Goal: Task Accomplishment & Management: Use online tool/utility

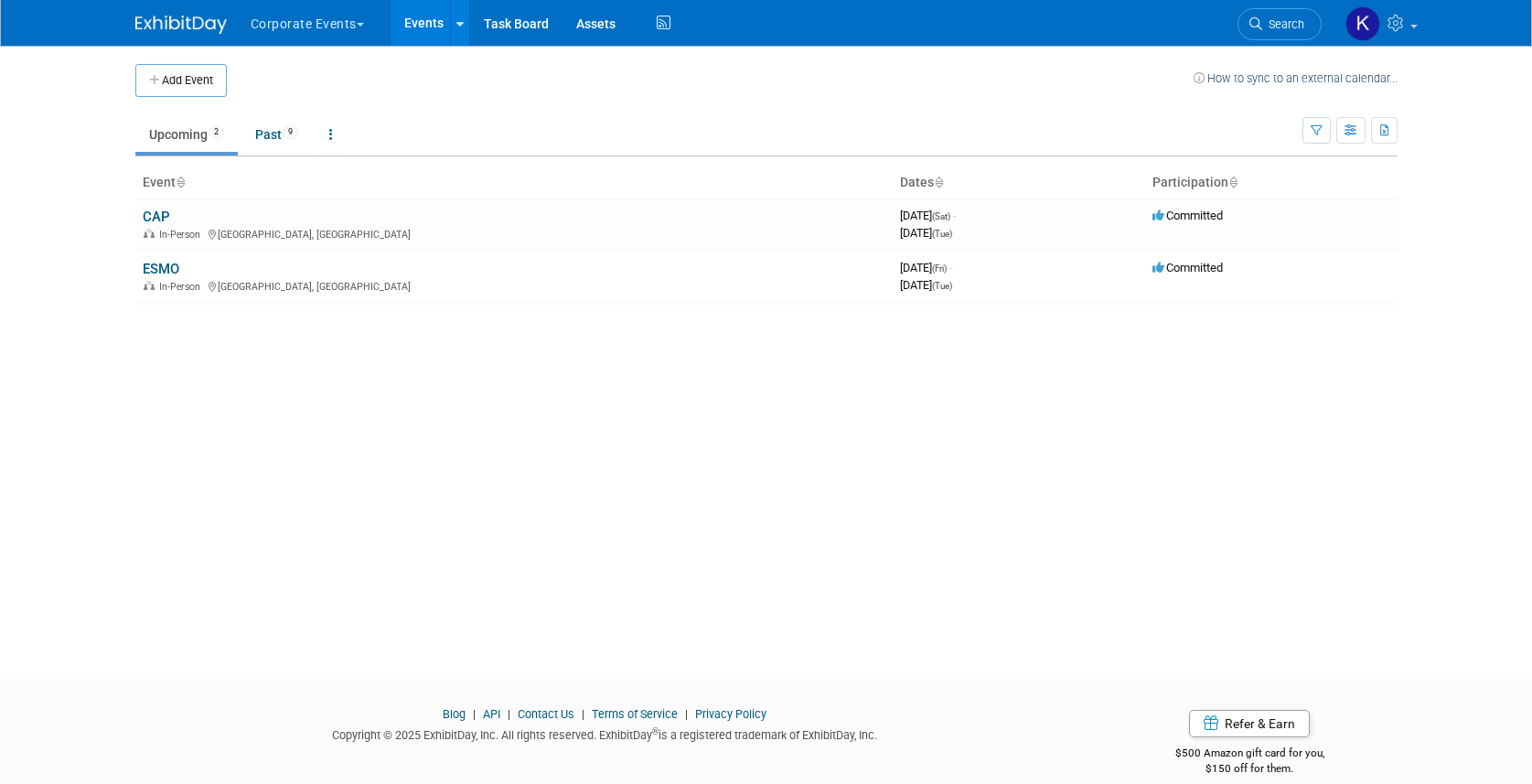
click at [331, 27] on button "Corporate Events" at bounding box center [318, 20] width 138 height 40
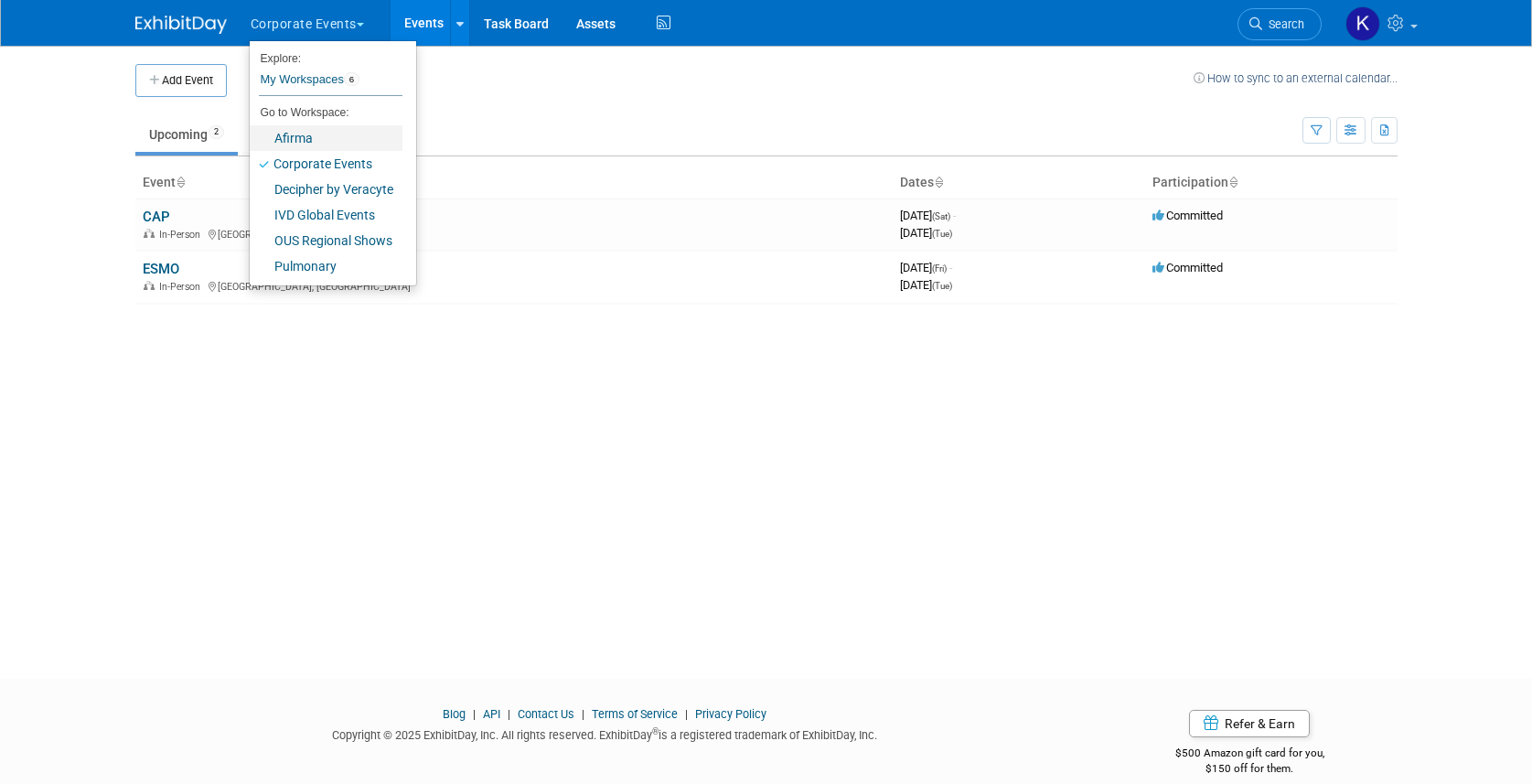
click at [323, 141] on link "Afirma" at bounding box center [326, 137] width 153 height 26
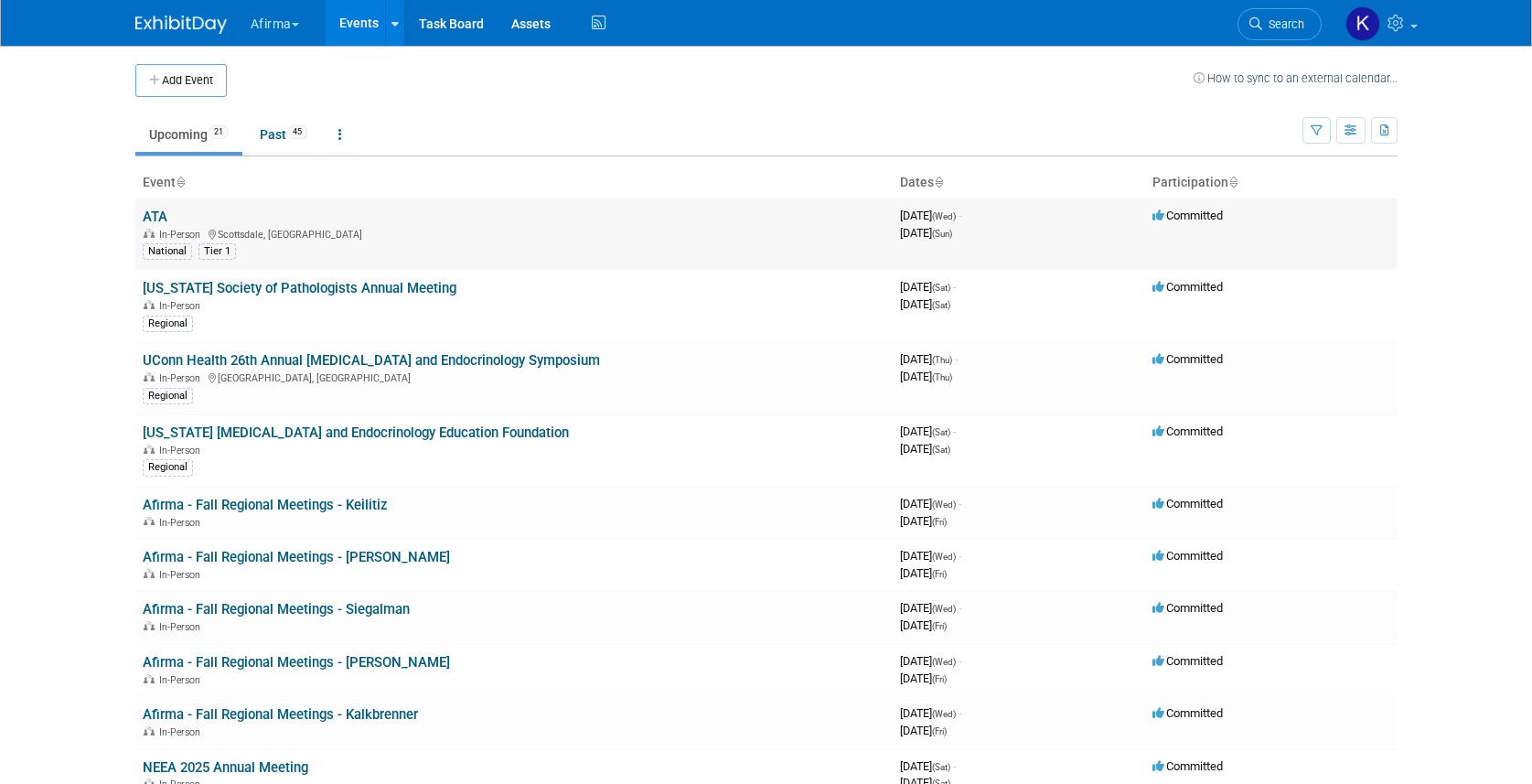
click at [160, 226] on div "In-Person Scottsdale, AZ" at bounding box center [513, 233] width 743 height 14
click at [158, 217] on link "ATA" at bounding box center [155, 216] width 25 height 16
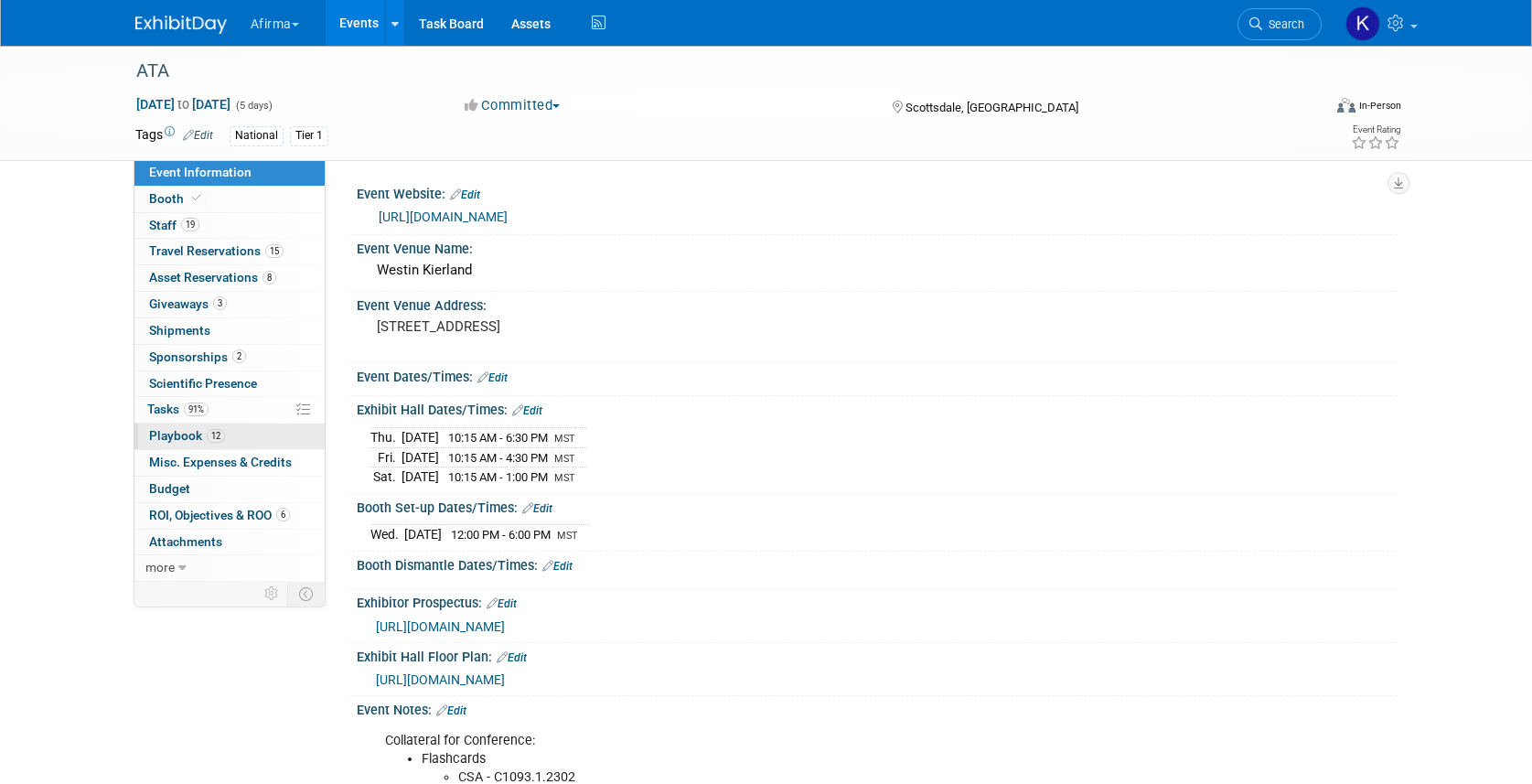
click at [211, 440] on span "12" at bounding box center [215, 435] width 18 height 13
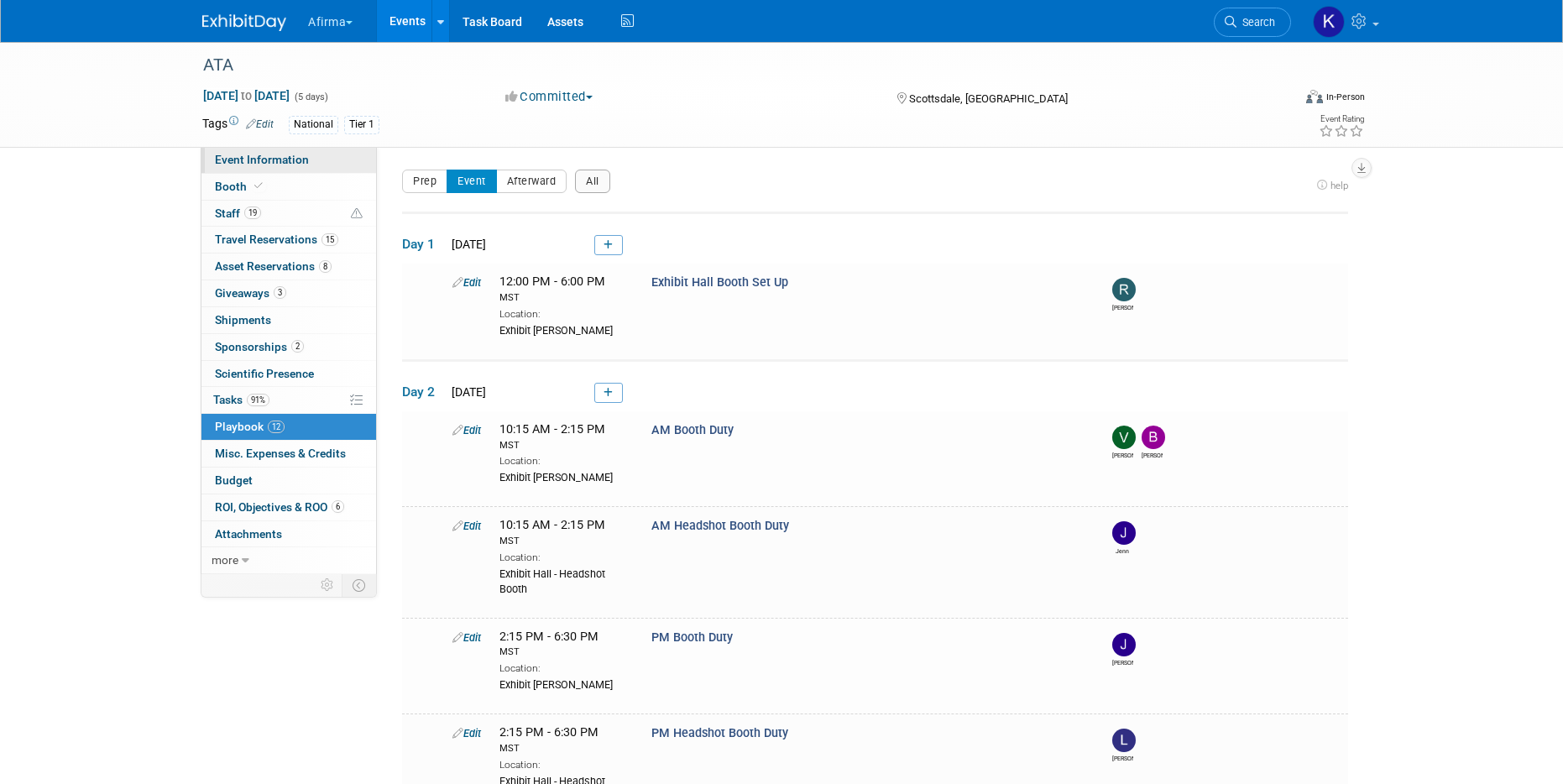
click at [338, 162] on link "Event Information" at bounding box center [288, 160] width 175 height 26
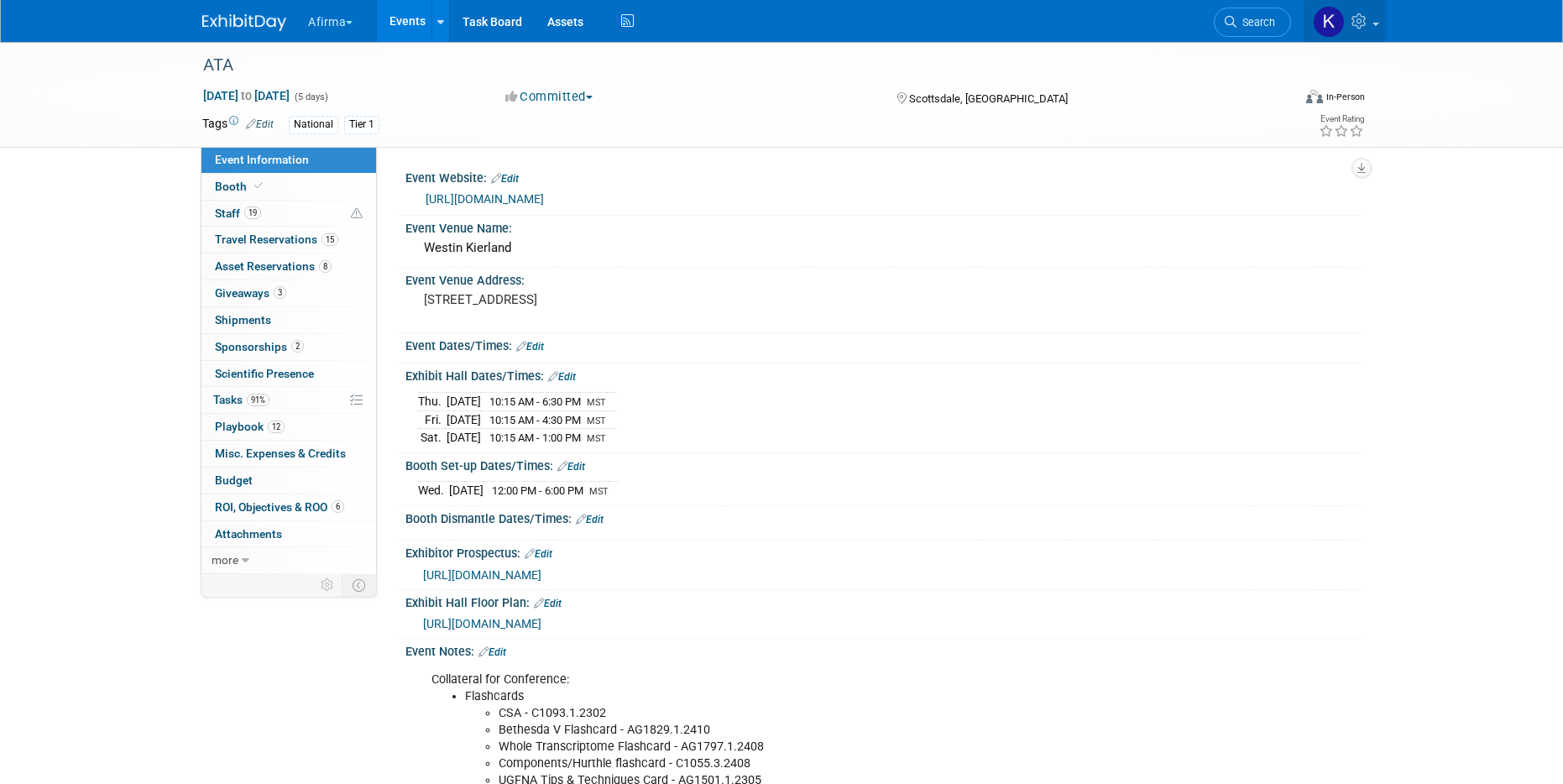
click at [1361, 24] on icon at bounding box center [1361, 20] width 19 height 15
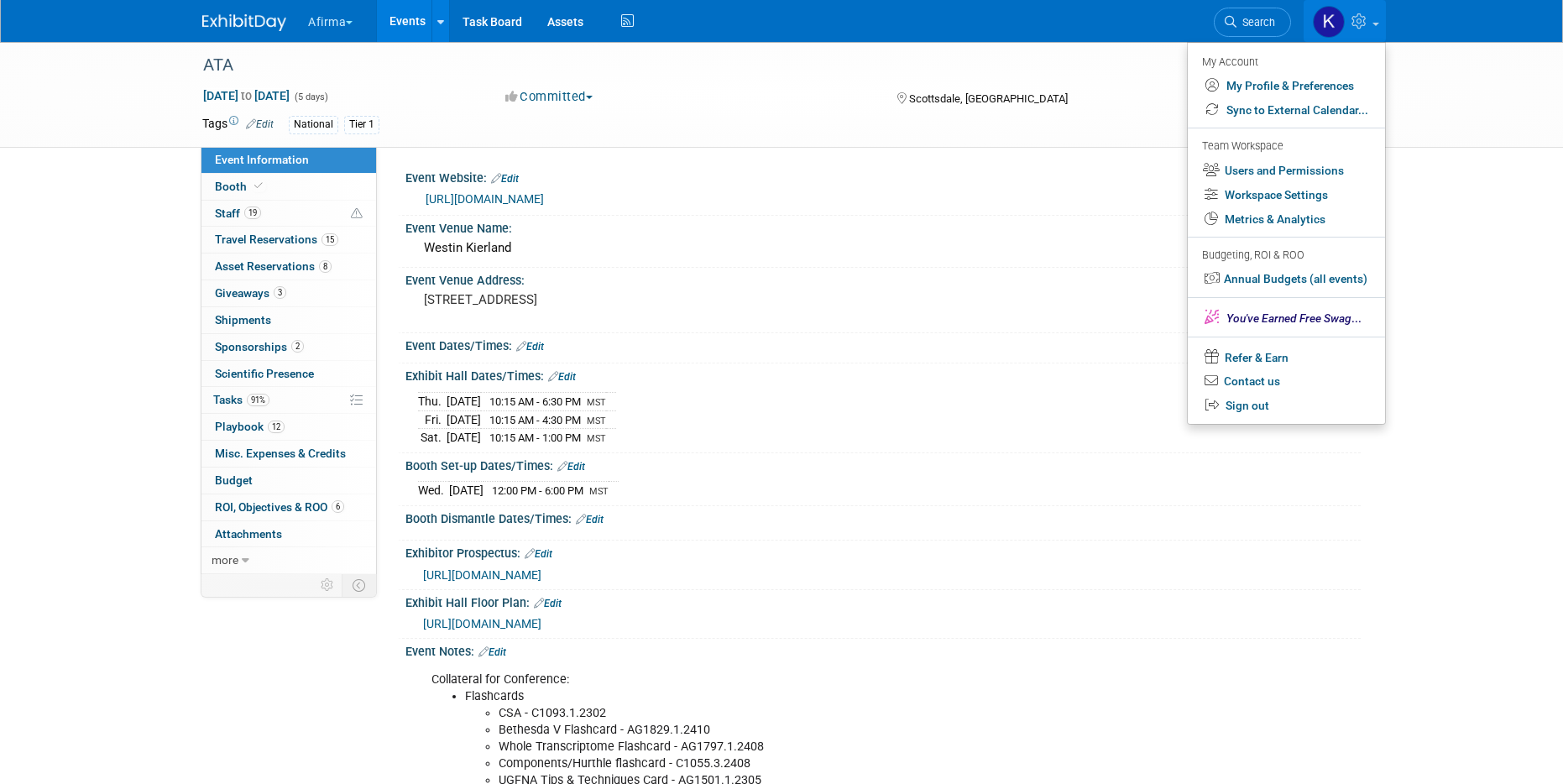
click at [1361, 24] on icon at bounding box center [1361, 20] width 19 height 15
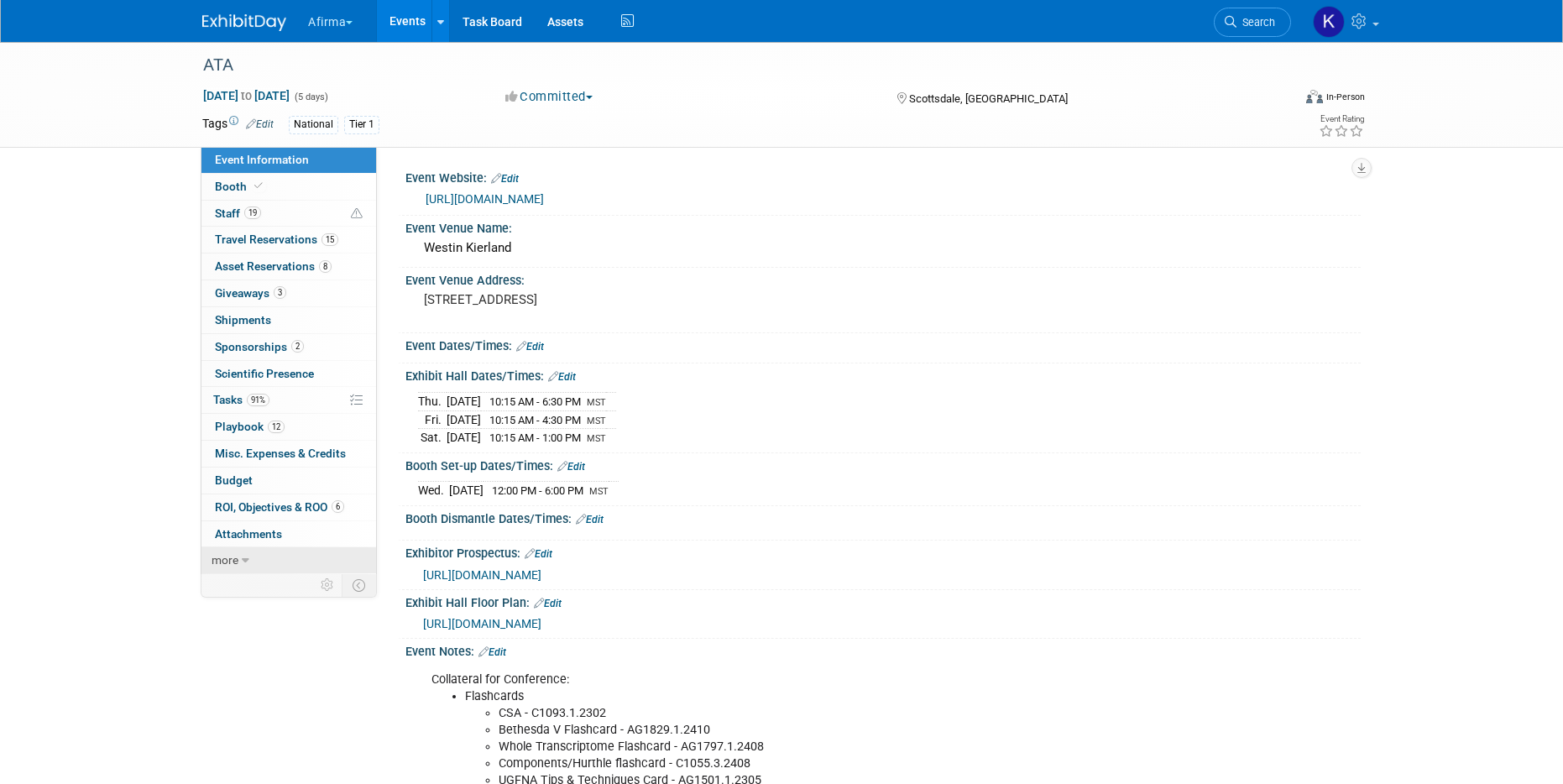
click at [311, 564] on link "more" at bounding box center [288, 559] width 175 height 26
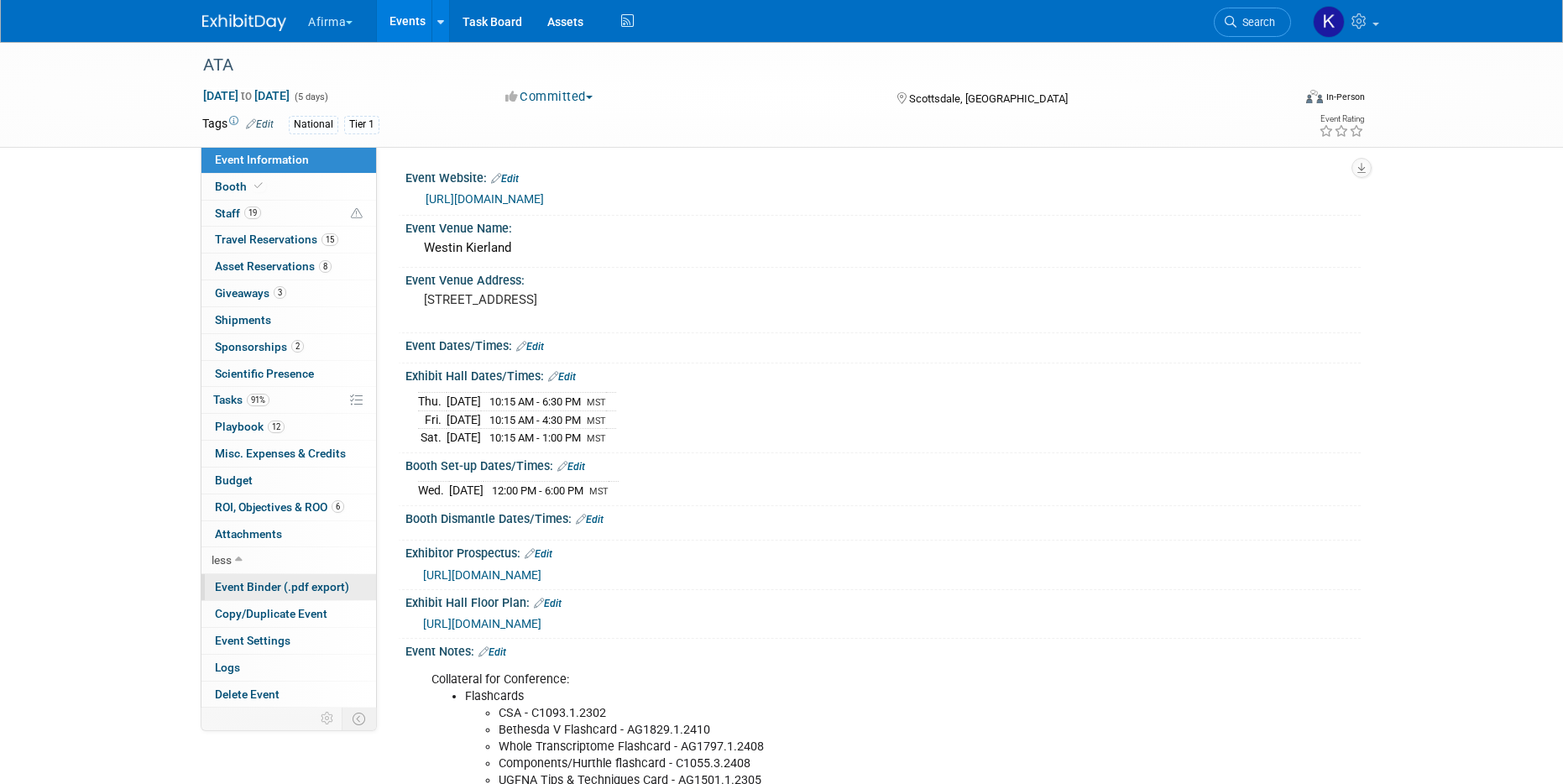
click at [294, 592] on span "Event Binder (.pdf export)" at bounding box center [282, 586] width 134 height 13
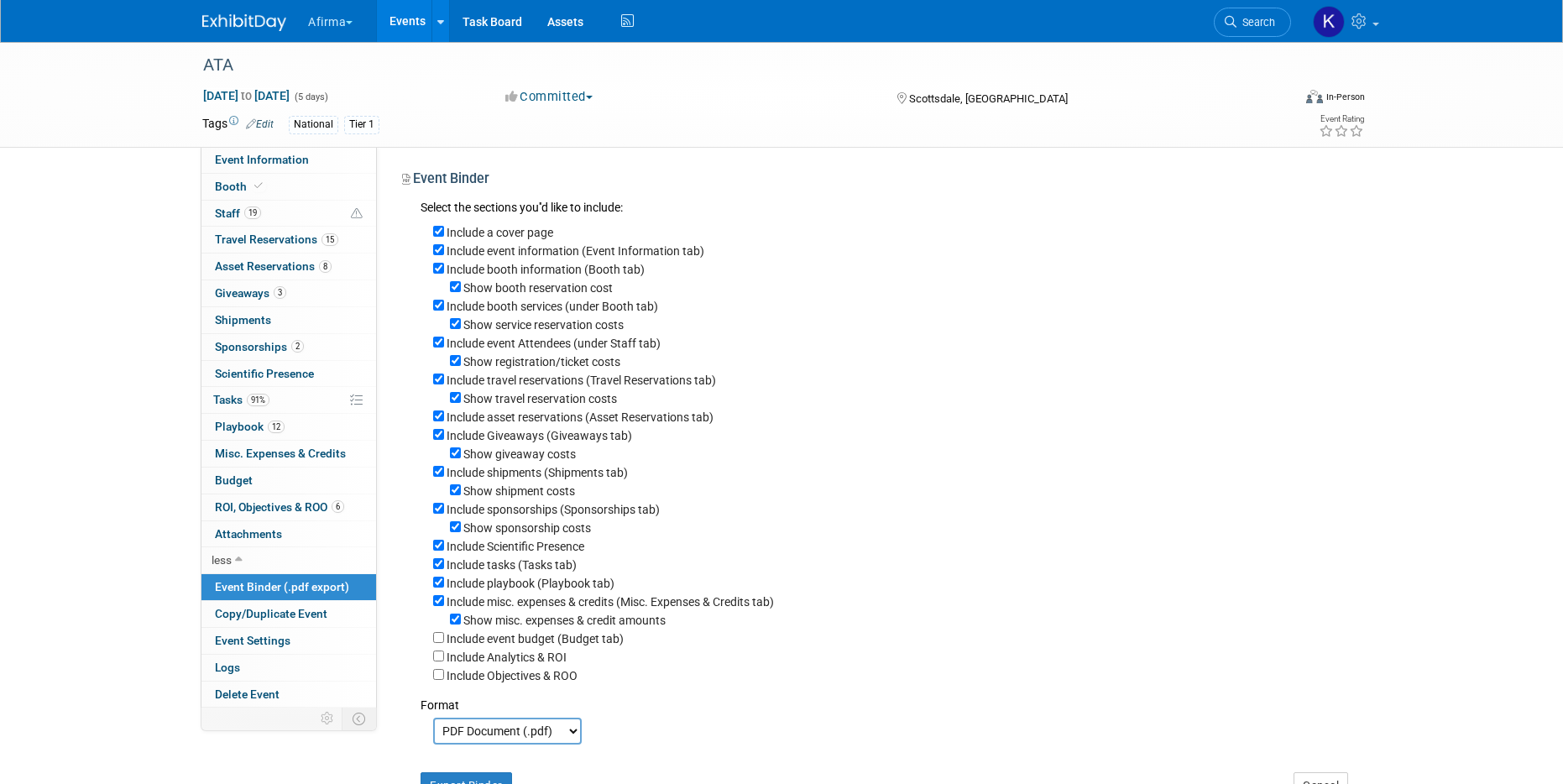
click at [487, 285] on label "Show booth reservation cost" at bounding box center [537, 287] width 149 height 13
click at [460, 285] on input "Show booth reservation cost" at bounding box center [455, 287] width 11 height 11
checkbox input "false"
click at [486, 307] on label "Include booth services (under Booth tab)" at bounding box center [552, 306] width 212 height 13
click at [444, 307] on input "Include booth services (under Booth tab)" at bounding box center [438, 305] width 11 height 11
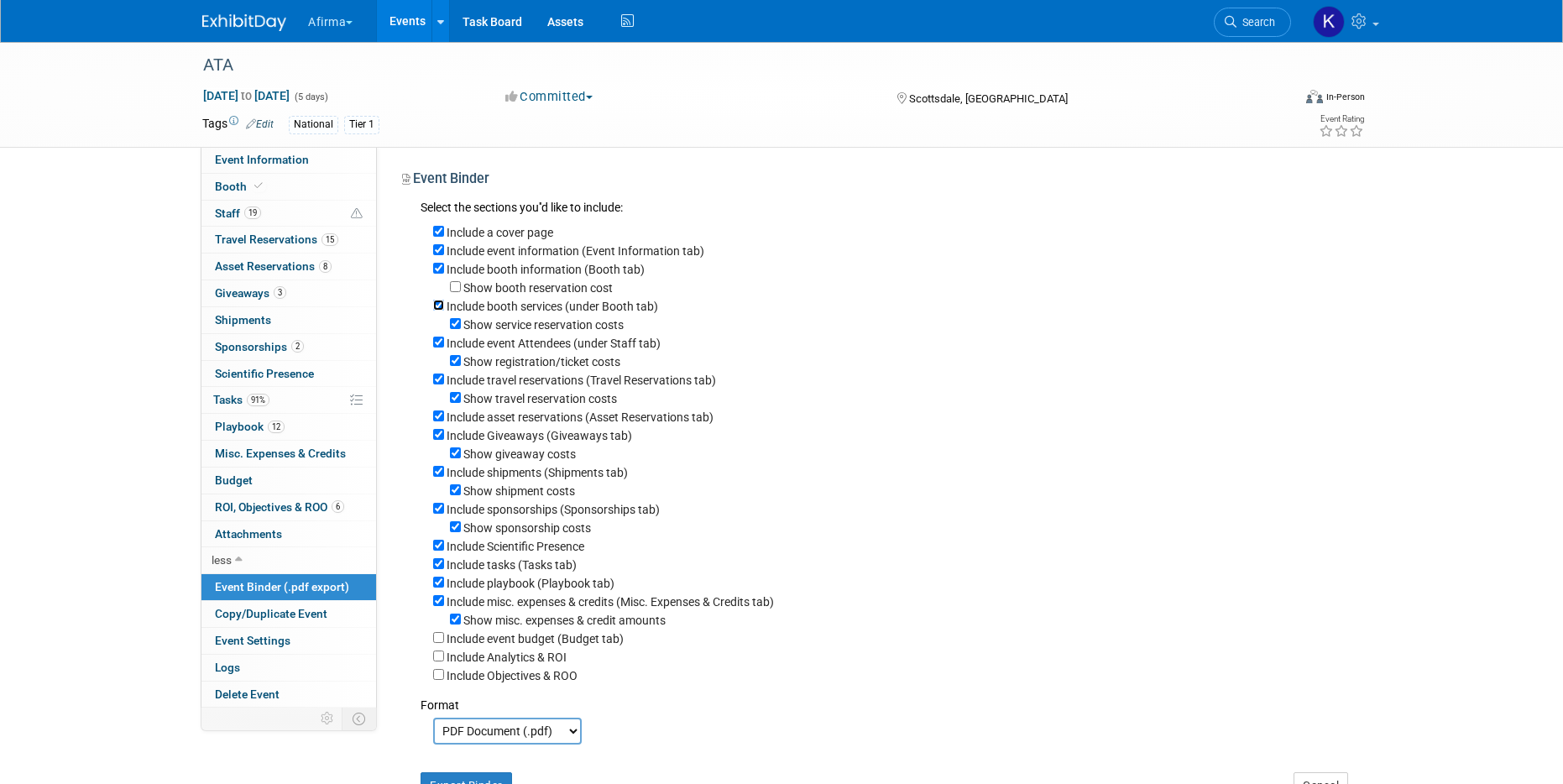
checkbox input "false"
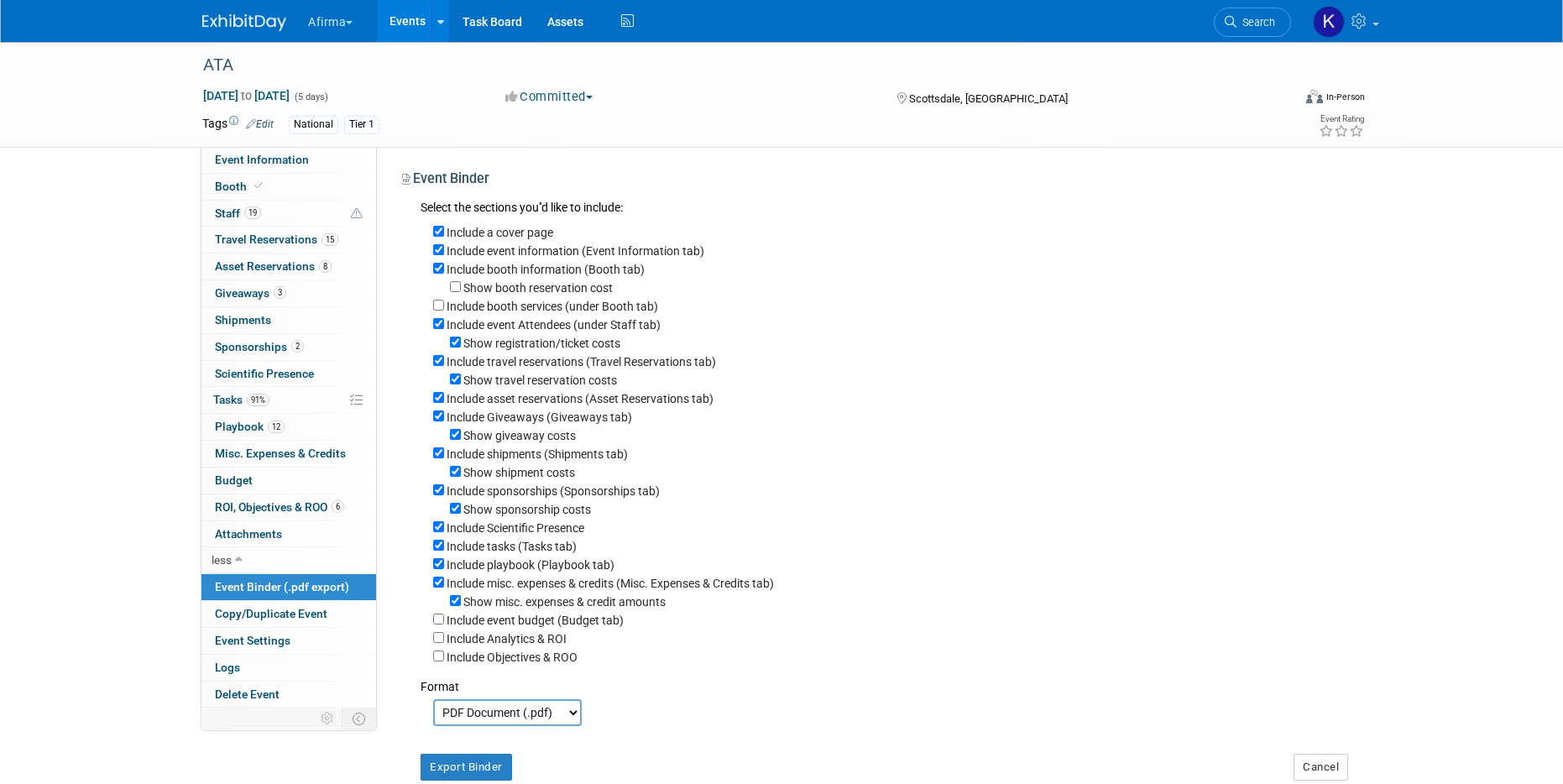
click at [501, 378] on label "Show travel reservation costs" at bounding box center [540, 379] width 153 height 13
click at [460, 378] on input "Show travel reservation costs" at bounding box center [455, 378] width 11 height 11
checkbox input "false"
click at [497, 459] on label "Include shipments (Shipments tab)" at bounding box center [537, 453] width 182 height 13
click at [444, 459] on input "Include shipments (Shipments tab)" at bounding box center [438, 452] width 11 height 11
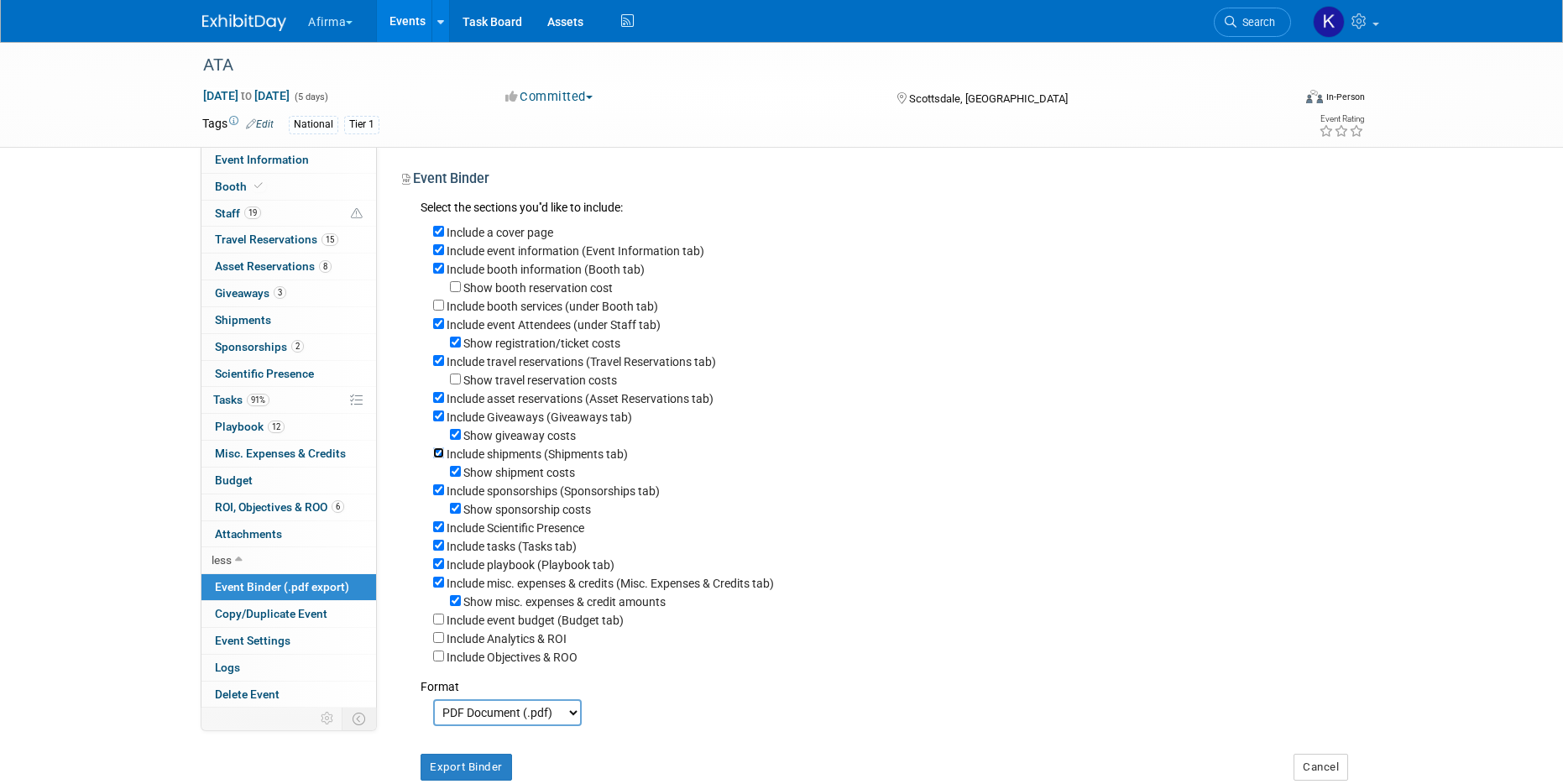
checkbox input "false"
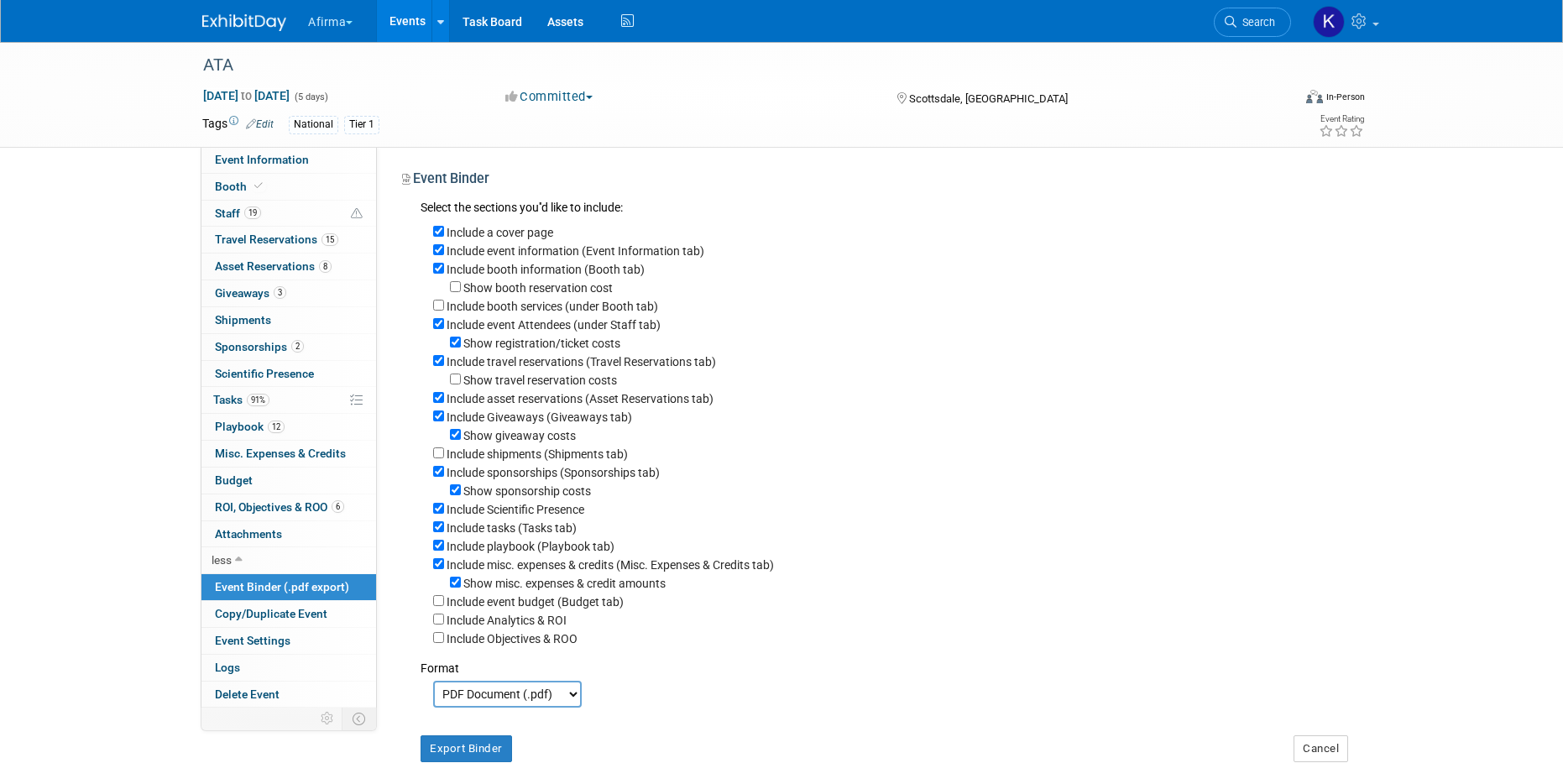
click at [496, 486] on label "Show sponsorship costs" at bounding box center [527, 490] width 128 height 13
click at [460, 486] on input "Show sponsorship costs" at bounding box center [455, 489] width 11 height 11
checkbox input "false"
click at [497, 532] on label "Include tasks (Tasks tab)" at bounding box center [511, 527] width 130 height 13
click at [444, 532] on input "Include tasks (Tasks tab)" at bounding box center [438, 526] width 11 height 11
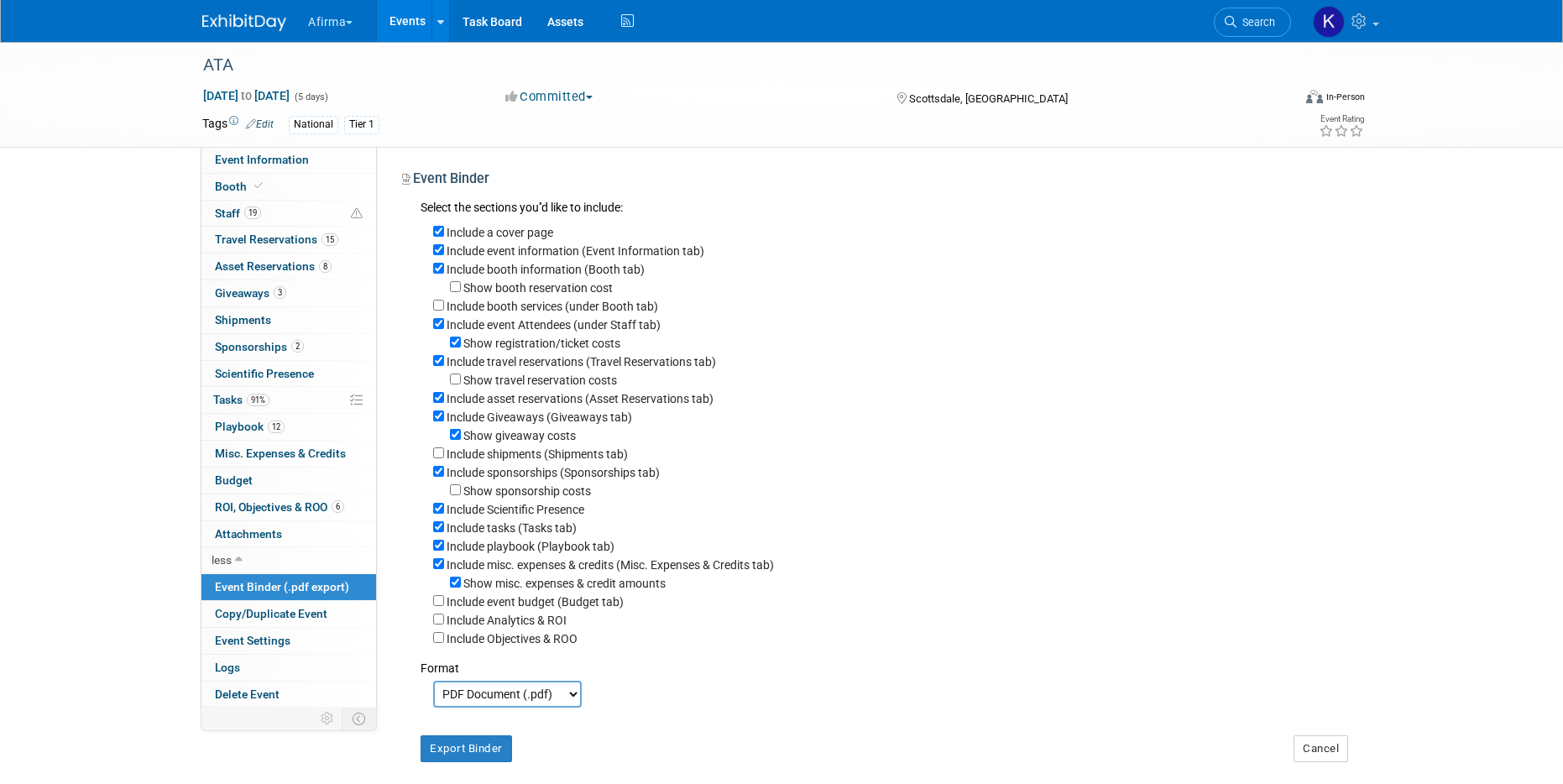
checkbox input "false"
click at [496, 570] on label "Include misc. expenses & credits (Misc. Expenses & Credits tab)" at bounding box center [609, 564] width 327 height 13
click at [444, 569] on input "Include misc. expenses & credits (Misc. Expenses & Credits tab)" at bounding box center [438, 564] width 11 height 11
checkbox input "false"
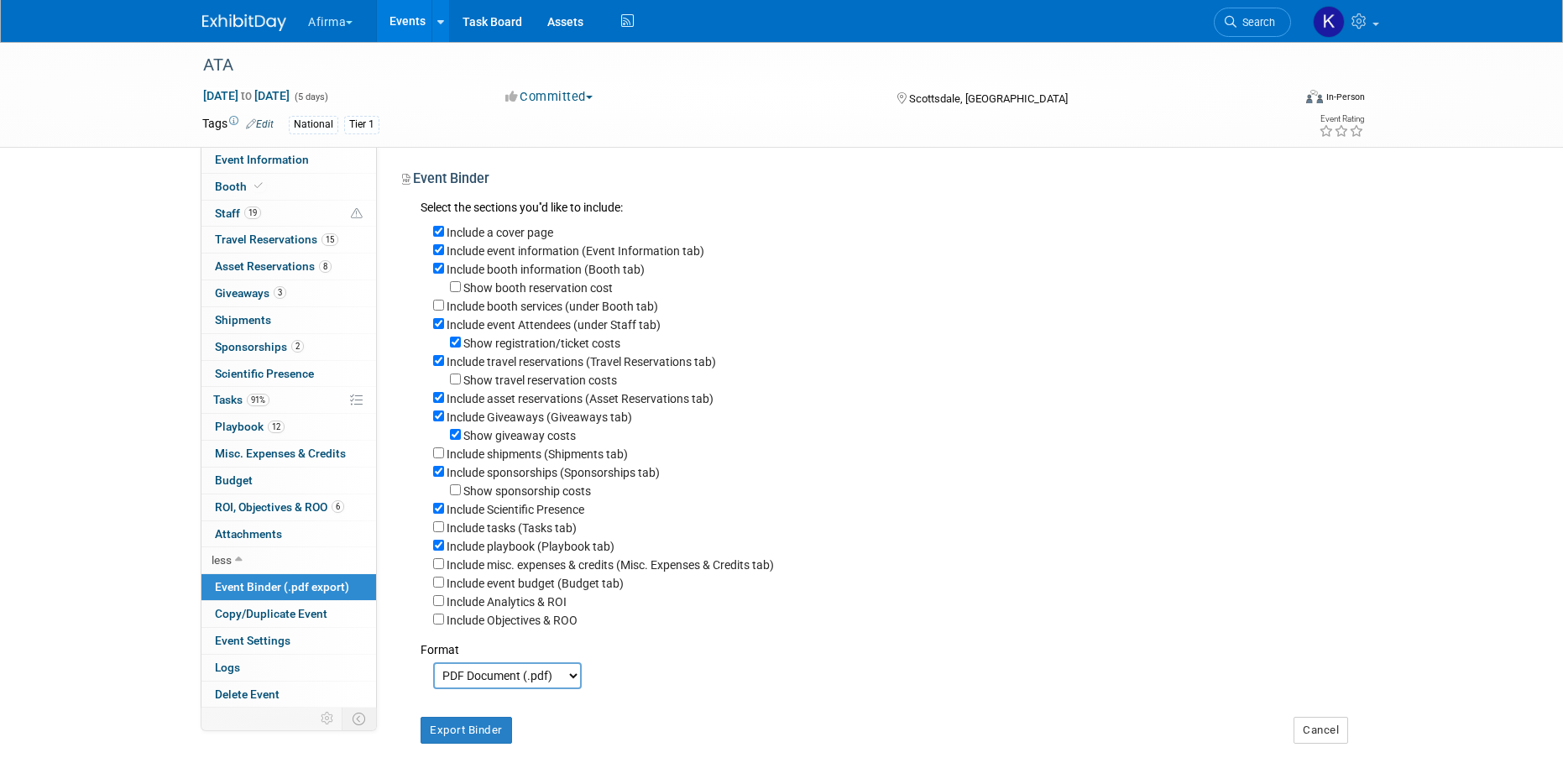
click at [487, 606] on label "Include Analytics & ROI" at bounding box center [506, 601] width 120 height 13
click at [444, 606] on input "Include Analytics & ROI" at bounding box center [438, 601] width 11 height 11
click at [486, 601] on label "Include Analytics & ROI" at bounding box center [506, 601] width 120 height 13
click at [444, 601] on input "Include Analytics & ROI" at bounding box center [438, 601] width 11 height 11
checkbox input "false"
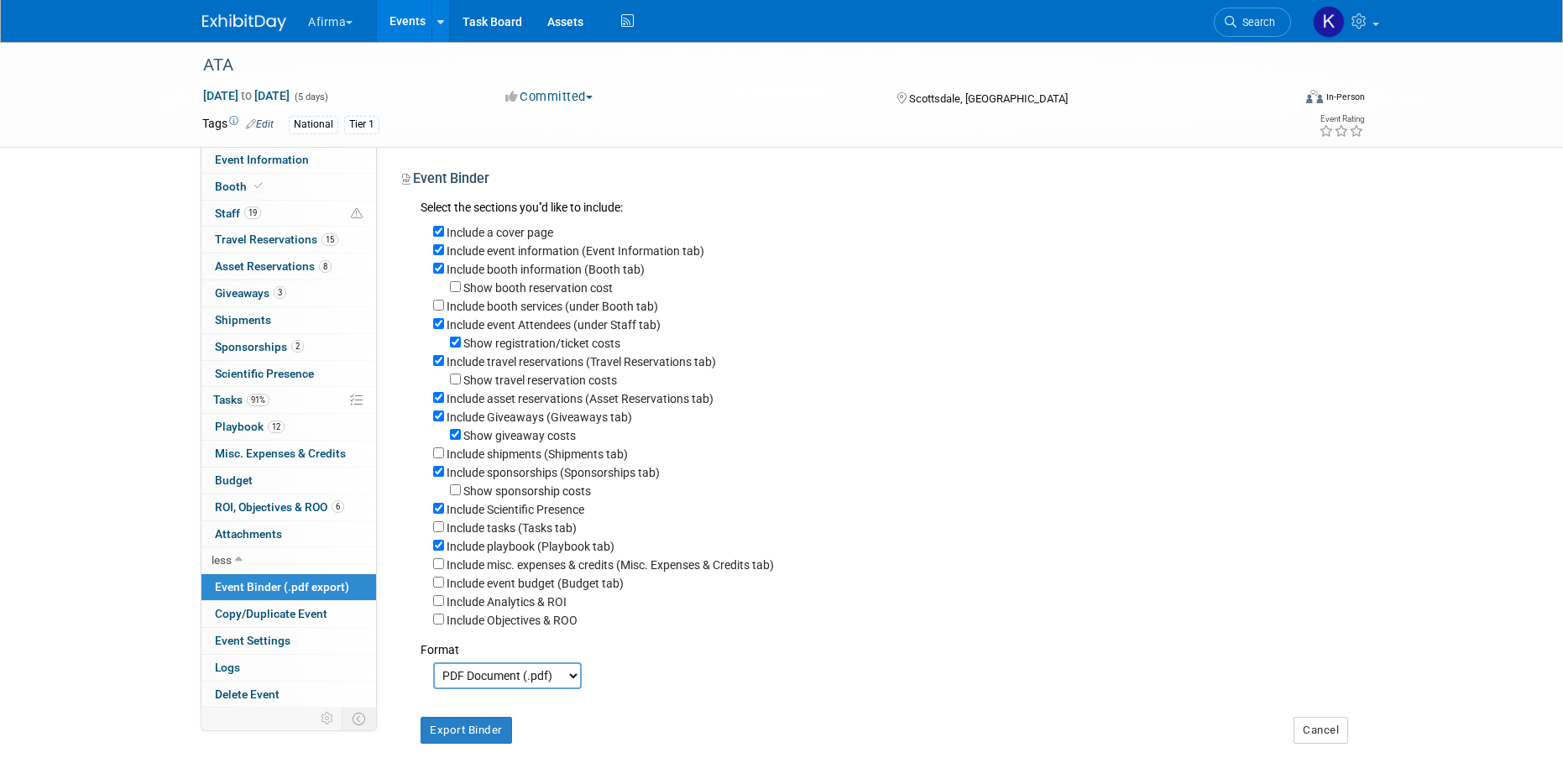
click at [485, 615] on label "Include Objectives & ROO" at bounding box center [512, 620] width 131 height 13
click at [444, 615] on input "Include Objectives & ROO" at bounding box center [438, 619] width 11 height 11
checkbox input "true"
click at [490, 719] on button "Export Binder" at bounding box center [467, 730] width 92 height 26
click at [352, 15] on button "Afirma" at bounding box center [340, 19] width 67 height 37
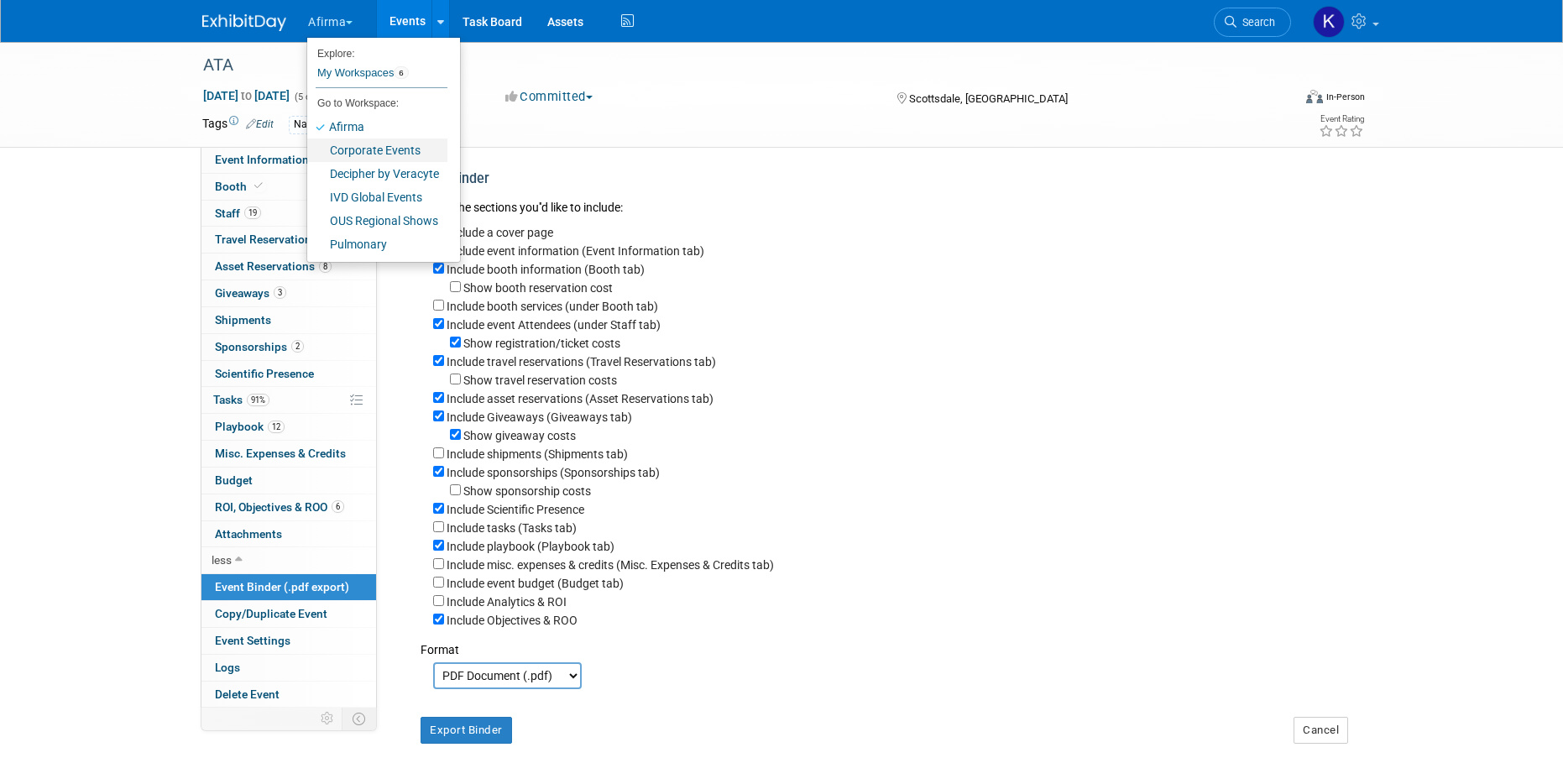
click at [357, 146] on link "Corporate Events" at bounding box center [377, 150] width 140 height 24
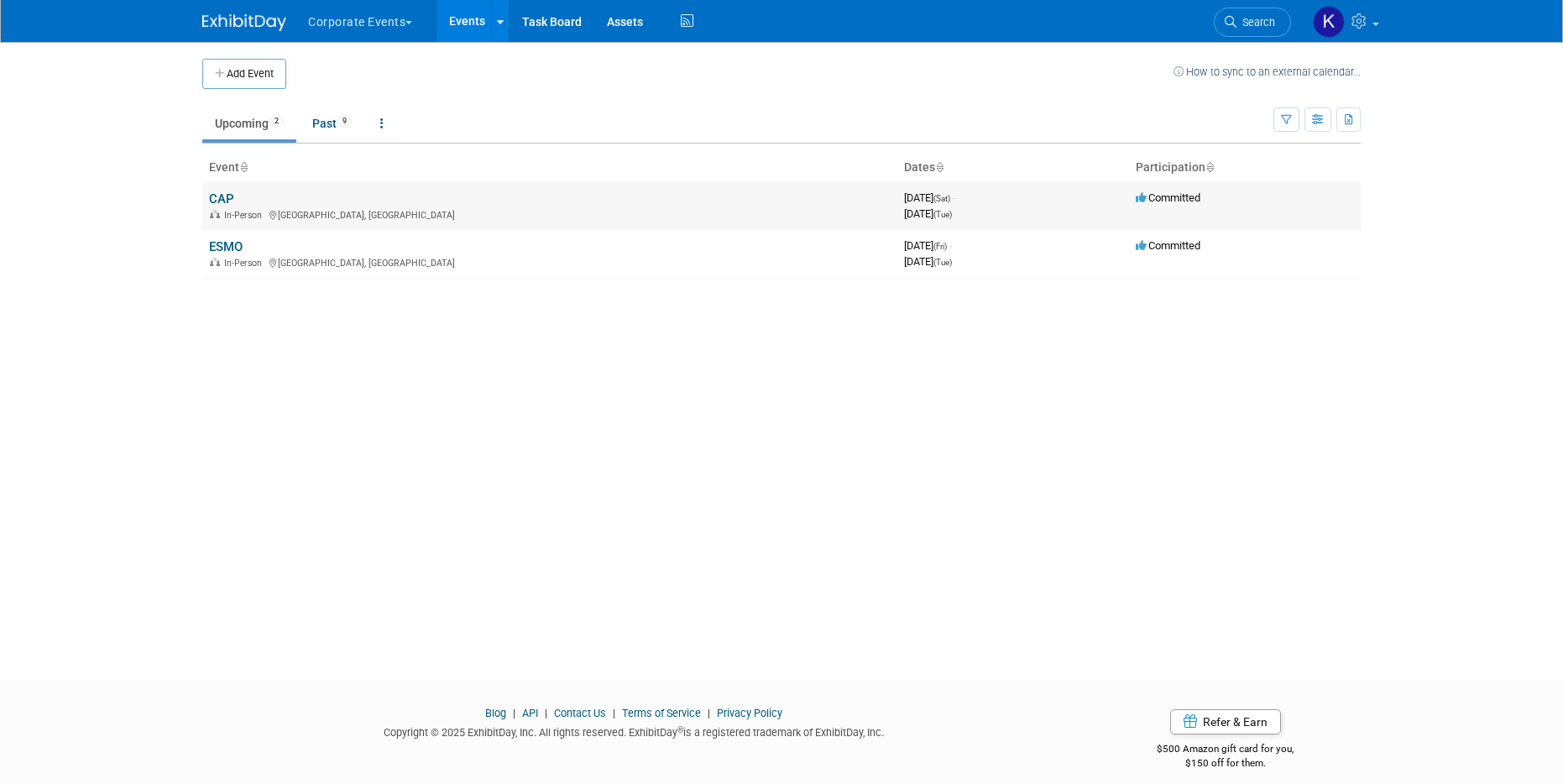
click at [221, 191] on link "CAP" at bounding box center [221, 198] width 26 height 15
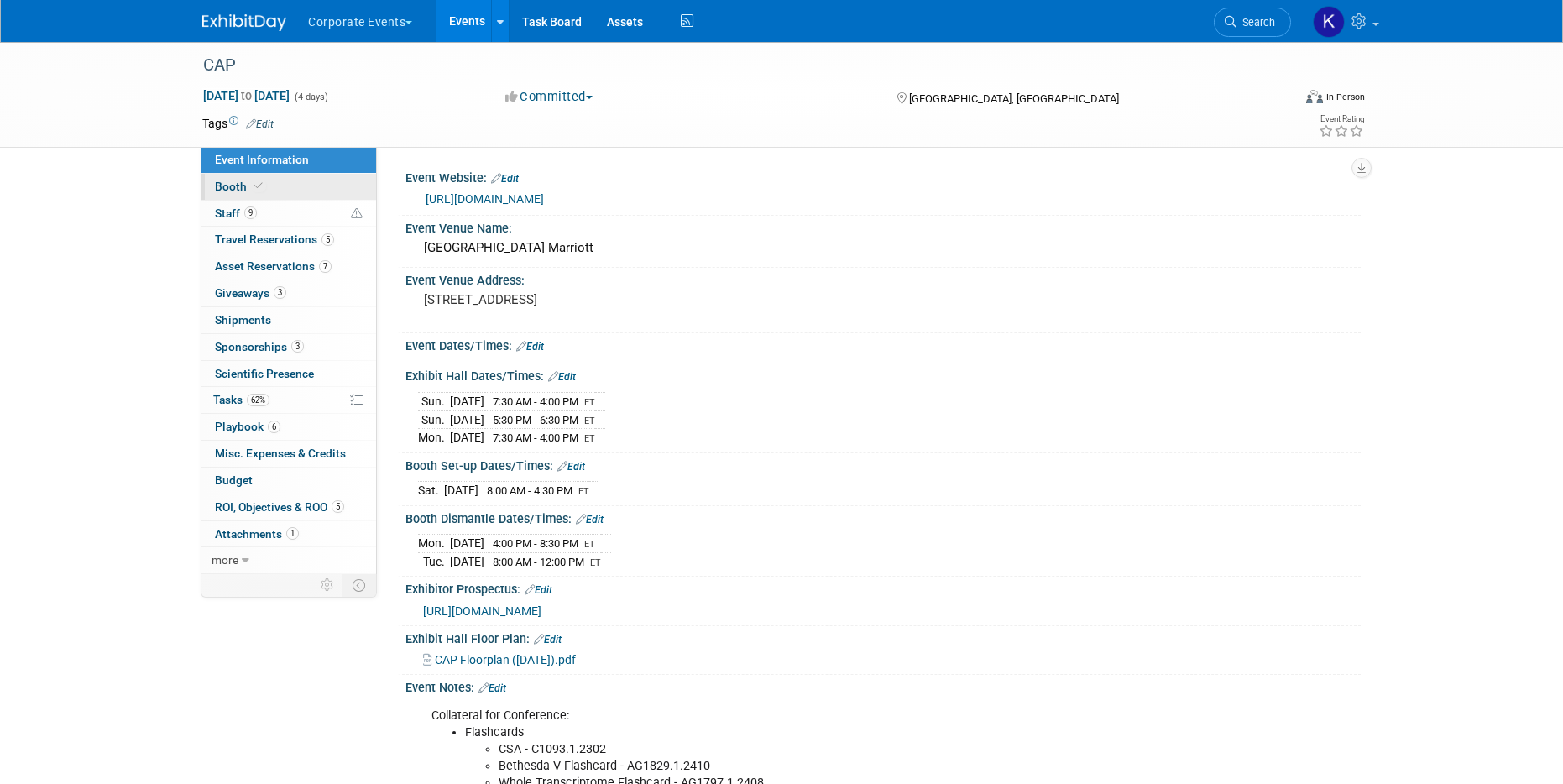
click at [247, 181] on span "Booth" at bounding box center [241, 186] width 51 height 13
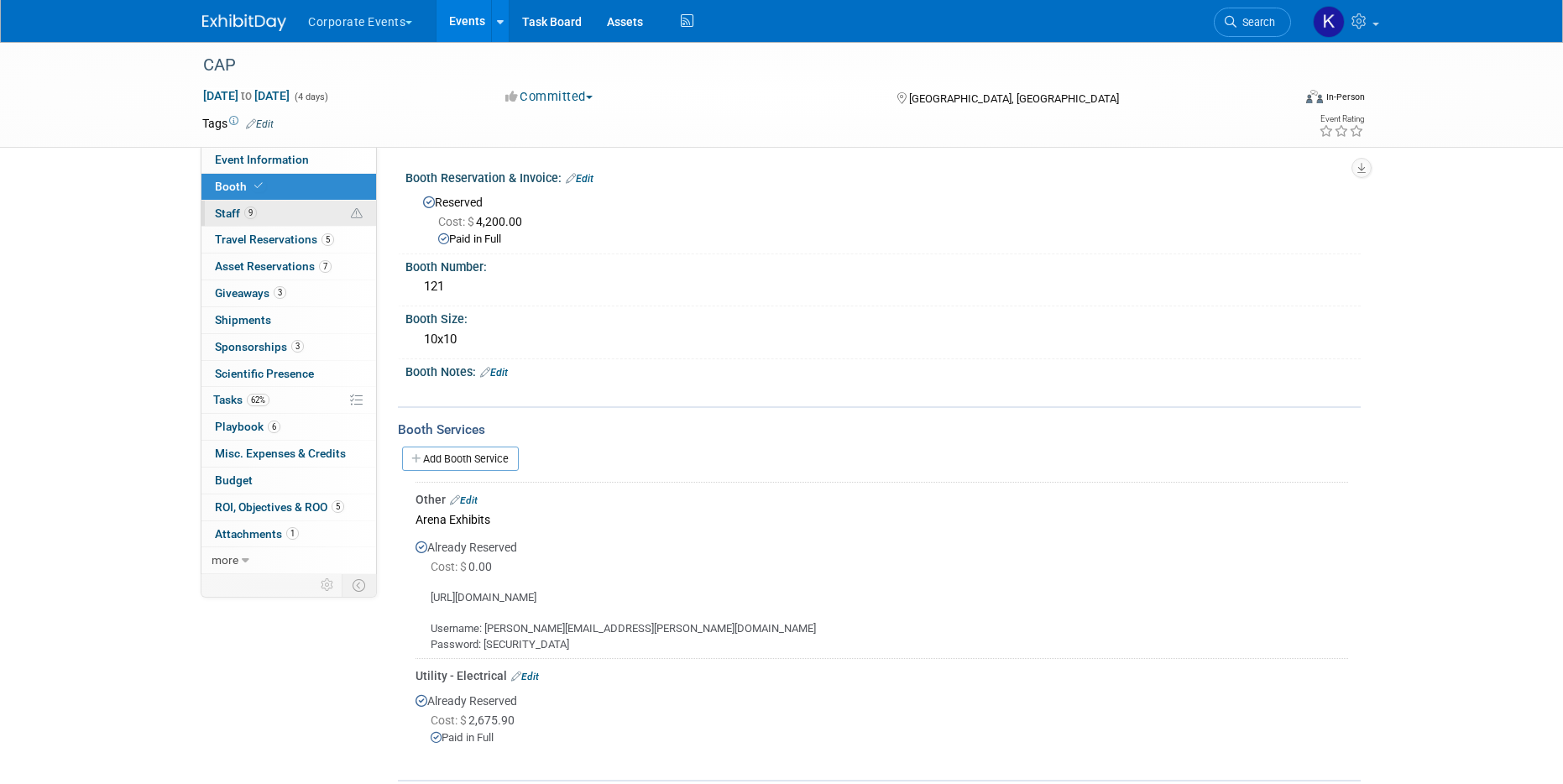
click at [246, 215] on span "9" at bounding box center [251, 213] width 12 height 12
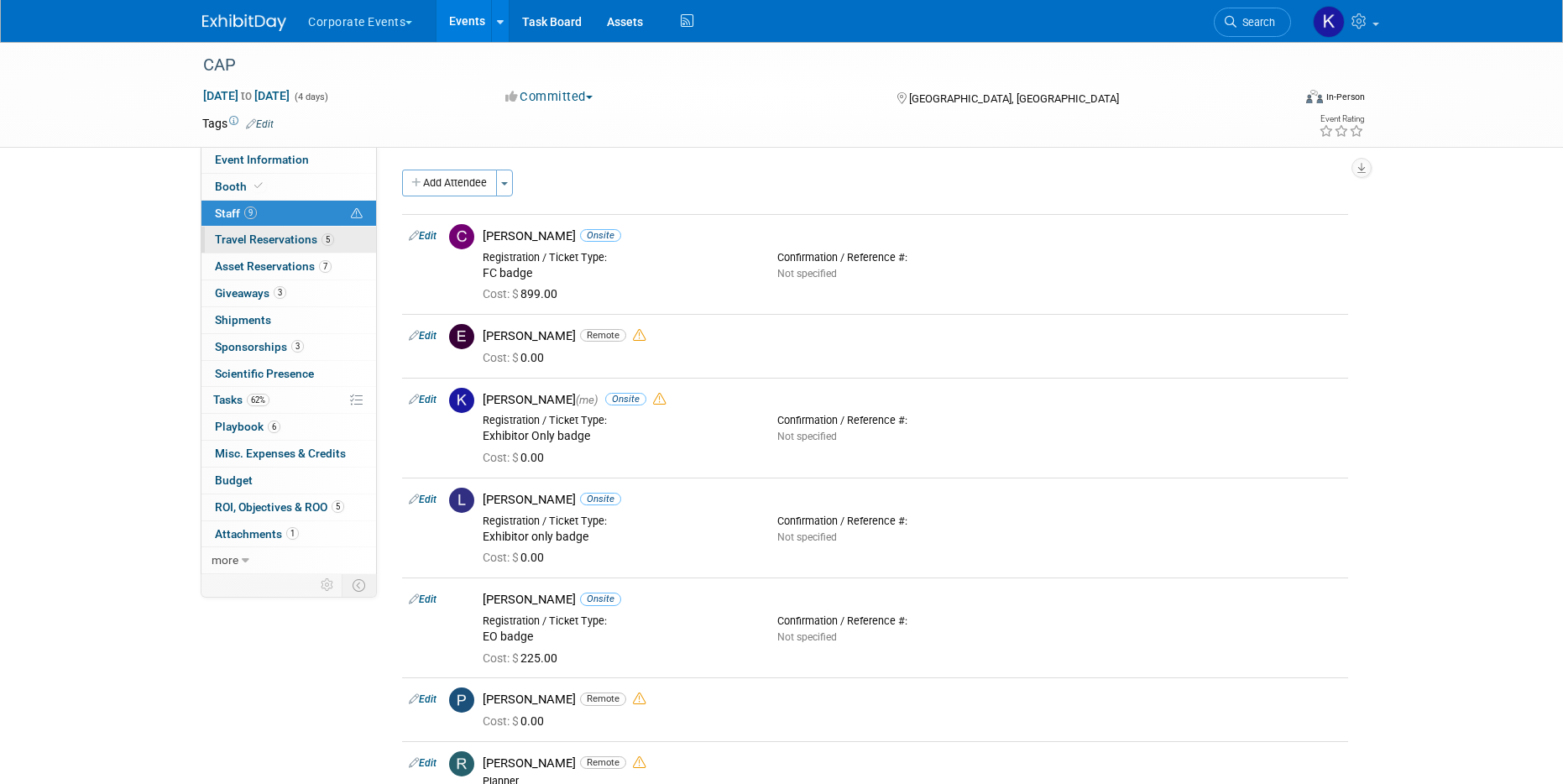
click at [253, 243] on span "Travel Reservations 5" at bounding box center [274, 239] width 119 height 13
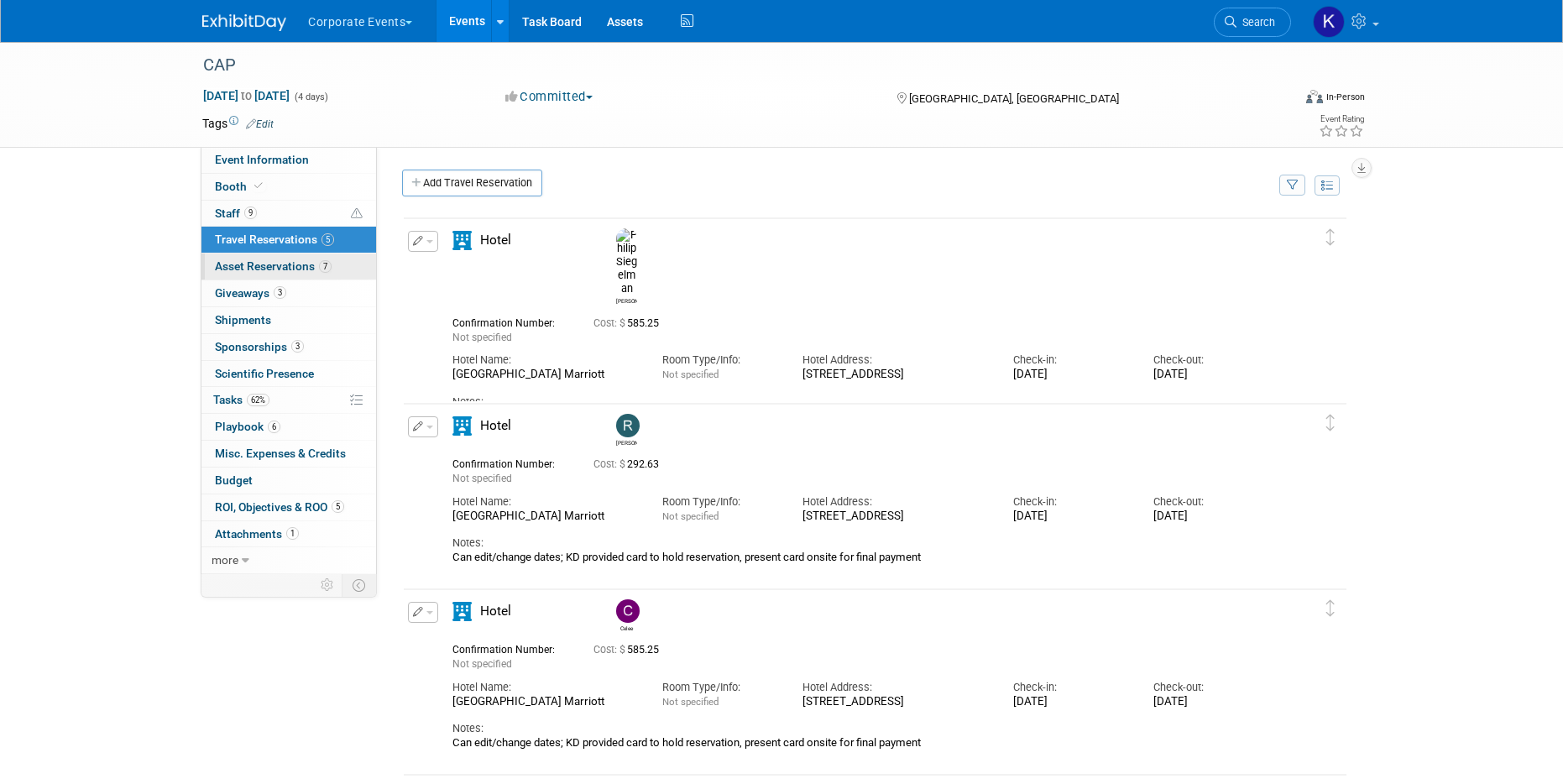
click at [251, 261] on span "Asset Reservations 7" at bounding box center [273, 265] width 116 height 13
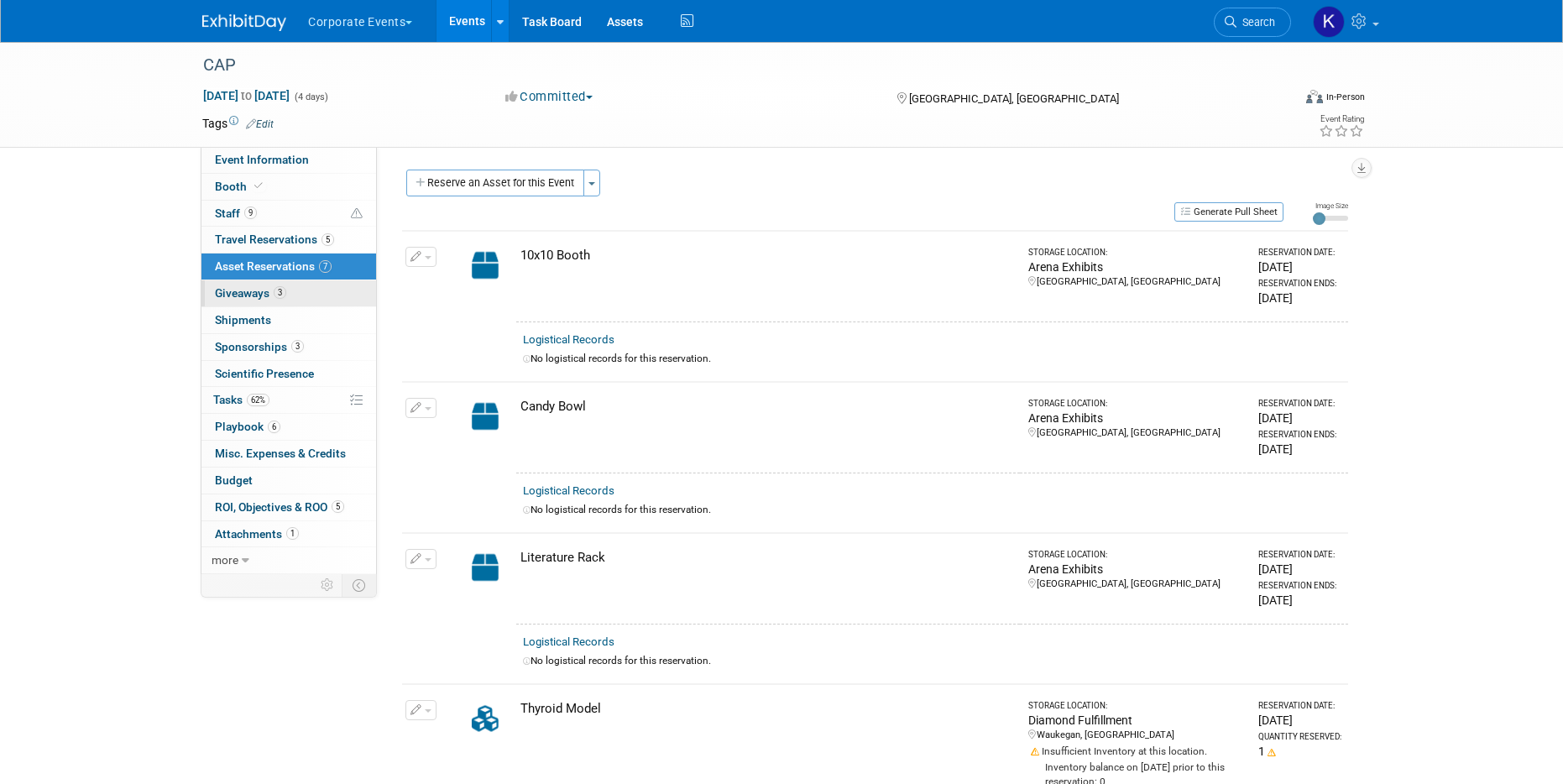
click at [248, 283] on link "3 Giveaways 3" at bounding box center [288, 293] width 175 height 26
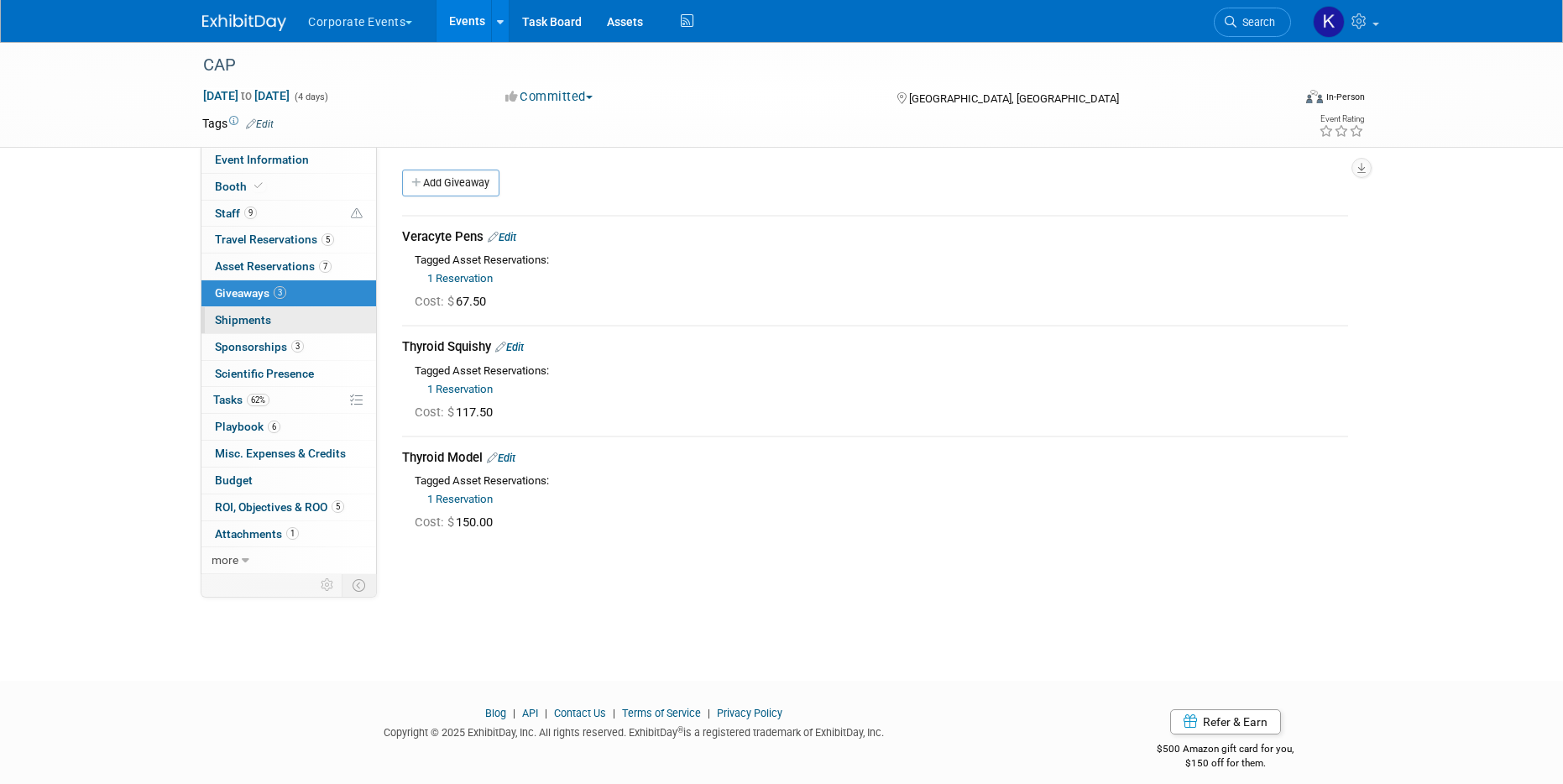
click at [241, 320] on span "Shipments 0" at bounding box center [243, 319] width 56 height 13
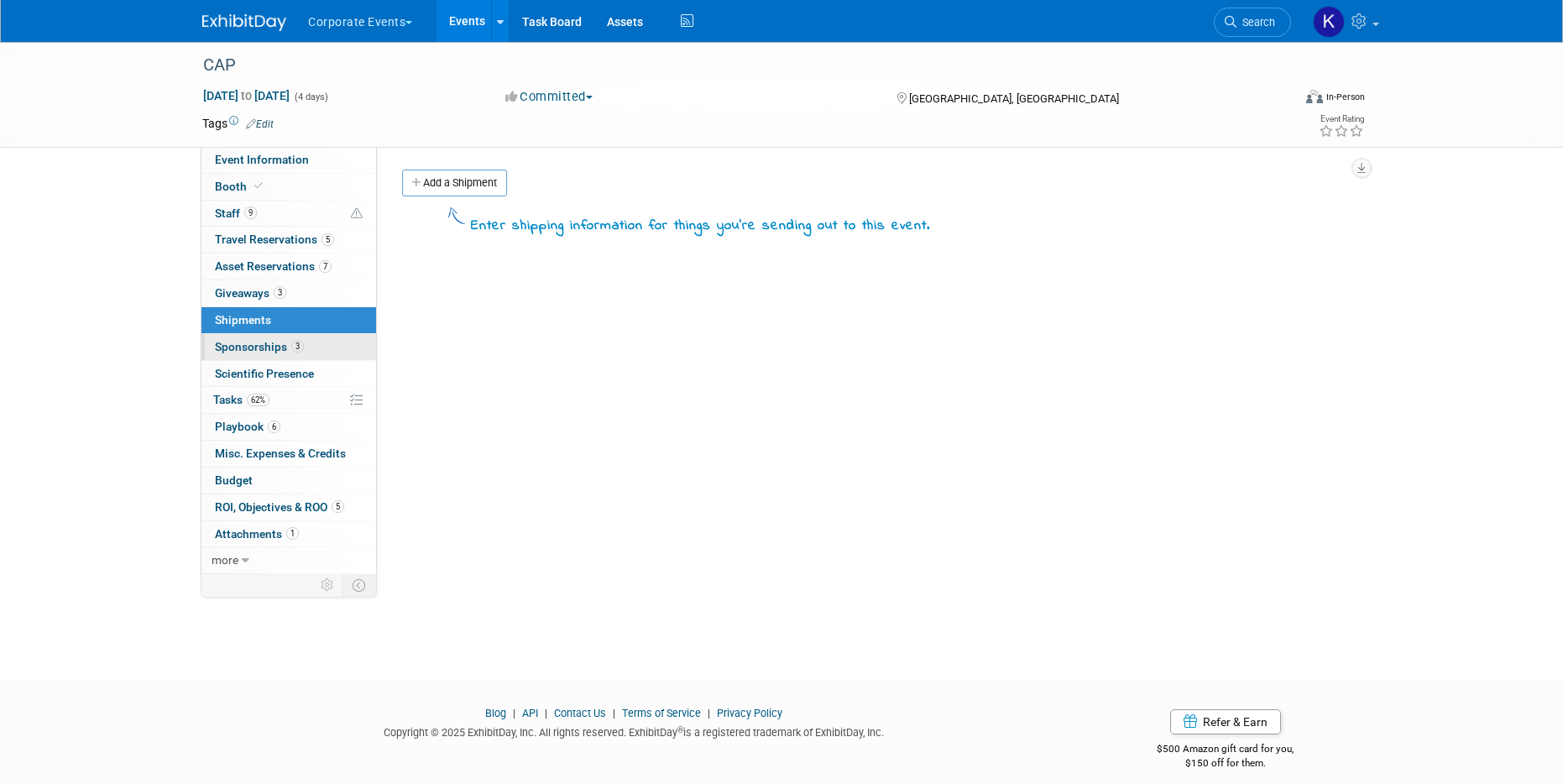
click at [241, 353] on span "Sponsorships 3" at bounding box center [259, 346] width 89 height 13
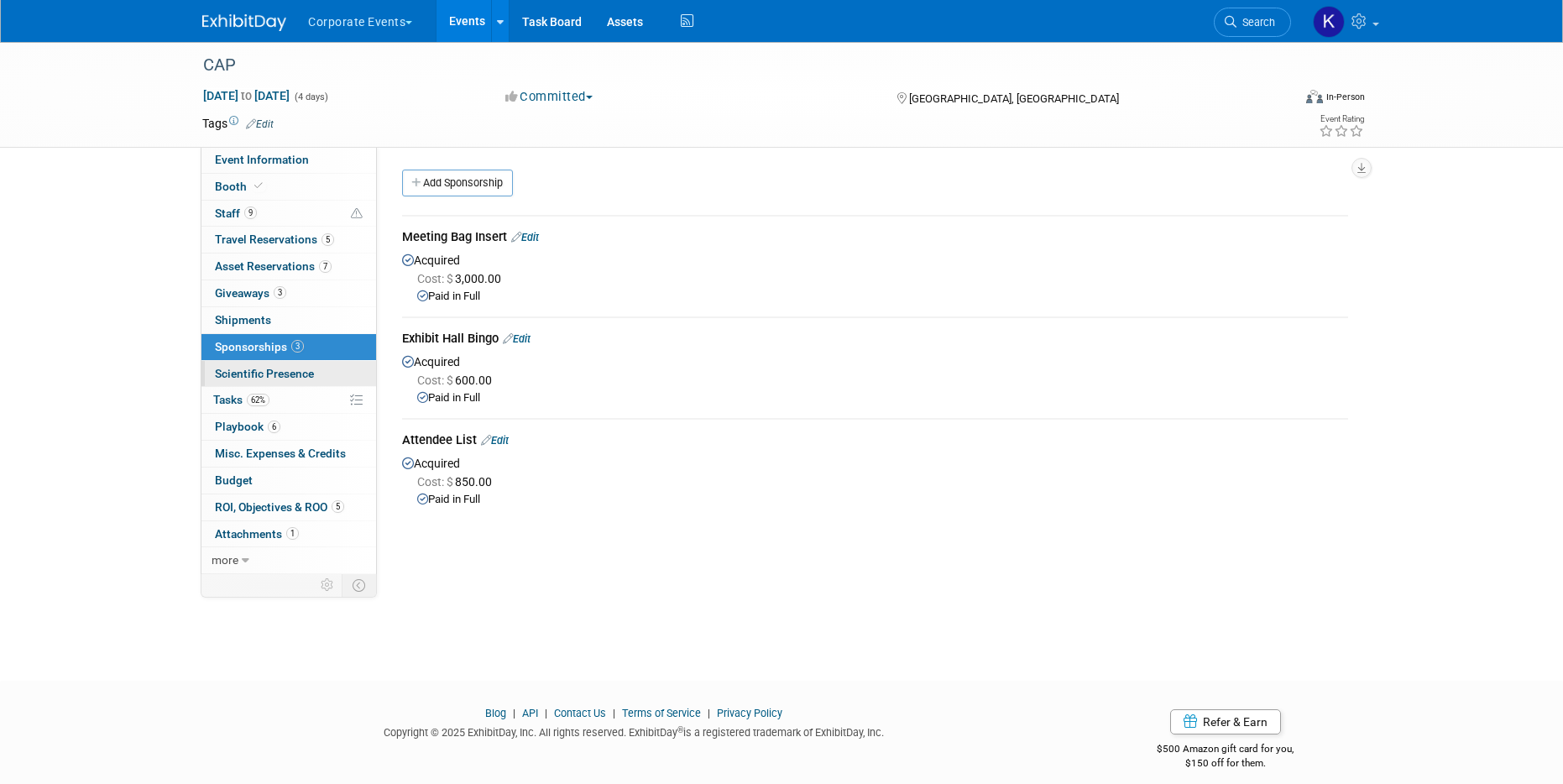
click at [240, 368] on span "Scientific Presence" at bounding box center [265, 373] width 99 height 13
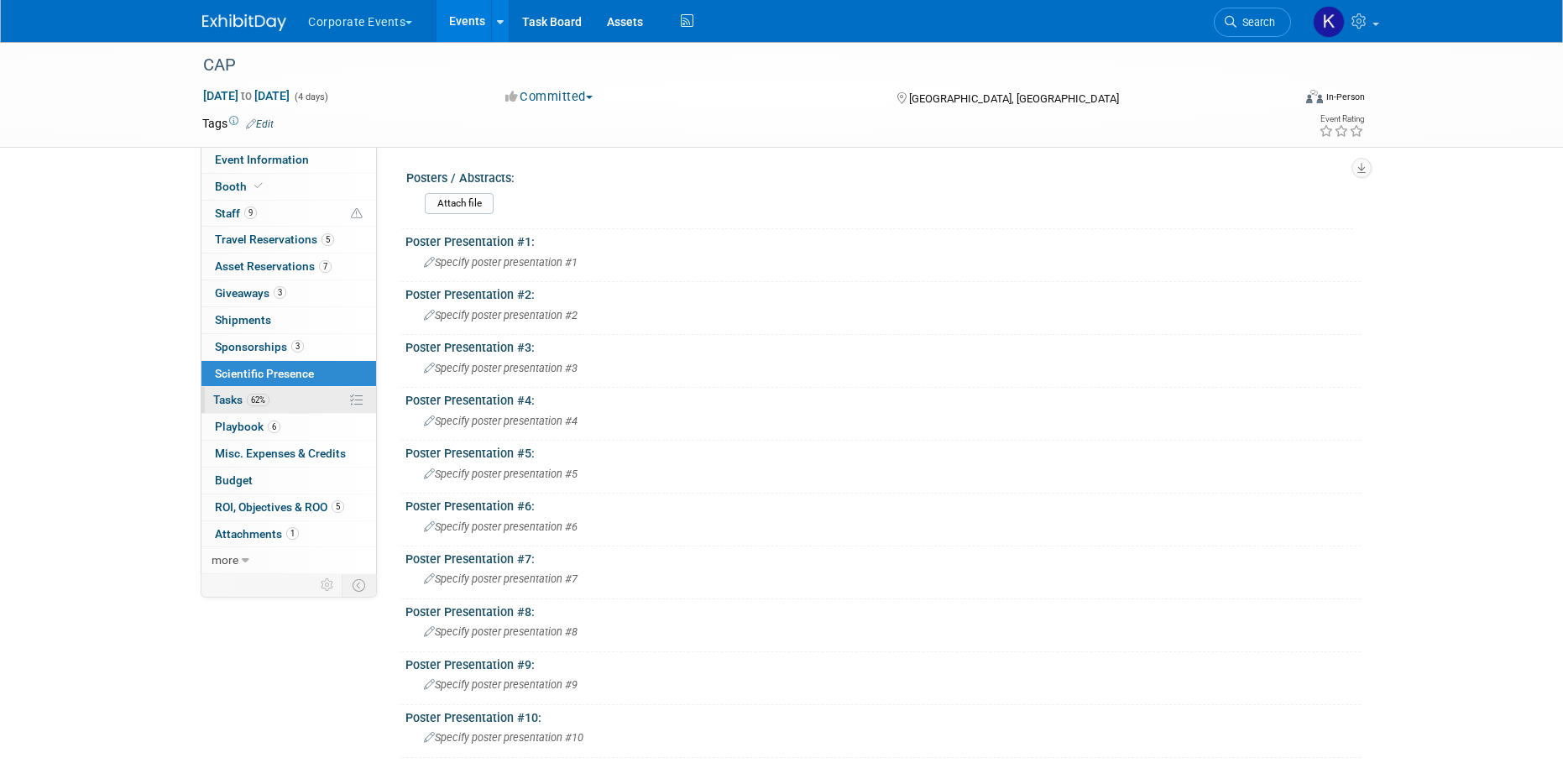
click at [239, 394] on span "Tasks 62%" at bounding box center [242, 399] width 56 height 13
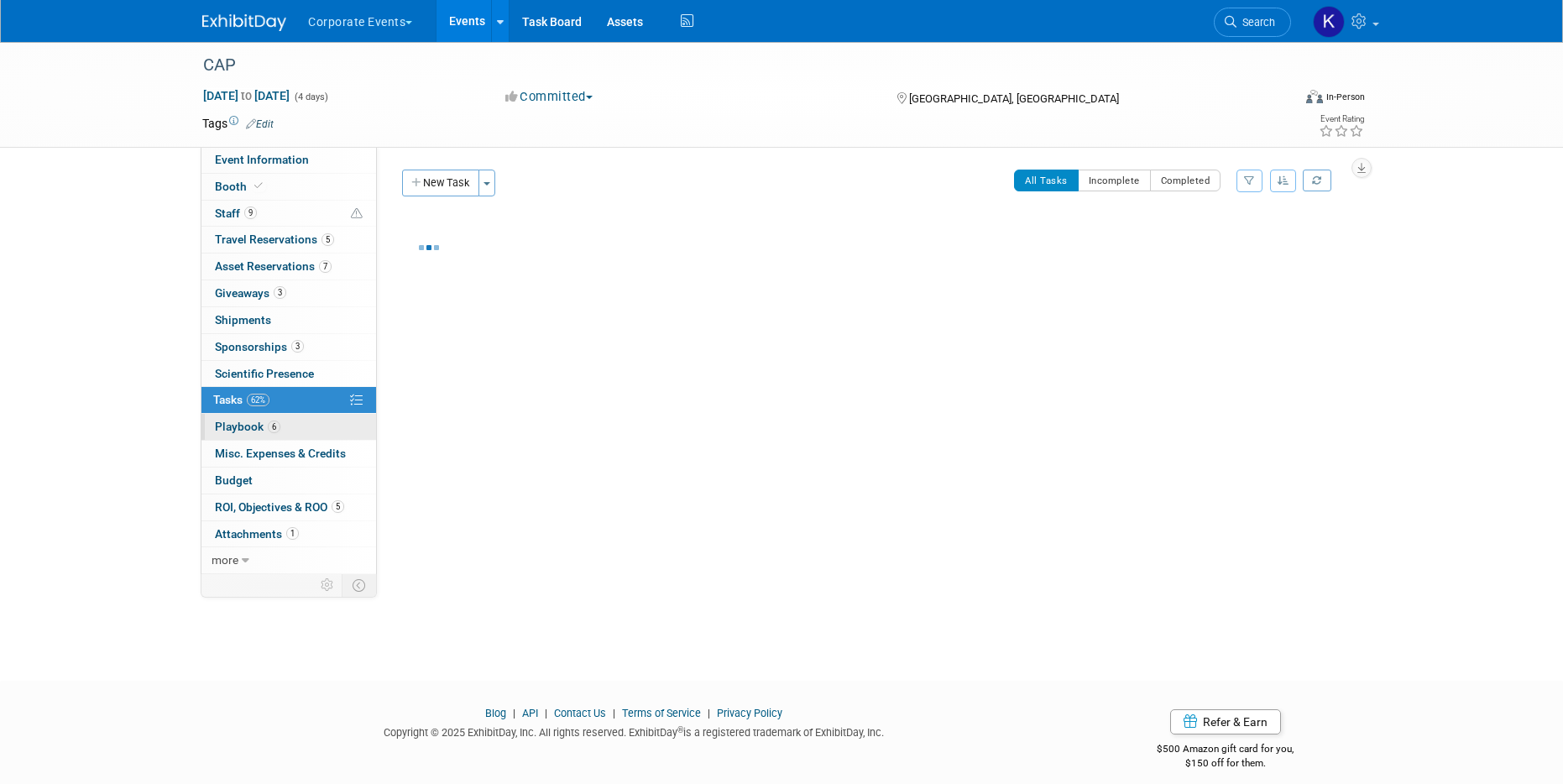
click at [235, 439] on link "6 Playbook 6" at bounding box center [288, 426] width 175 height 26
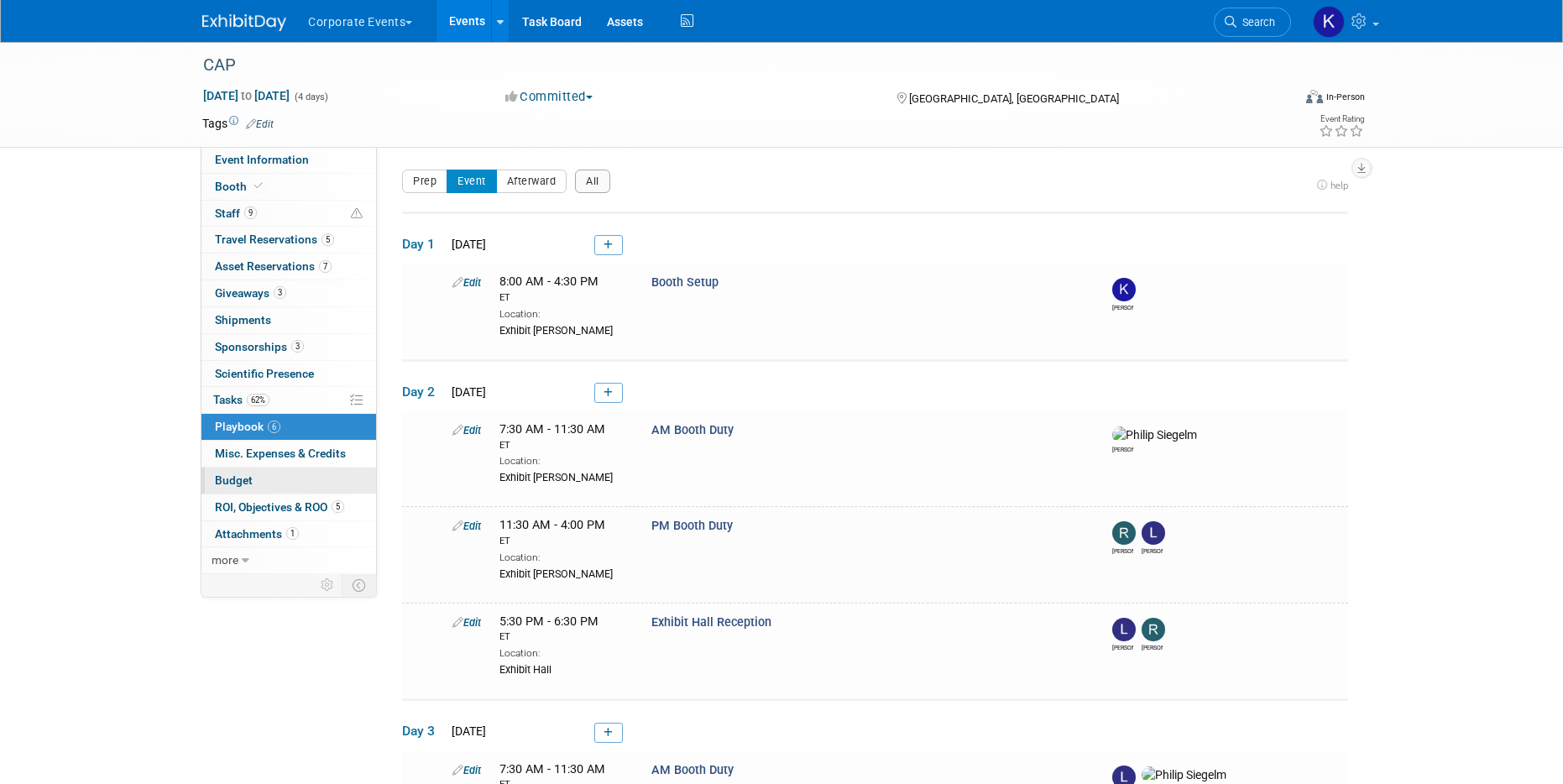
click at [239, 472] on link "Budget" at bounding box center [288, 480] width 175 height 26
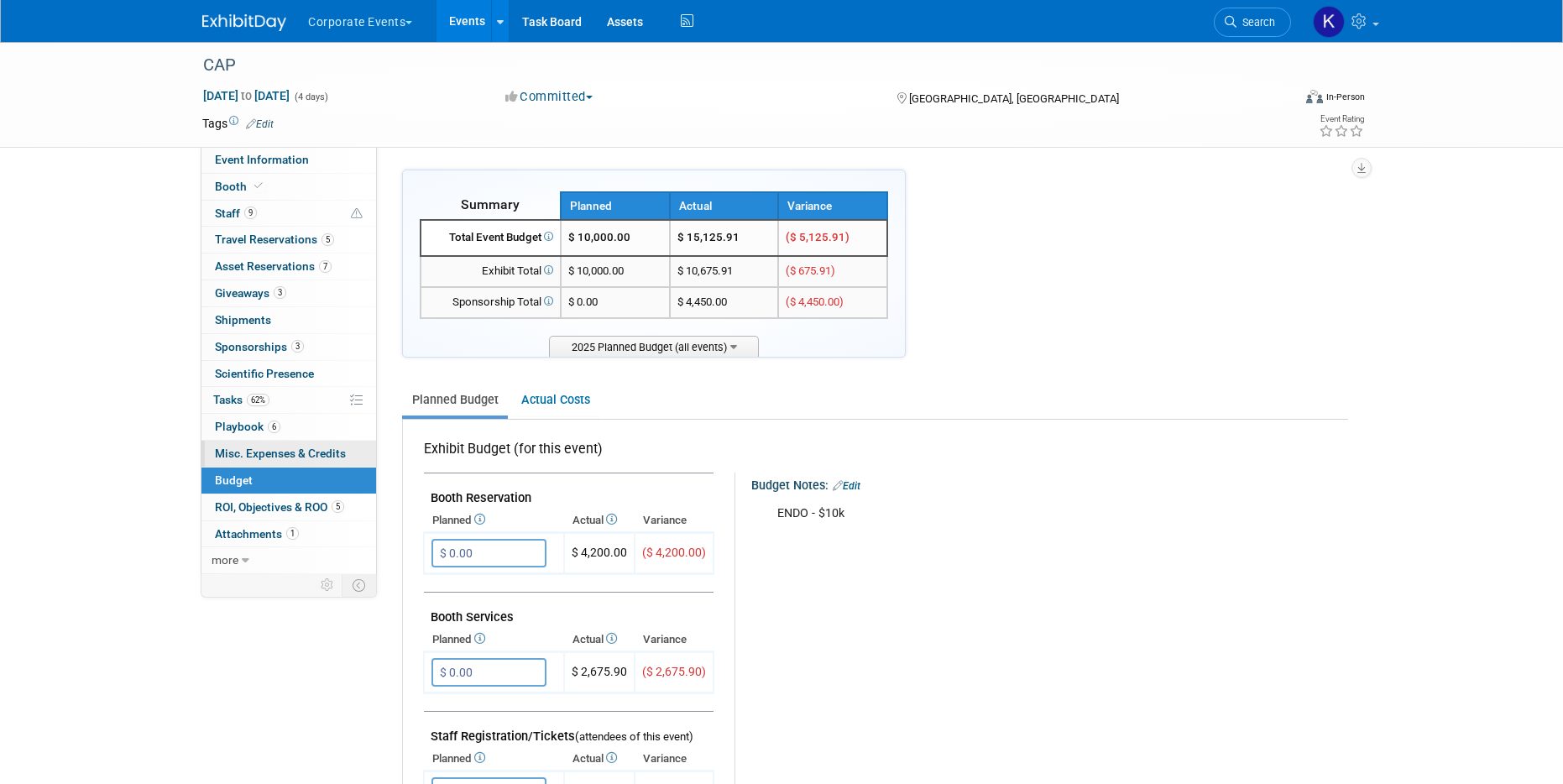
click at [236, 453] on span "Misc. Expenses & Credits 0" at bounding box center [280, 452] width 131 height 13
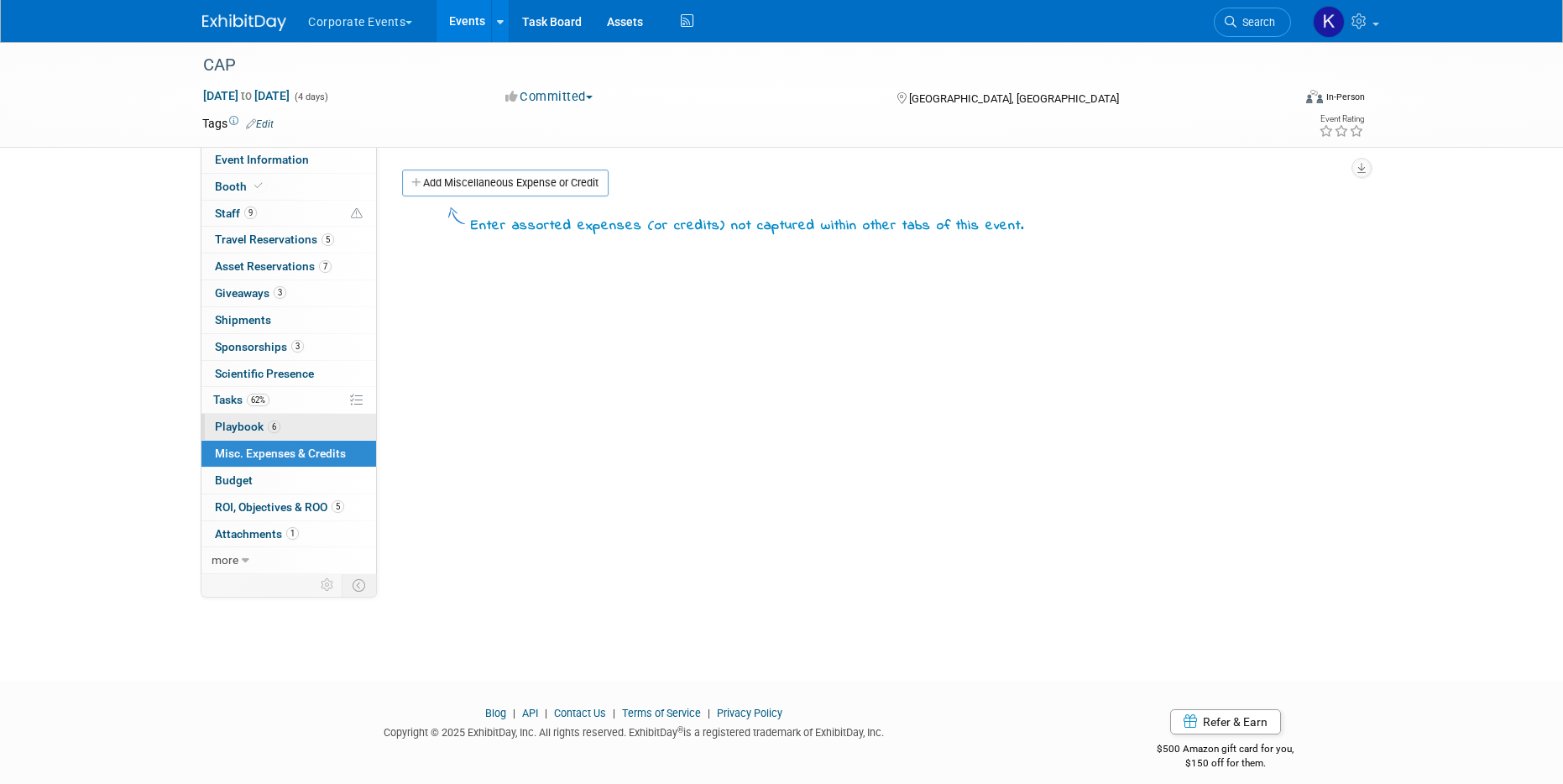
click at [238, 430] on span "Playbook 6" at bounding box center [248, 426] width 65 height 13
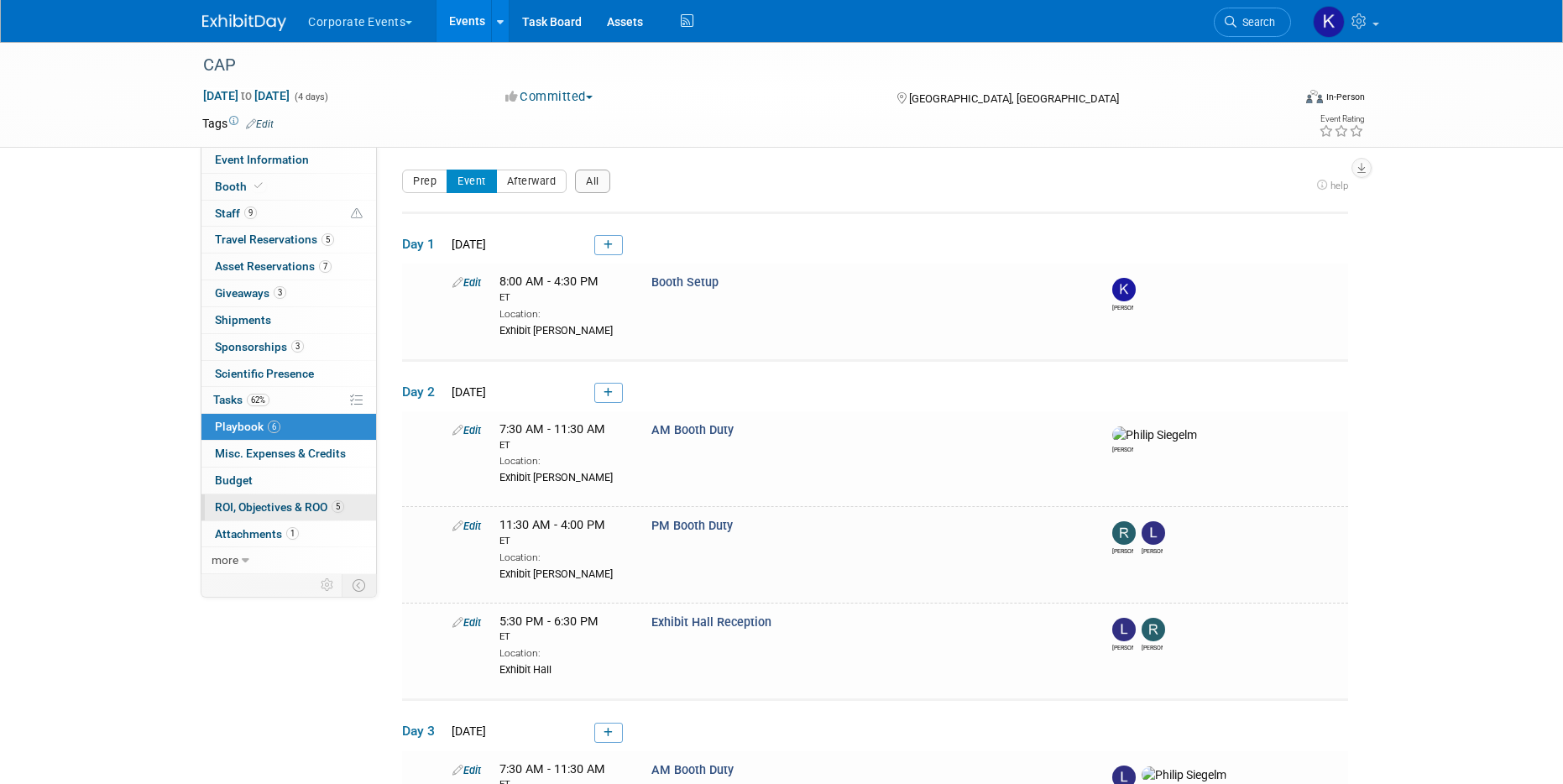
click at [245, 509] on span "ROI, Objectives & ROO 5" at bounding box center [280, 506] width 130 height 13
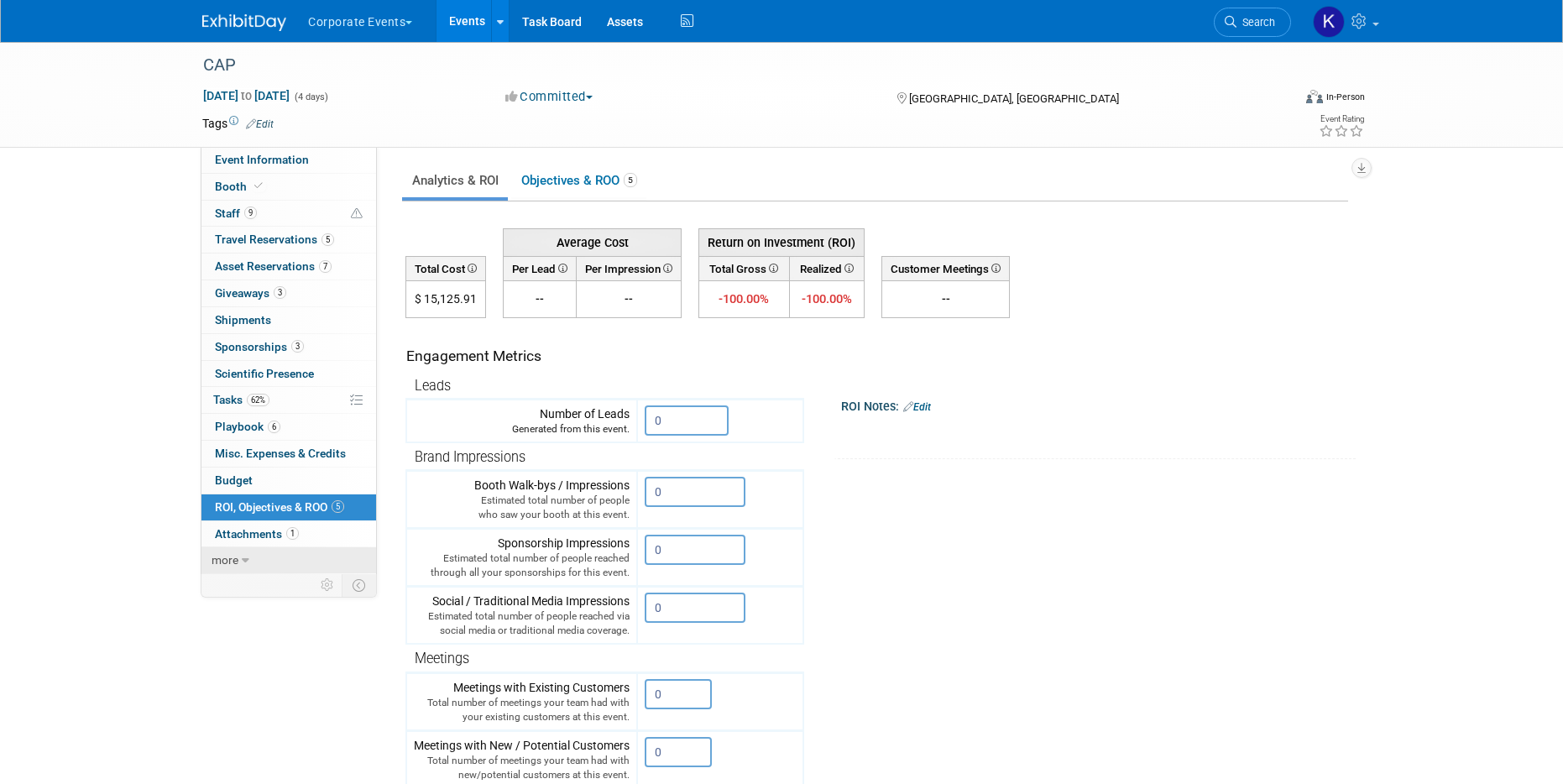
click at [207, 561] on link "more" at bounding box center [288, 559] width 175 height 26
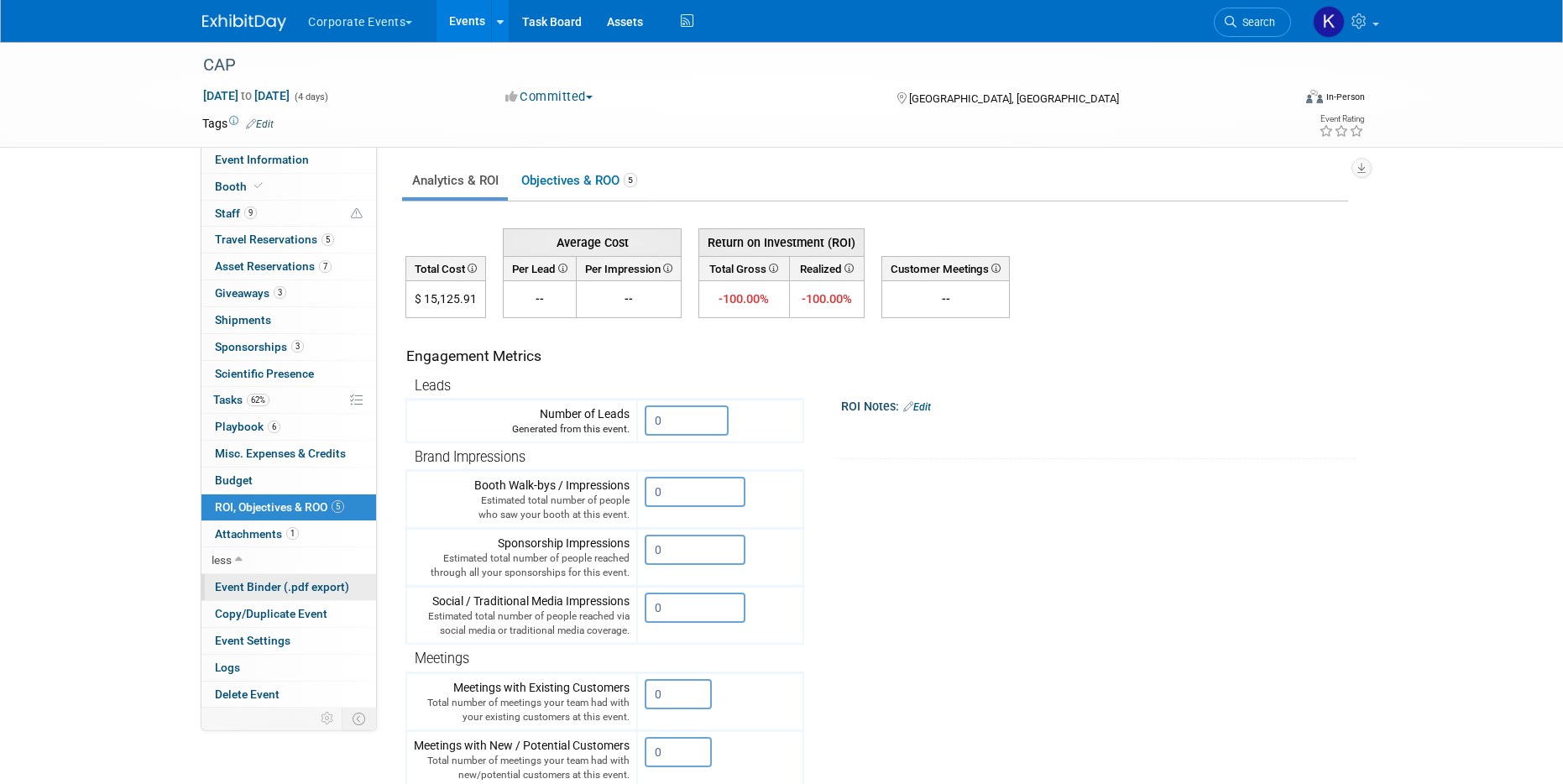
click at [265, 591] on span "Event Binder (.pdf export)" at bounding box center [282, 586] width 134 height 13
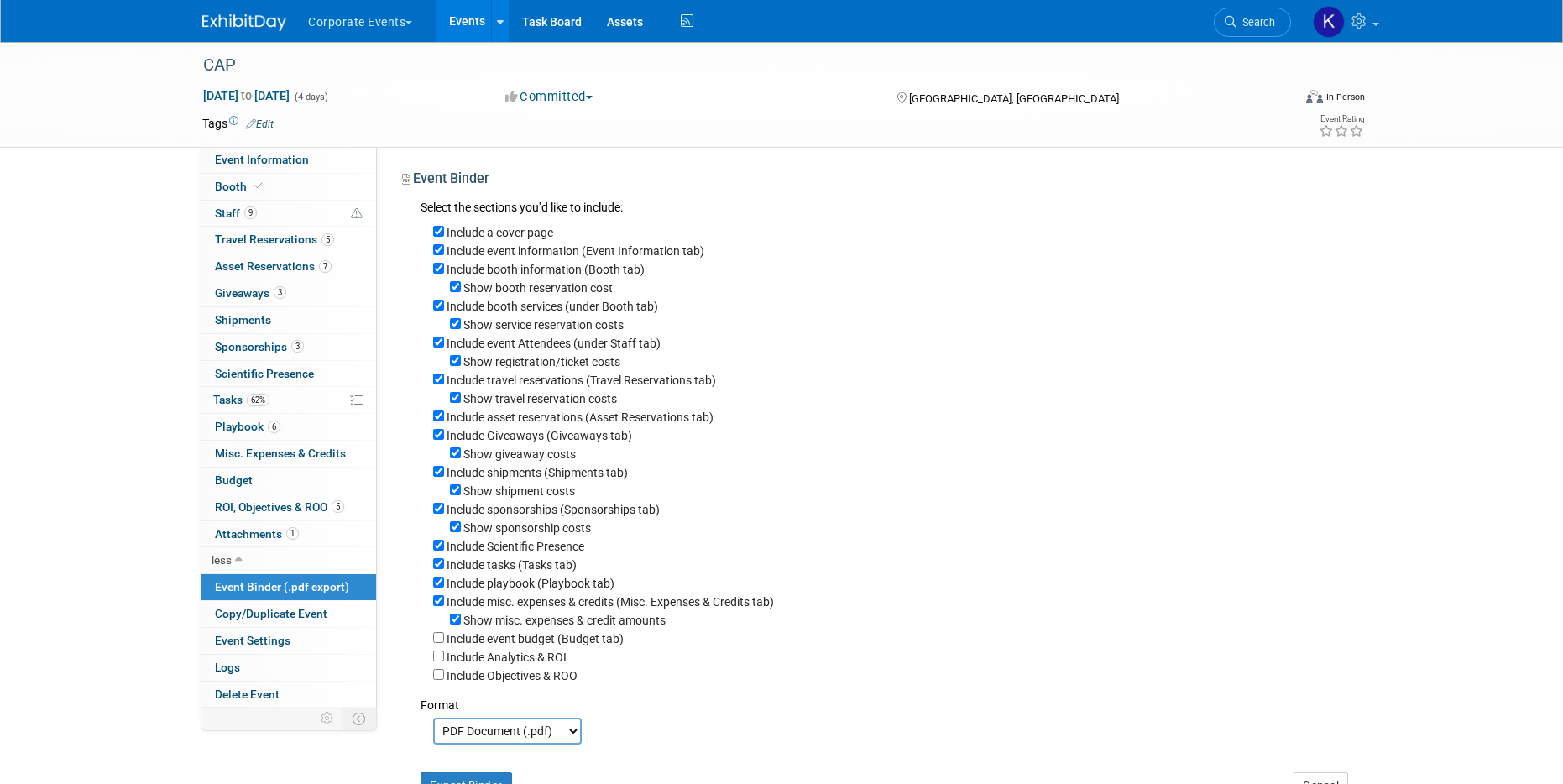
click at [461, 283] on div "Show booth reservation cost" at bounding box center [890, 287] width 915 height 19
click at [454, 289] on input "Show booth reservation cost" at bounding box center [455, 287] width 11 height 11
checkbox input "false"
click at [438, 303] on input "Include booth services (under Booth tab)" at bounding box center [438, 305] width 11 height 11
checkbox input "false"
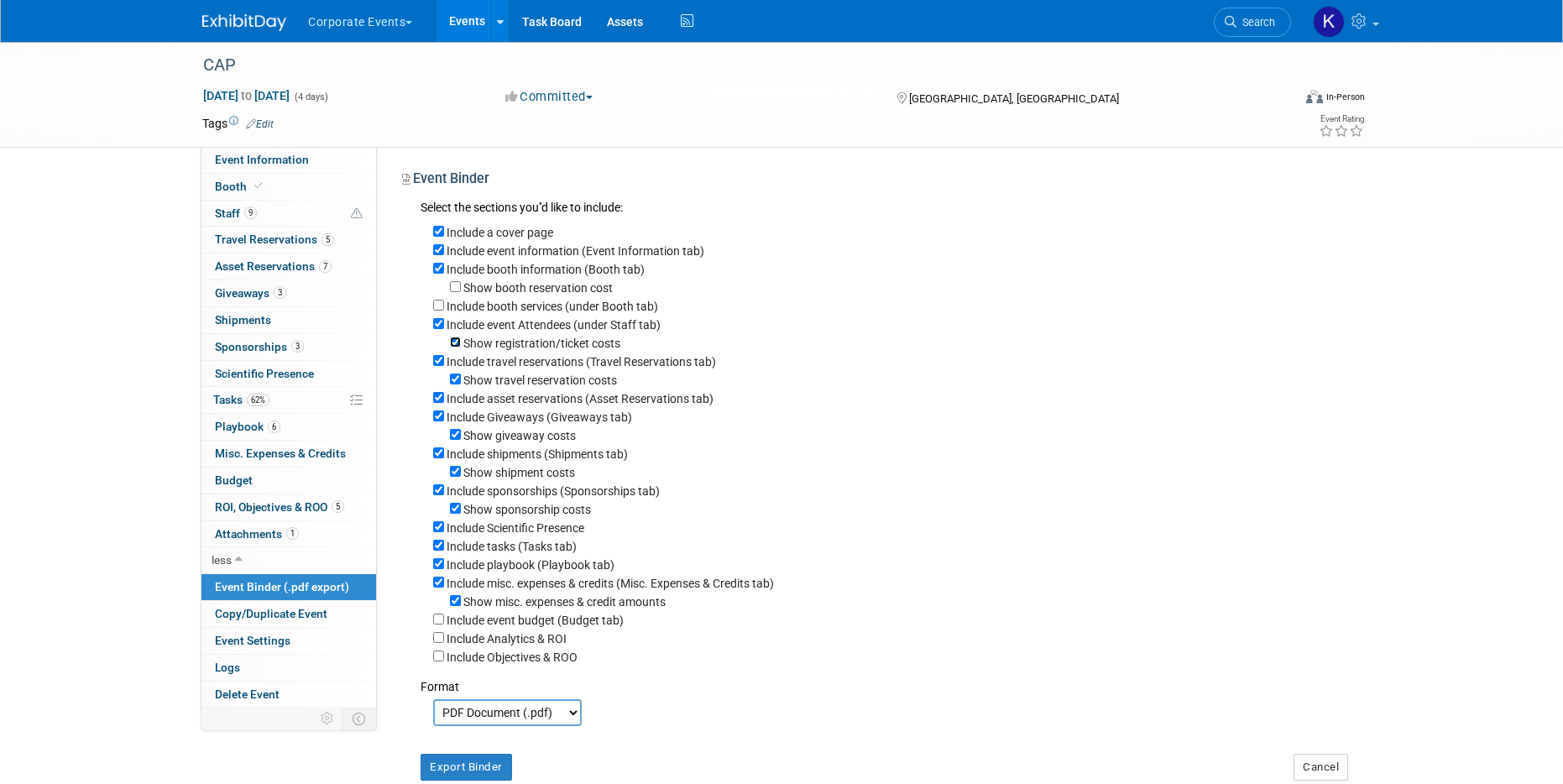
click at [460, 344] on input "Show registration/ticket costs" at bounding box center [455, 342] width 11 height 11
checkbox input "false"
click at [441, 452] on input "Include shipments (Shipments tab)" at bounding box center [438, 452] width 11 height 11
checkbox input "false"
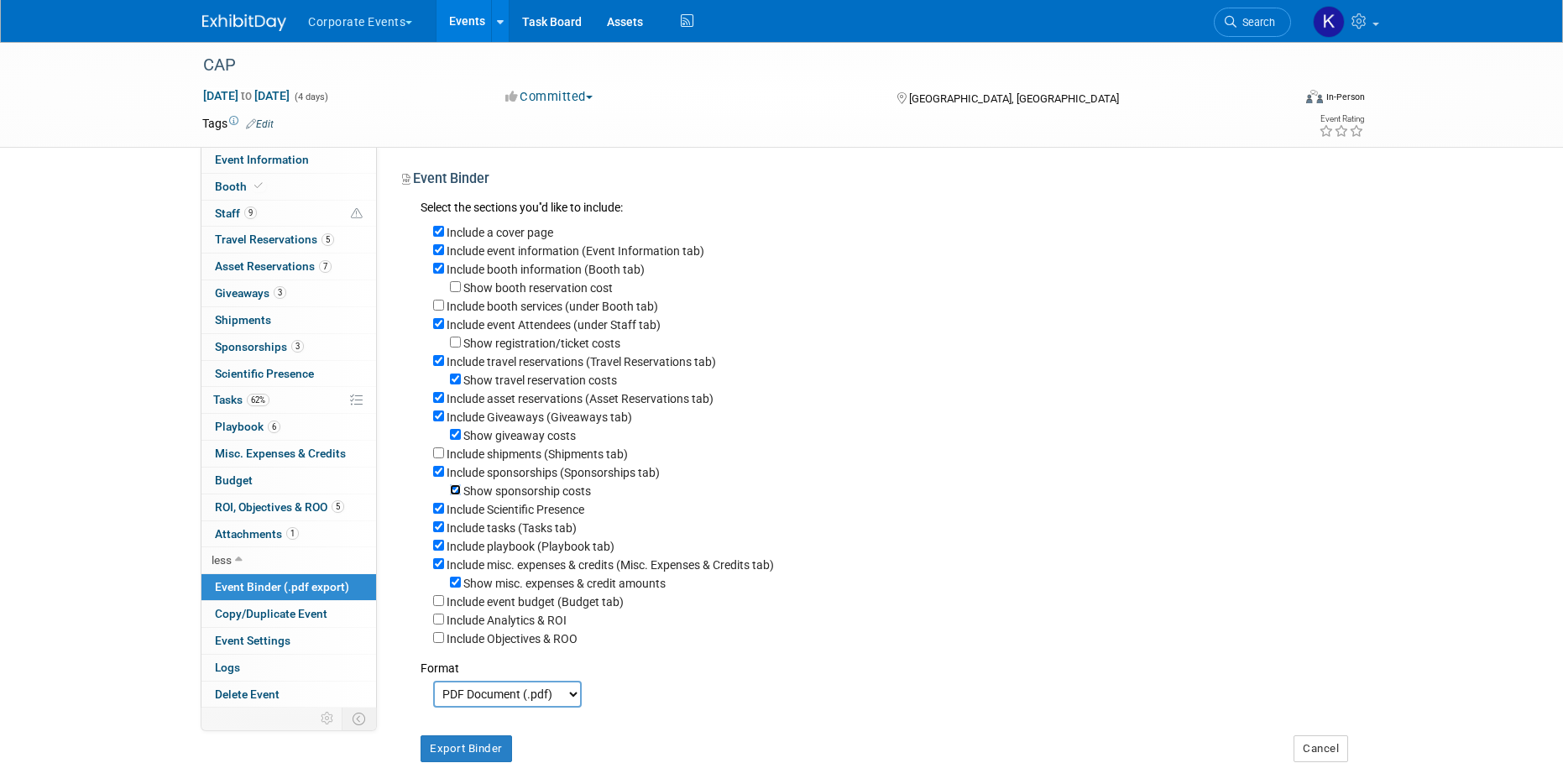
click at [457, 493] on input "Show sponsorship costs" at bounding box center [455, 489] width 11 height 11
checkbox input "false"
click at [439, 529] on input "Include tasks (Tasks tab)" at bounding box center [438, 526] width 11 height 11
checkbox input "false"
click at [439, 567] on input "Include misc. expenses & credits (Misc. Expenses & Credits tab)" at bounding box center [438, 564] width 11 height 11
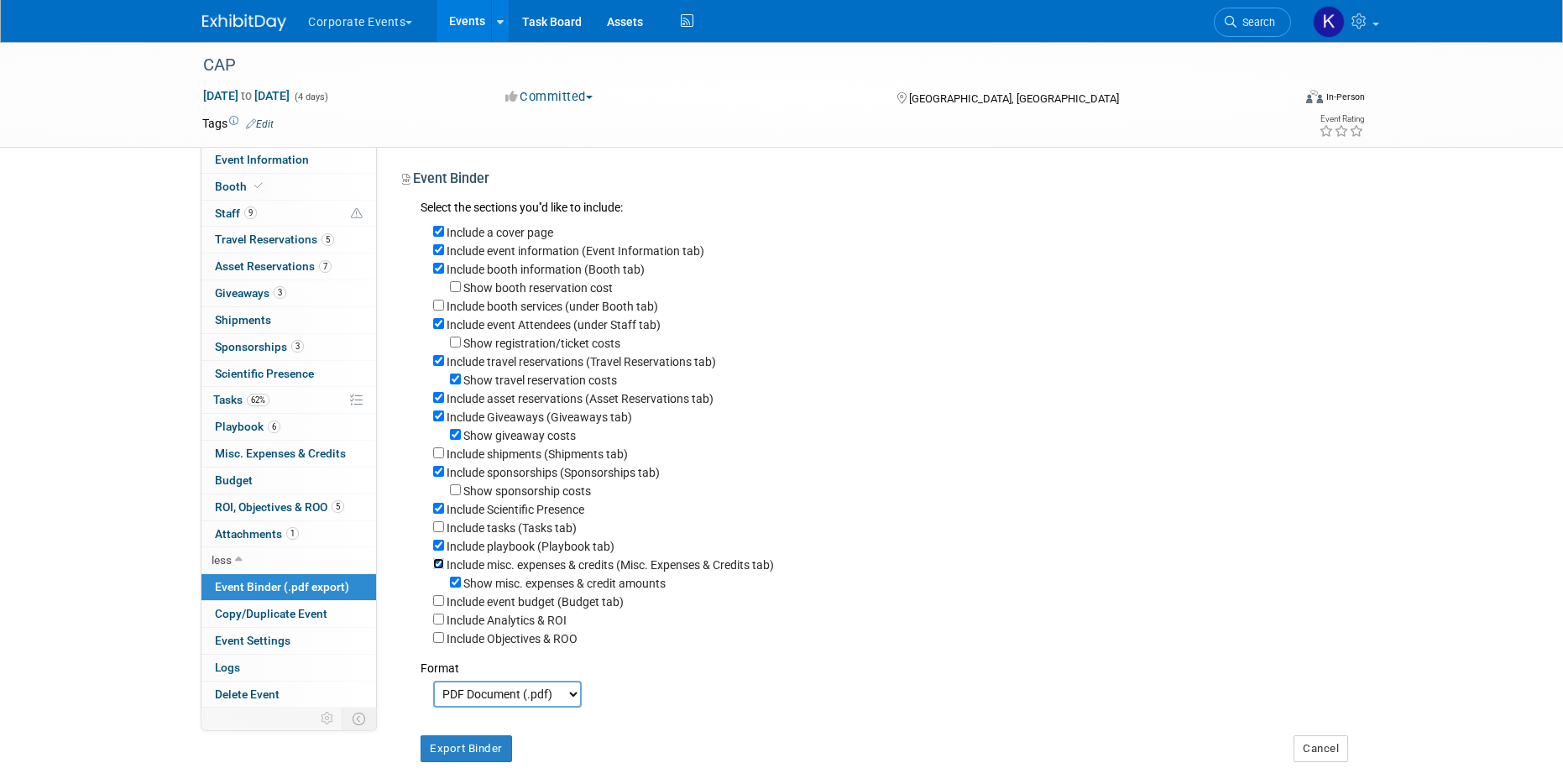
checkbox input "false"
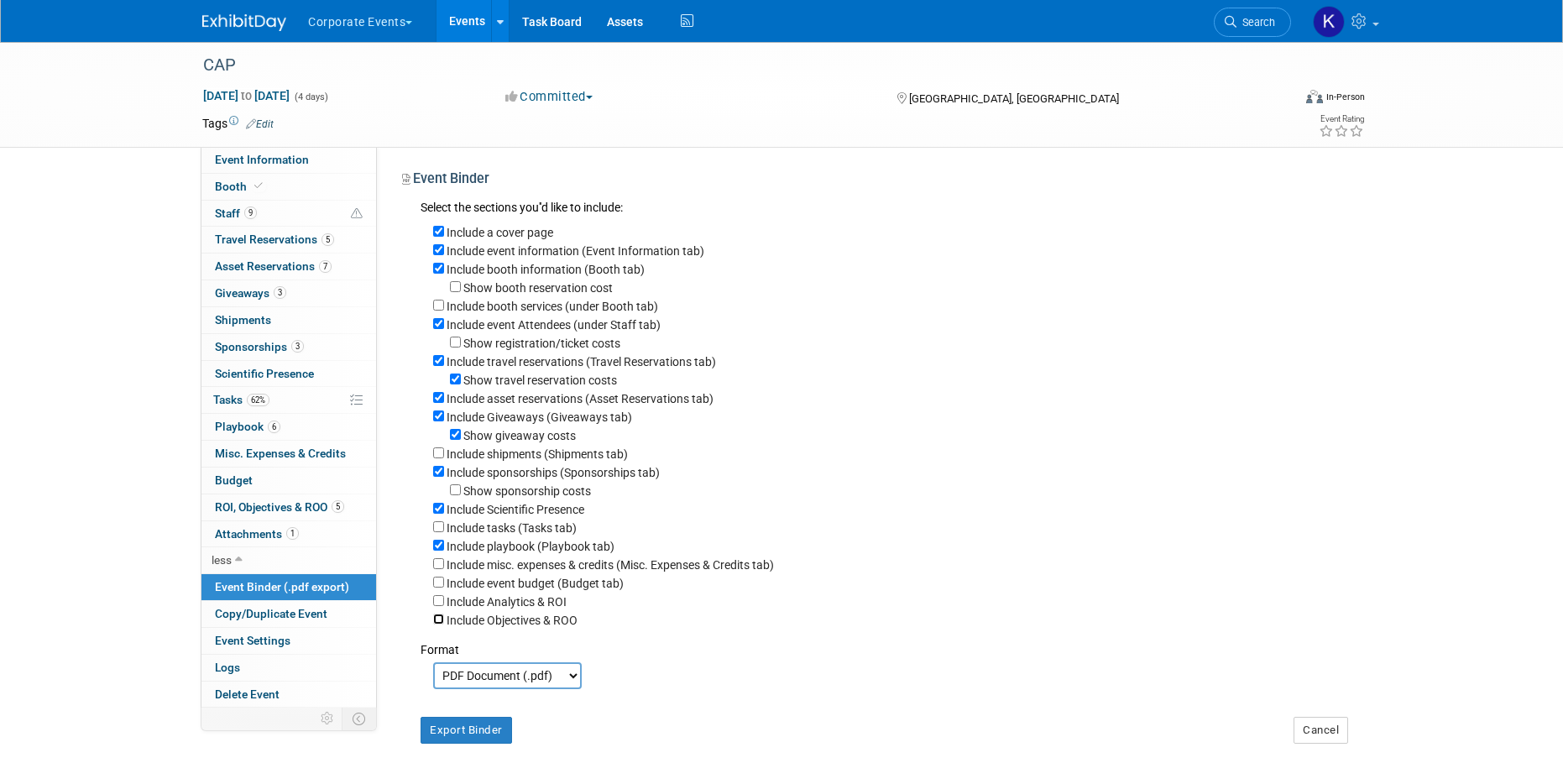
click at [438, 620] on input "Include Objectives & ROO" at bounding box center [438, 619] width 11 height 11
checkbox input "true"
click at [443, 734] on button "Export Binder" at bounding box center [467, 730] width 92 height 26
click at [452, 22] on link "Events" at bounding box center [467, 21] width 61 height 42
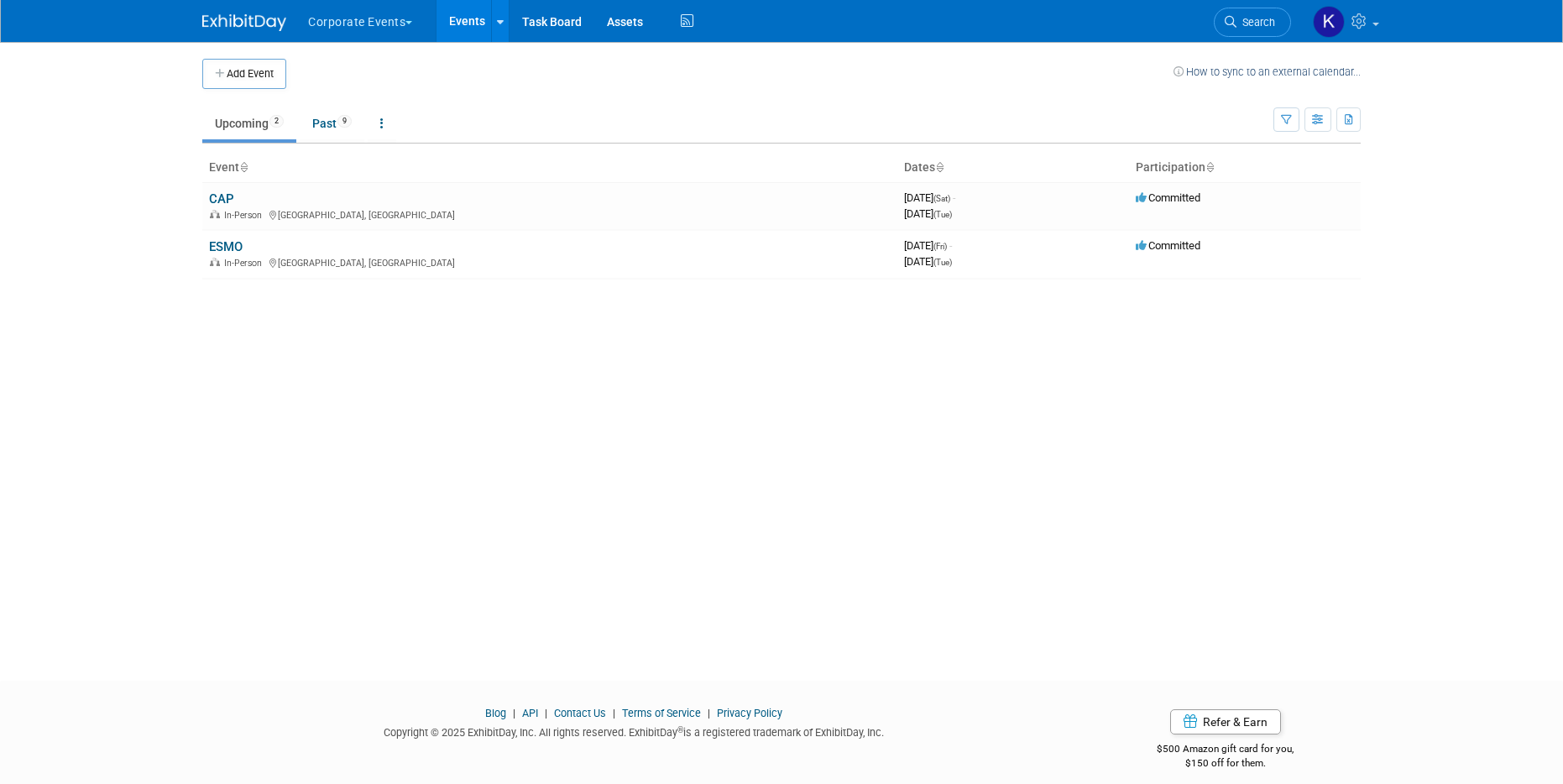
click at [393, 26] on button "Corporate Events" at bounding box center [370, 19] width 127 height 37
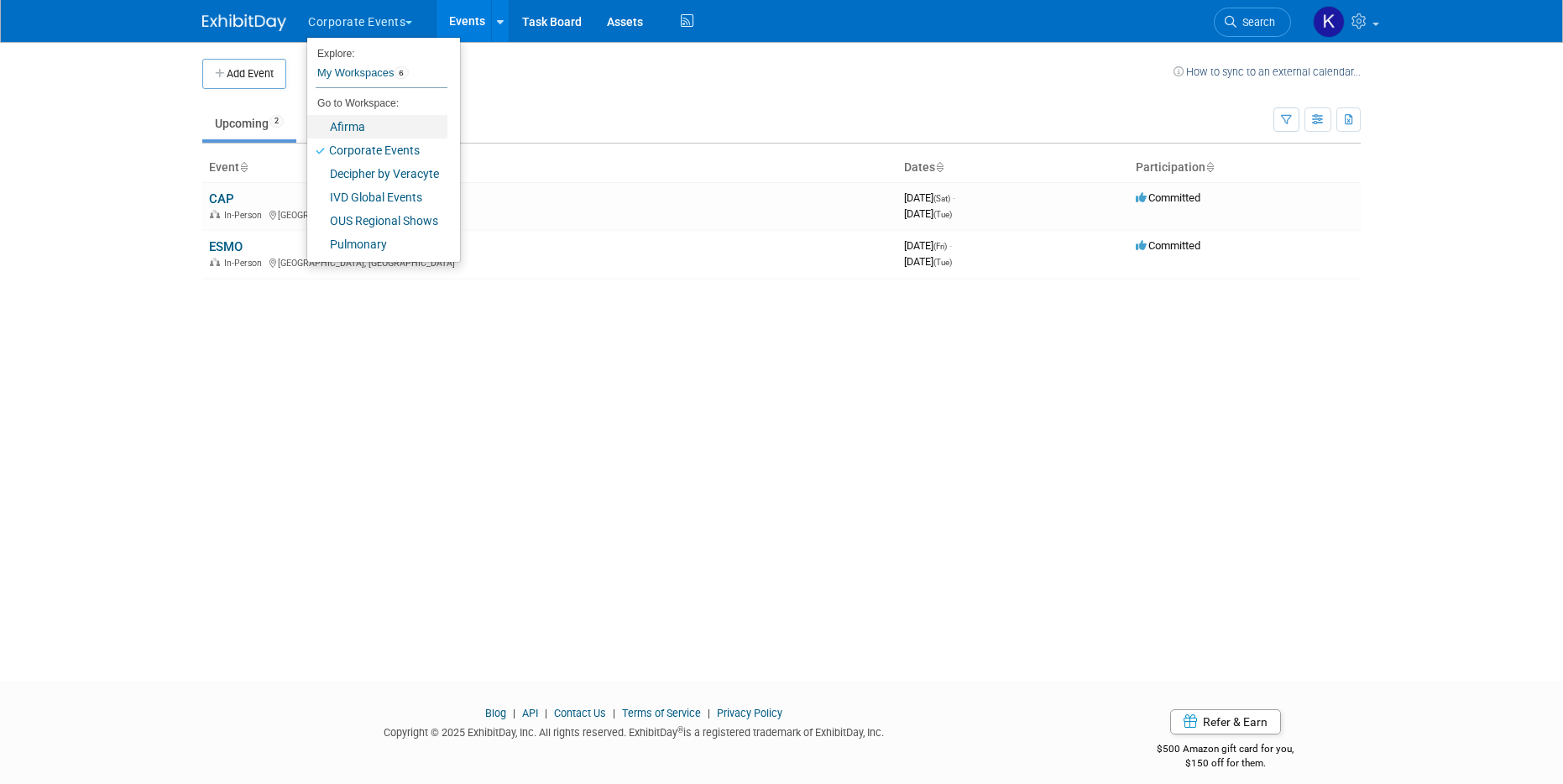
click at [383, 136] on link "Afirma" at bounding box center [377, 126] width 140 height 24
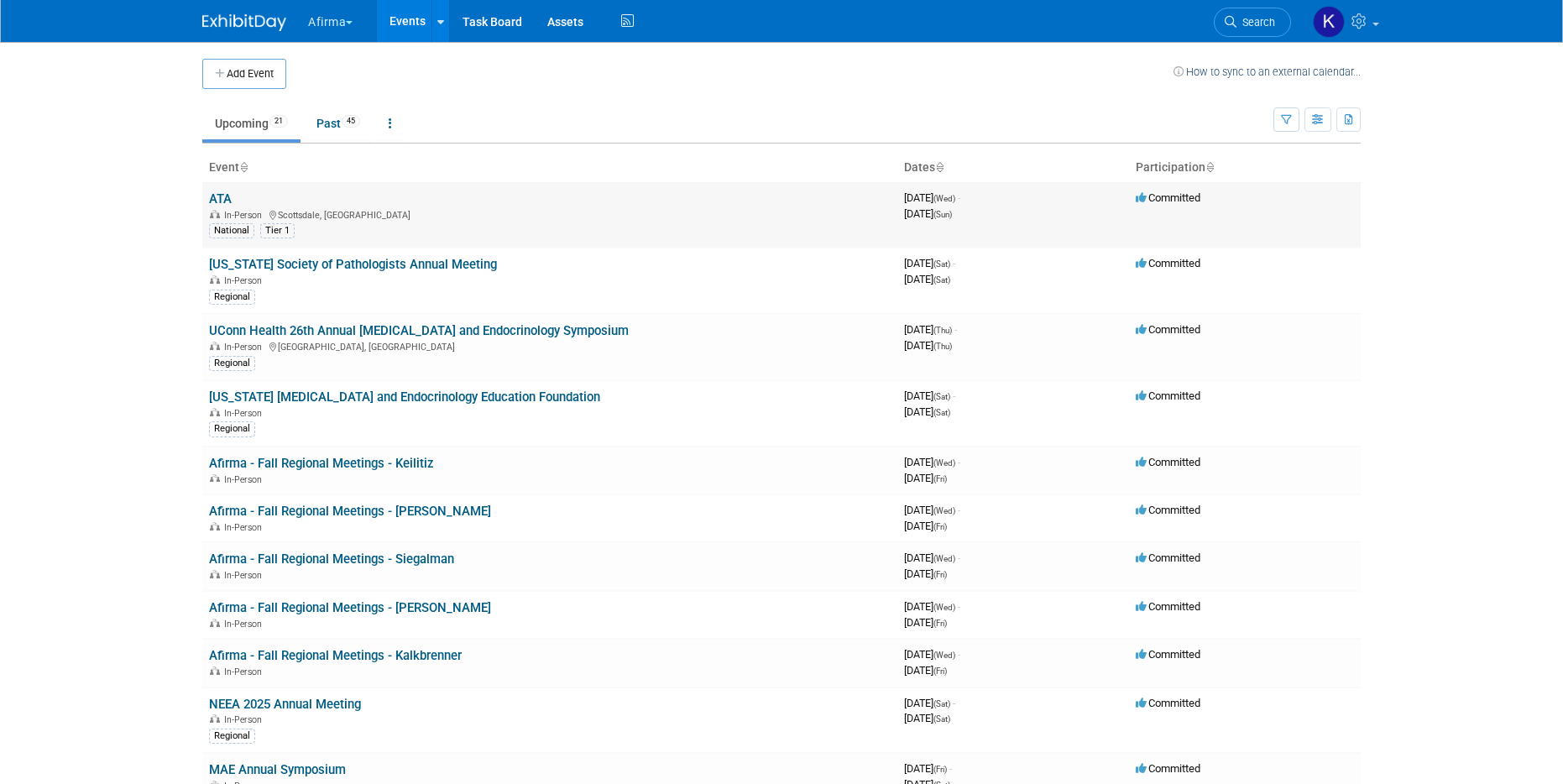
click at [219, 196] on link "ATA" at bounding box center [221, 198] width 23 height 15
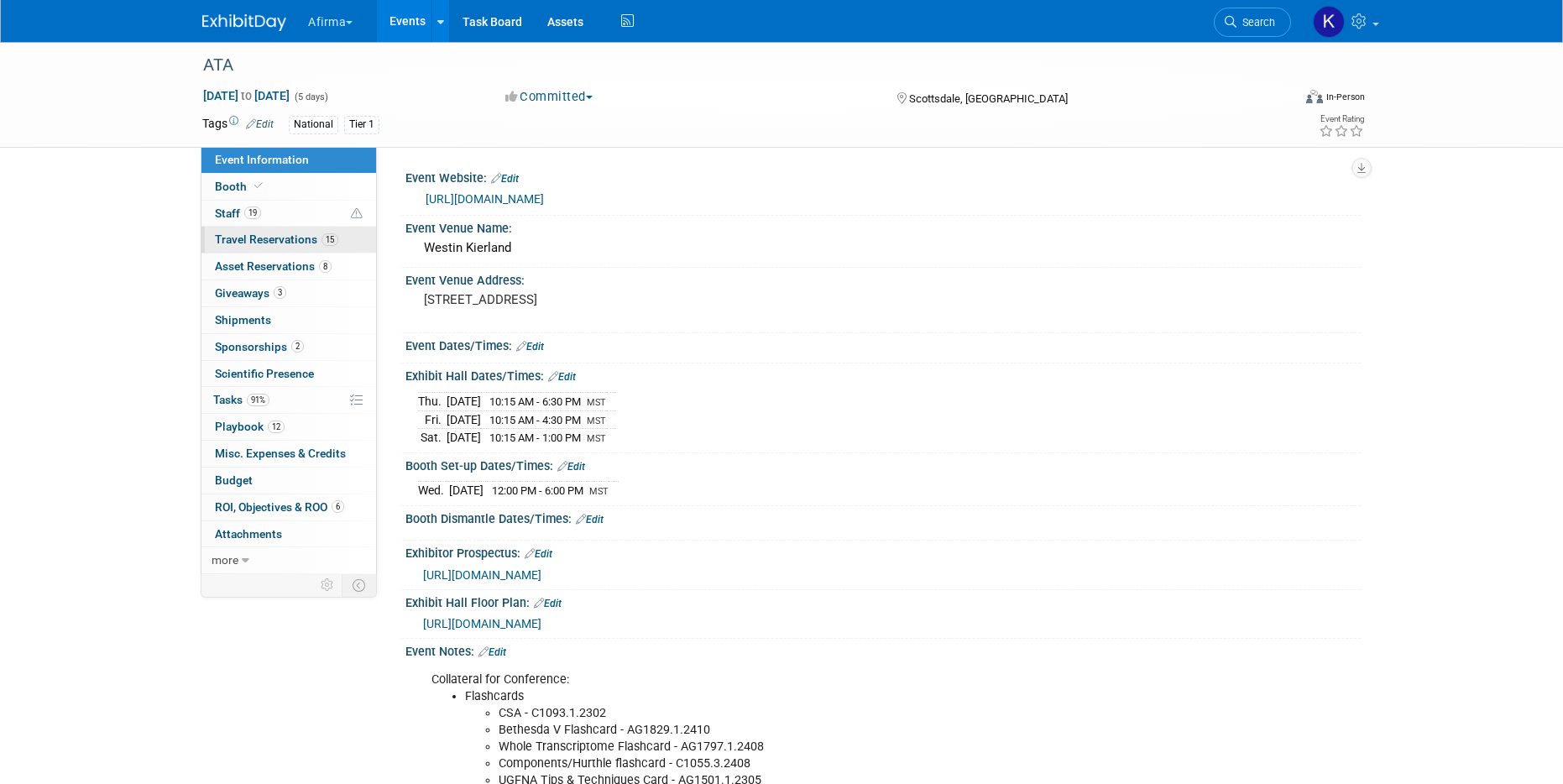
click at [280, 231] on link "15 Travel Reservations 15" at bounding box center [288, 239] width 175 height 26
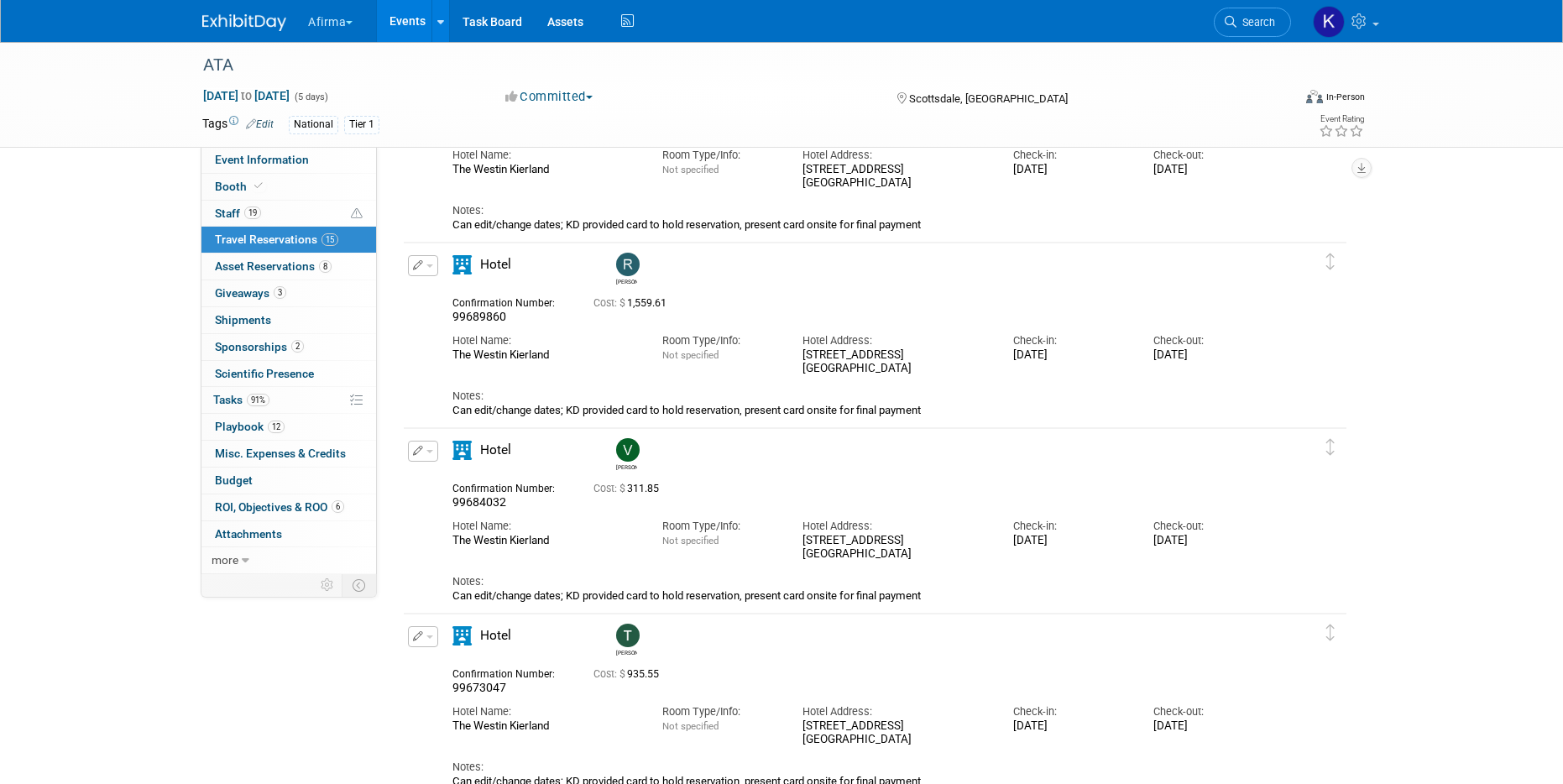
scroll to position [903, 0]
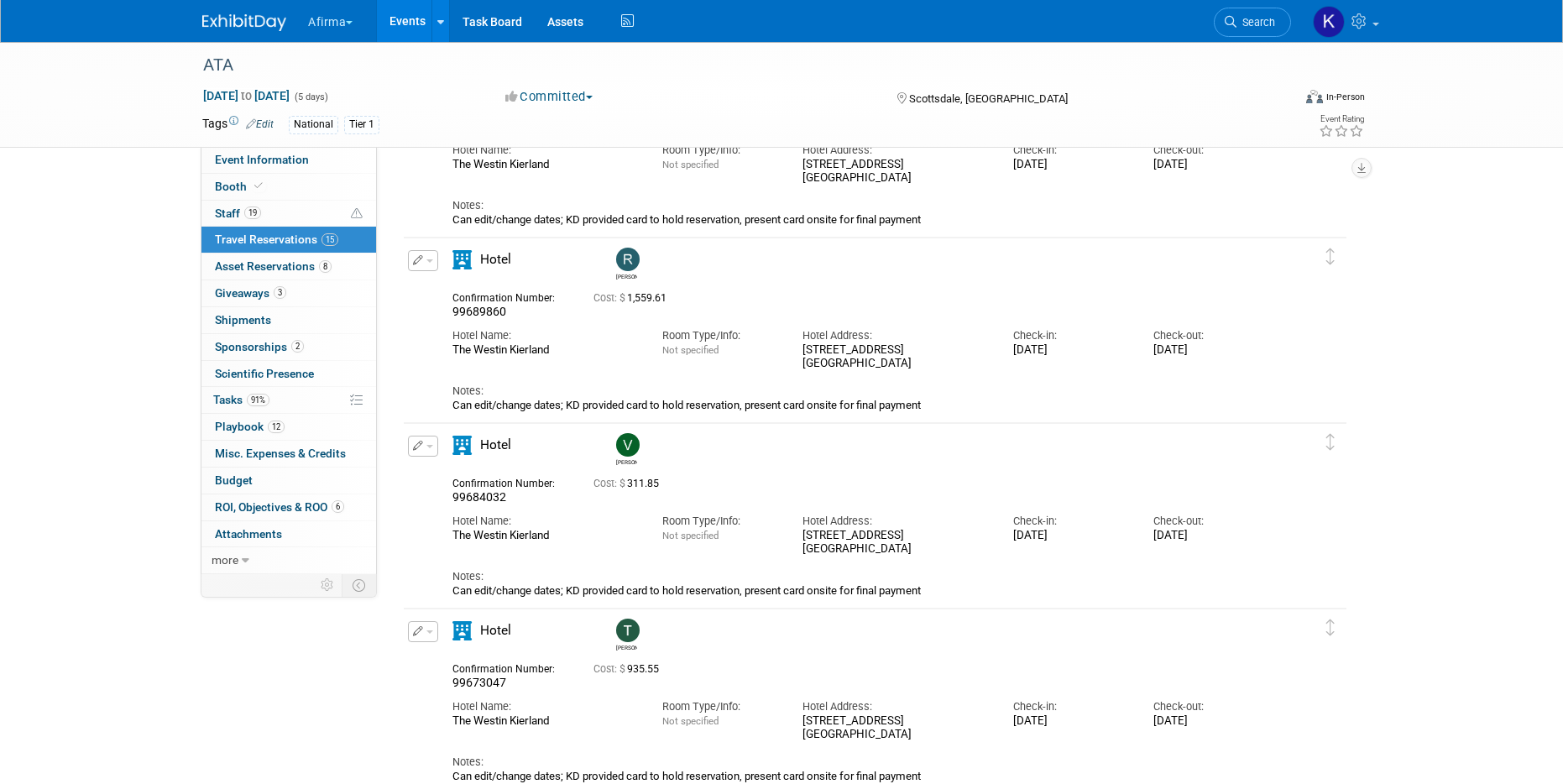
click at [408, 24] on link "Events" at bounding box center [407, 21] width 61 height 42
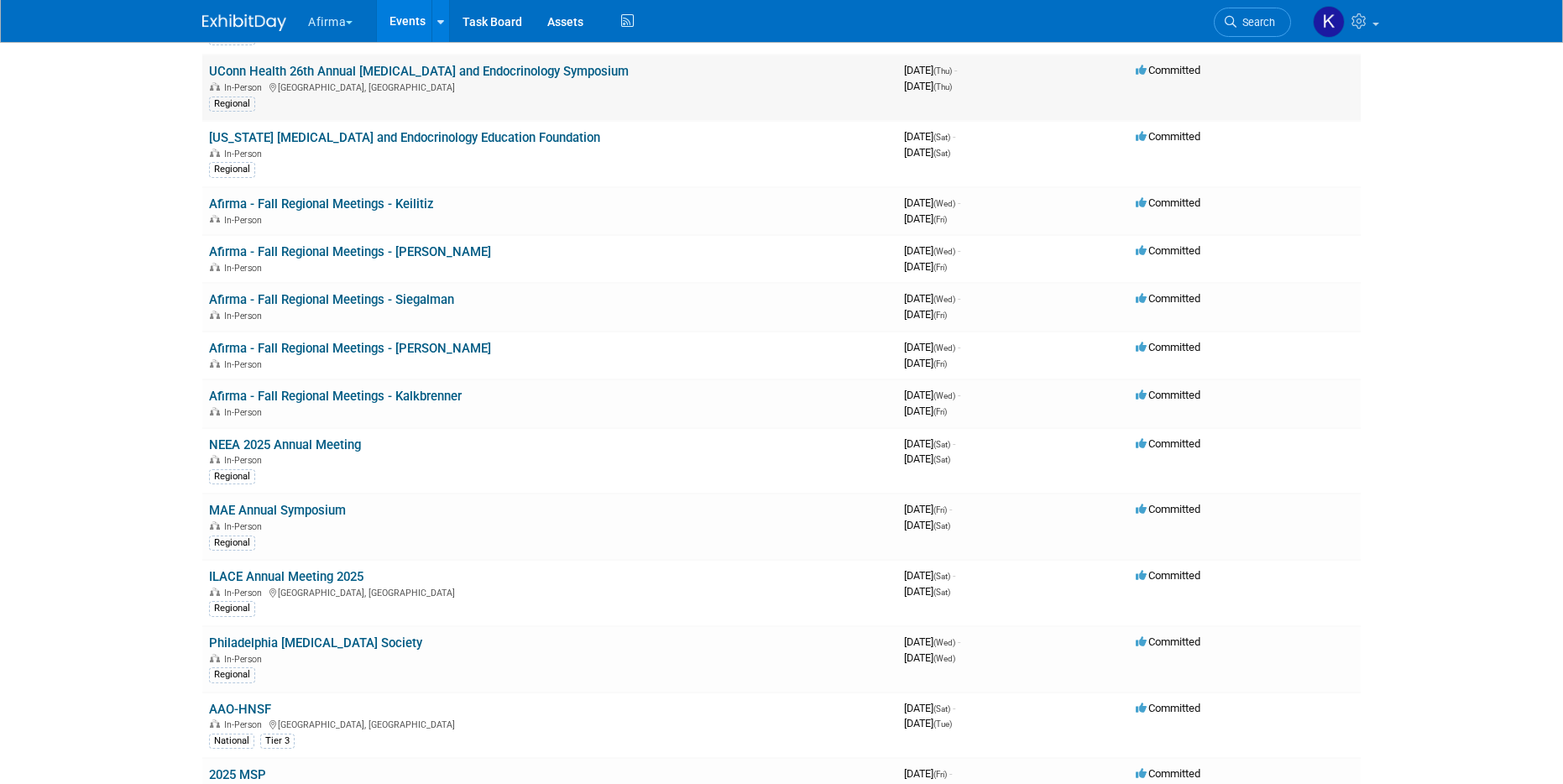
scroll to position [272, 0]
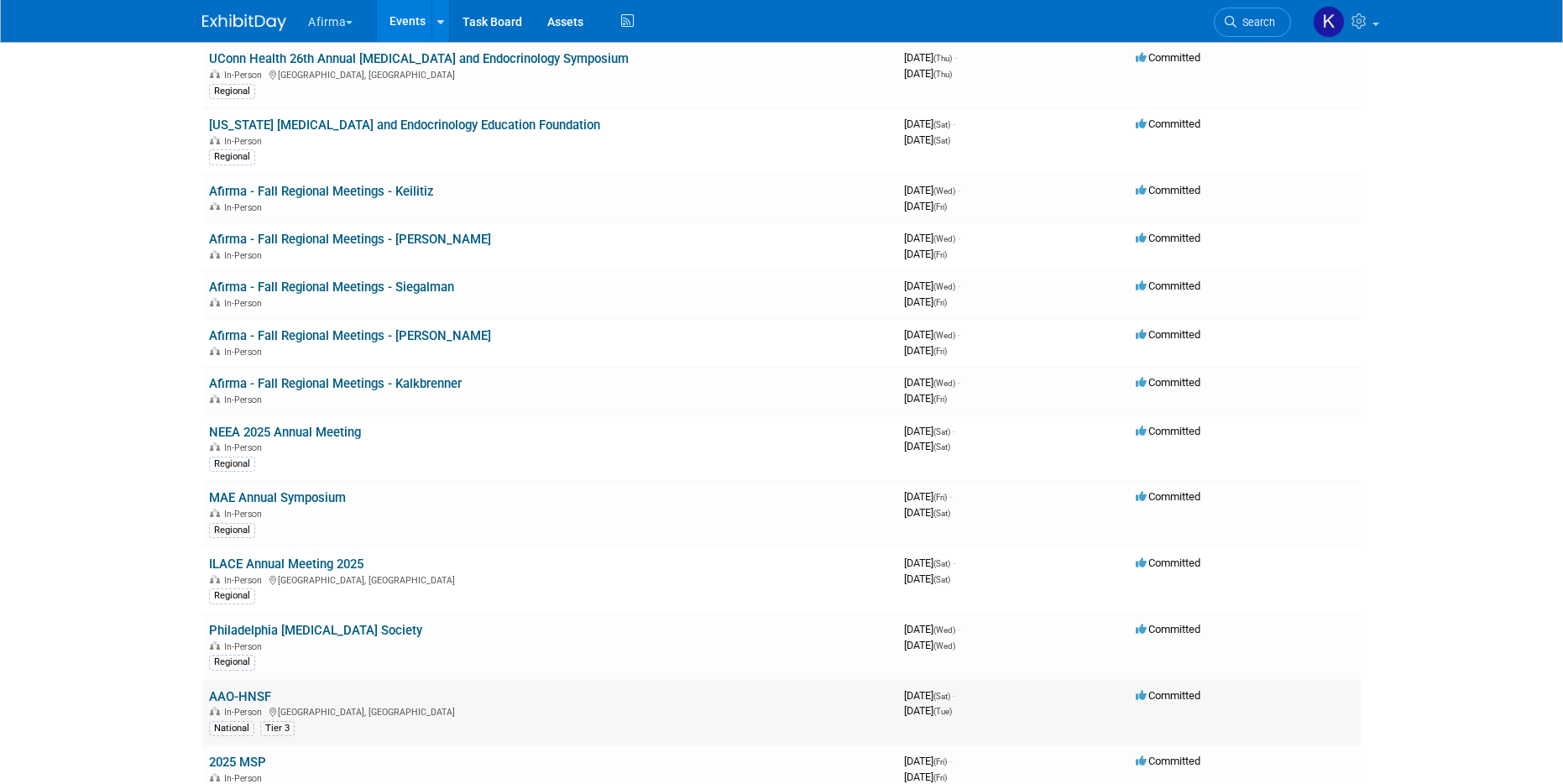
click at [248, 700] on link "AAO-HNSF" at bounding box center [240, 696] width 62 height 15
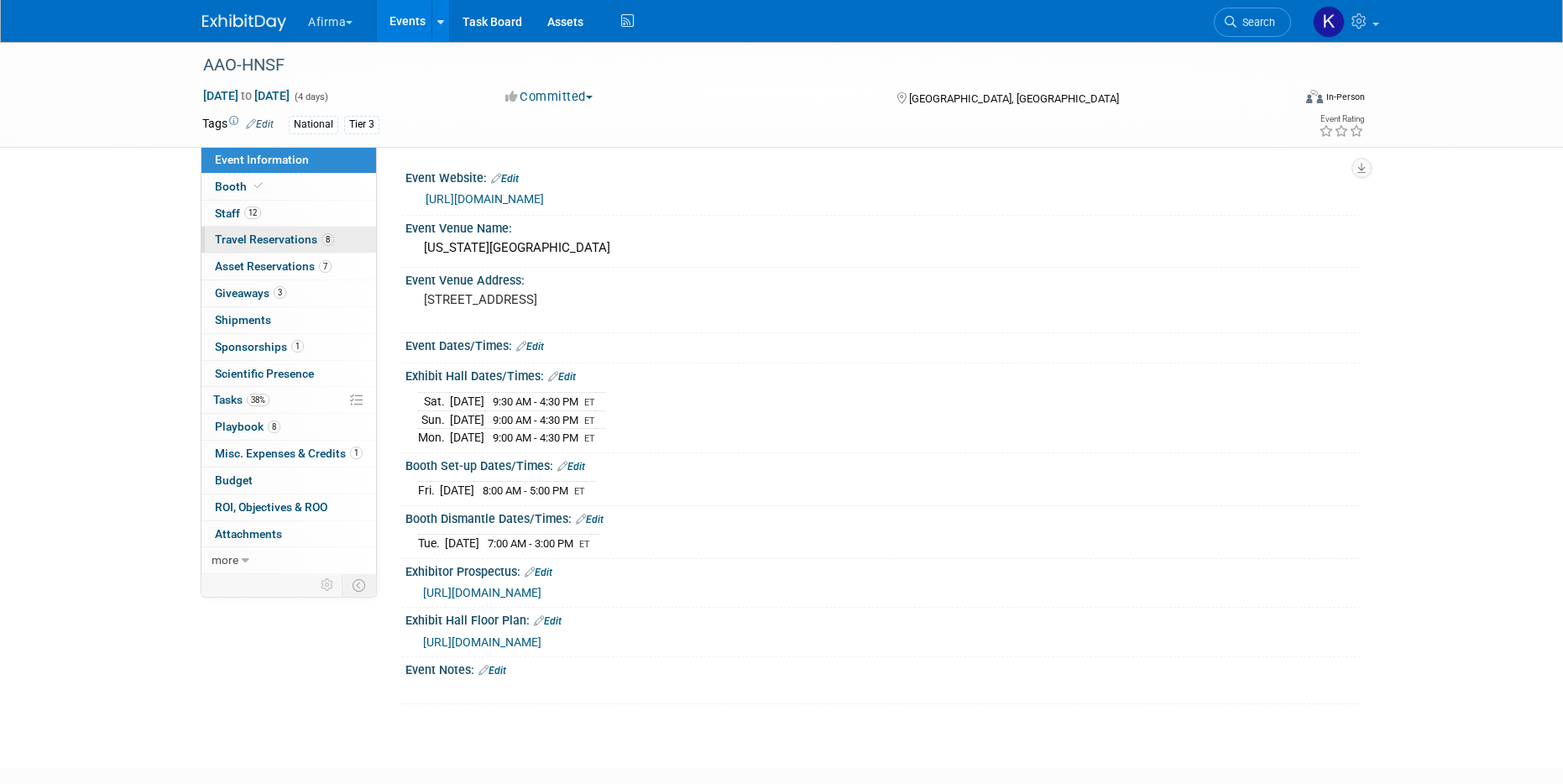
click at [295, 235] on span "Travel Reservations 8" at bounding box center [274, 239] width 119 height 13
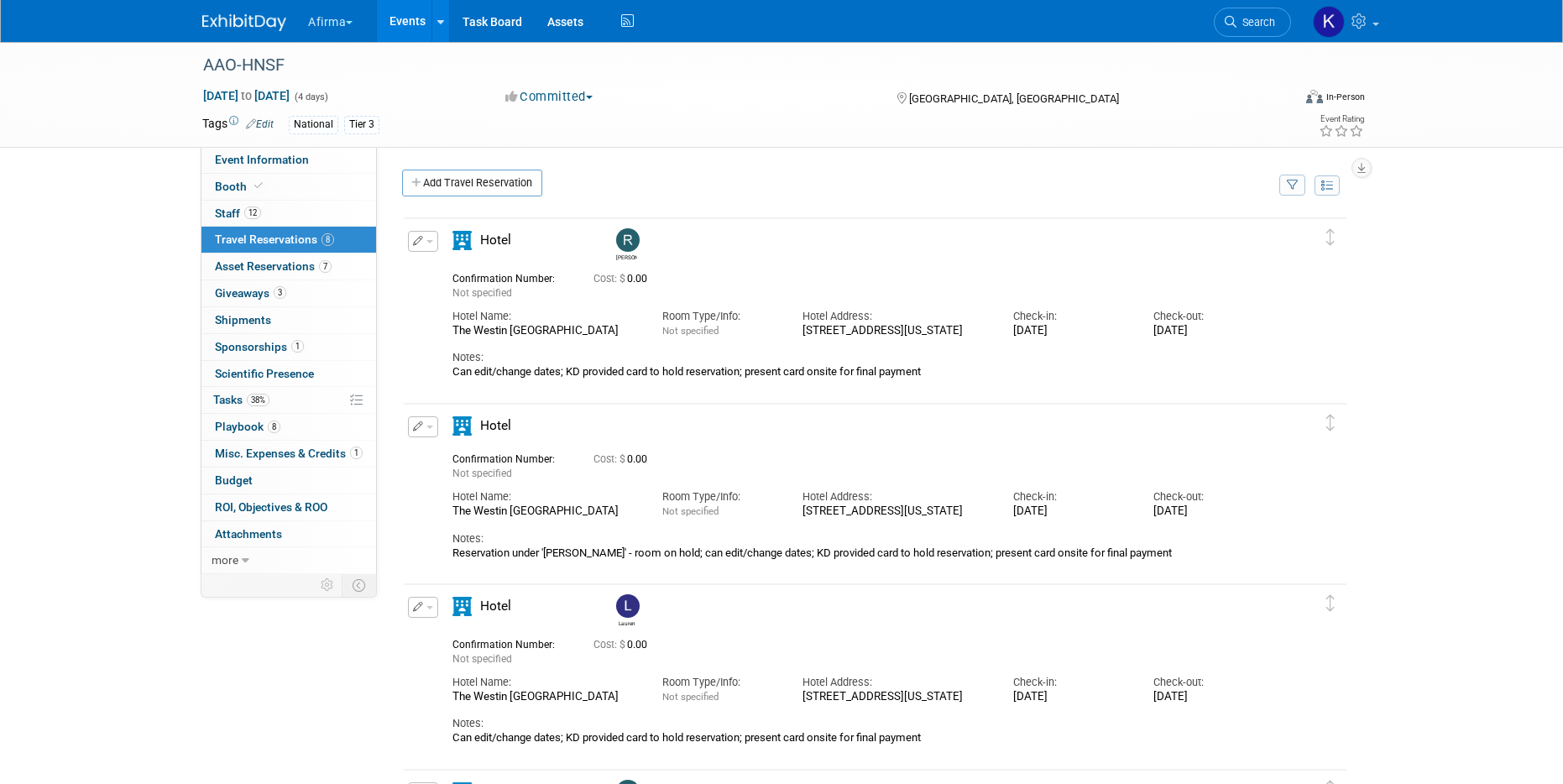
click at [322, 26] on button "Afirma" at bounding box center [340, 19] width 67 height 37
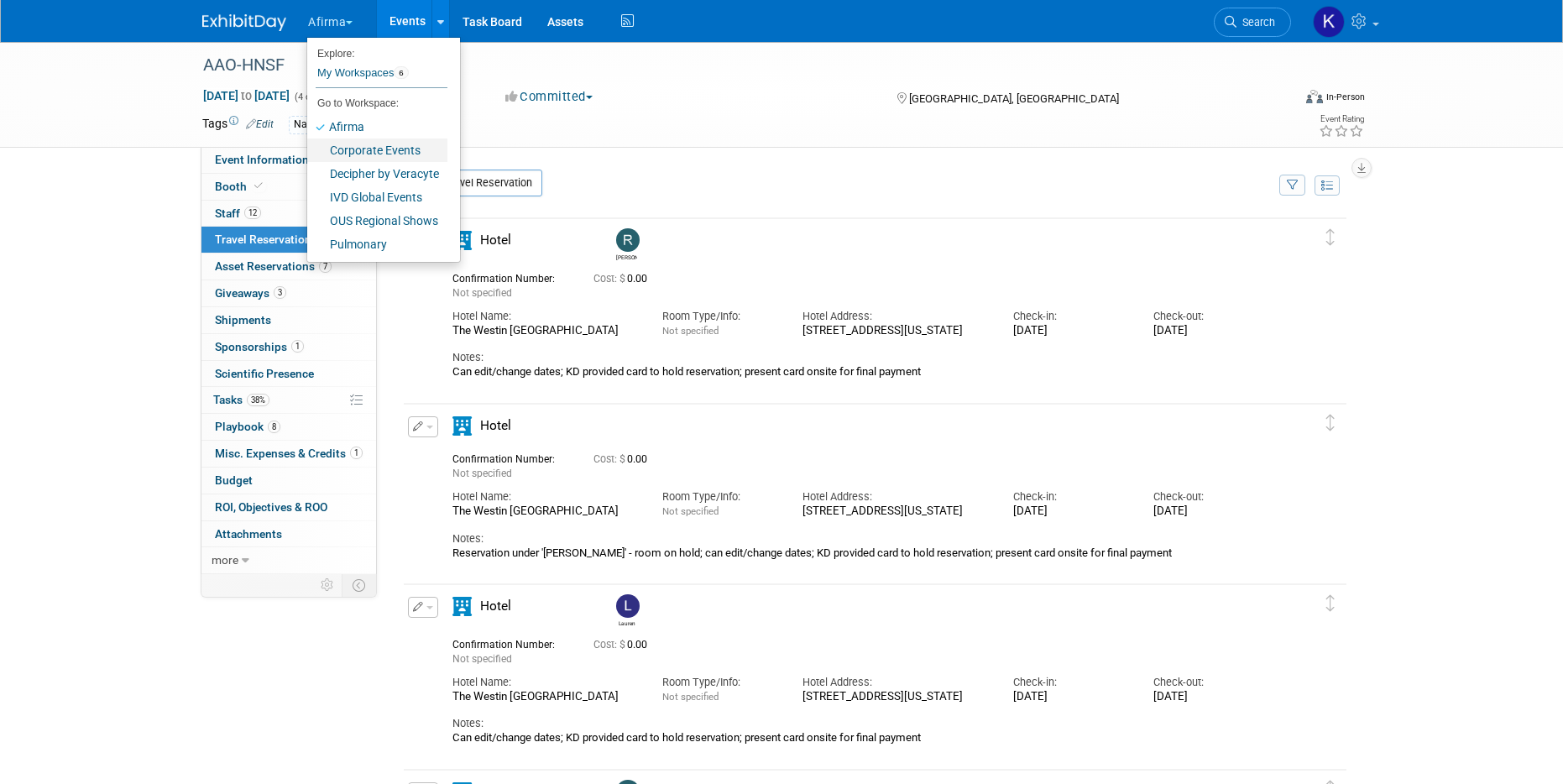
click at [347, 153] on link "Corporate Events" at bounding box center [377, 150] width 140 height 24
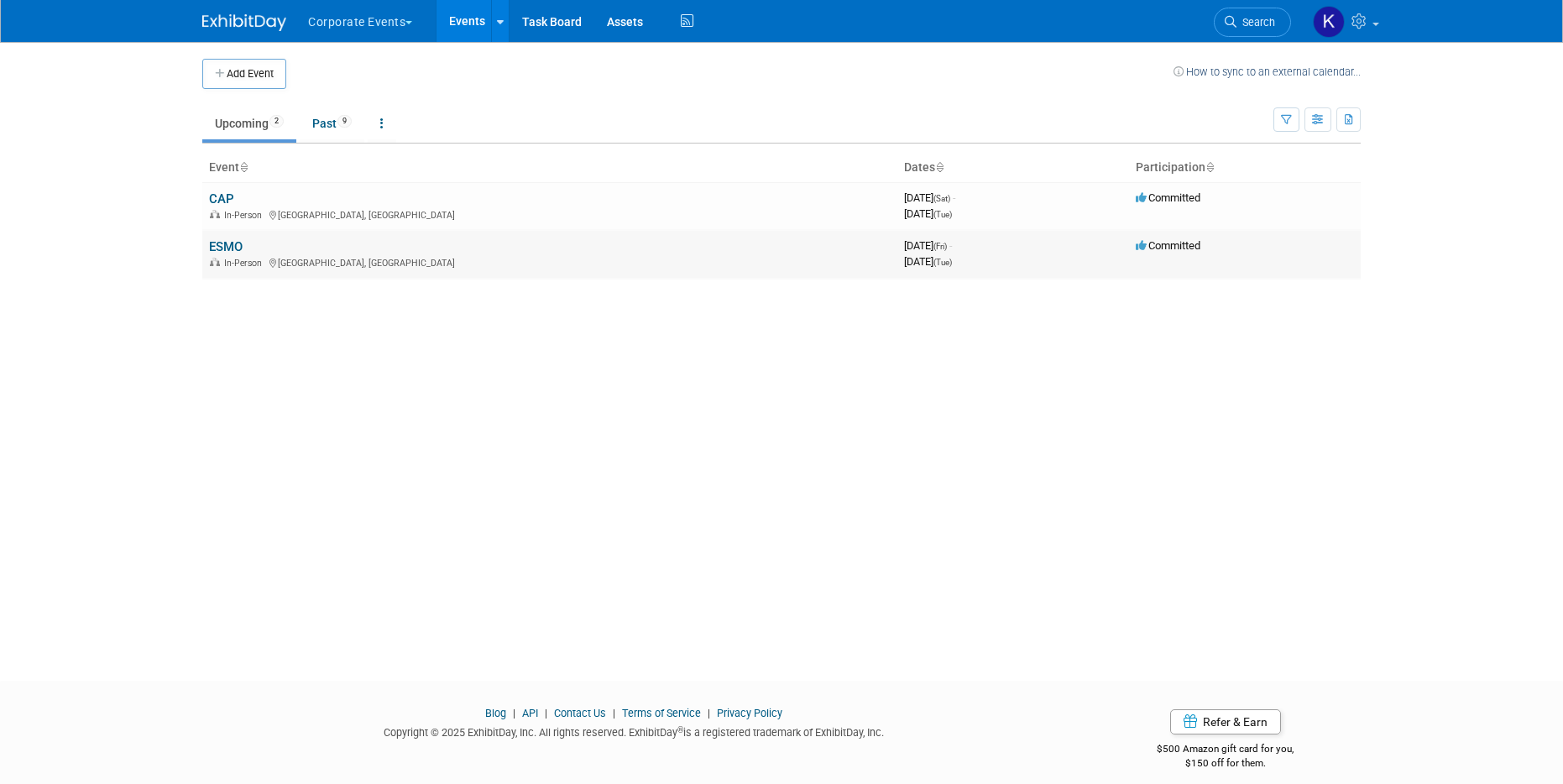
click at [225, 245] on link "ESMO" at bounding box center [226, 246] width 34 height 15
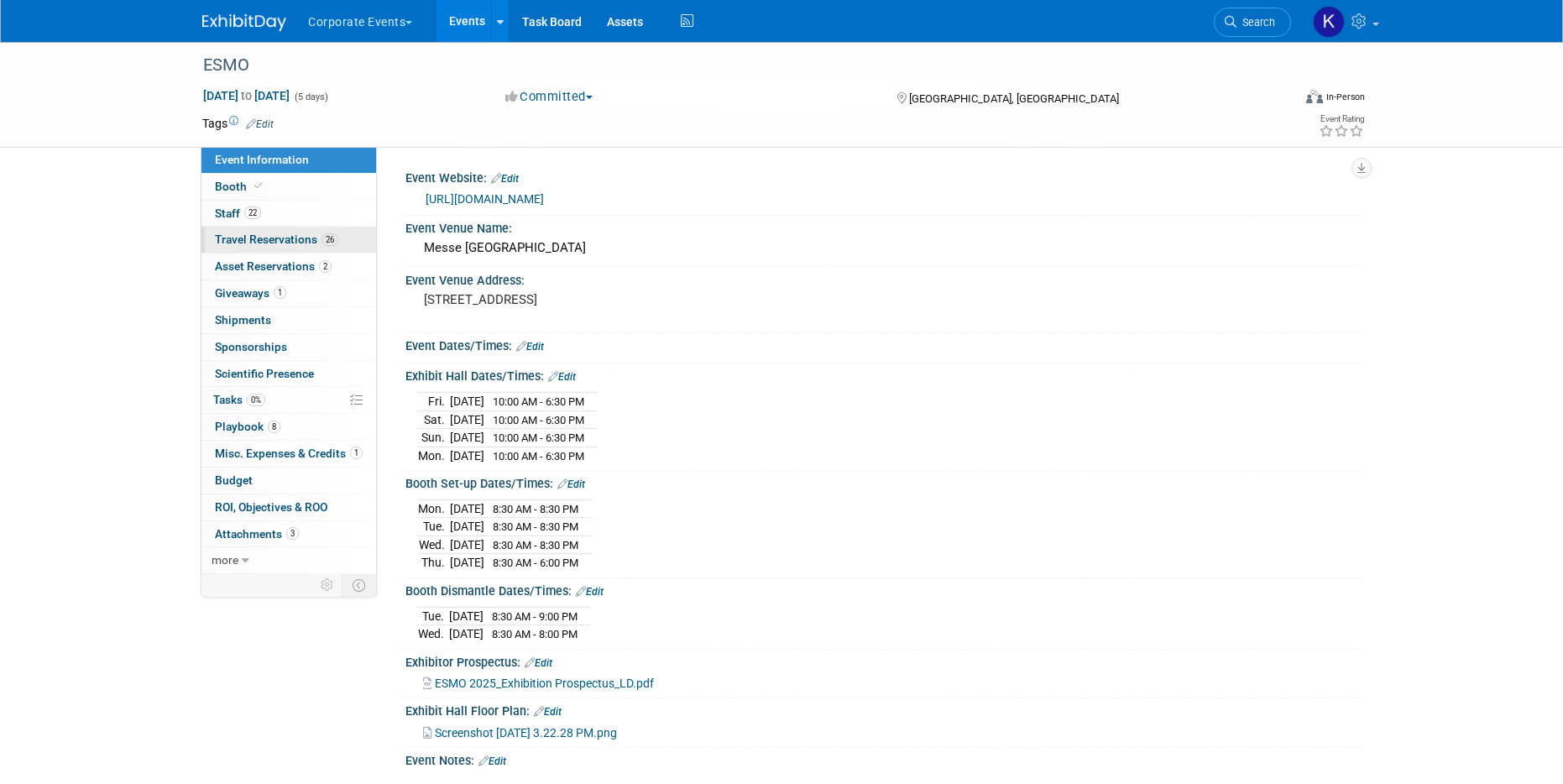
click at [236, 246] on link "26 Travel Reservations 26" at bounding box center [288, 239] width 175 height 26
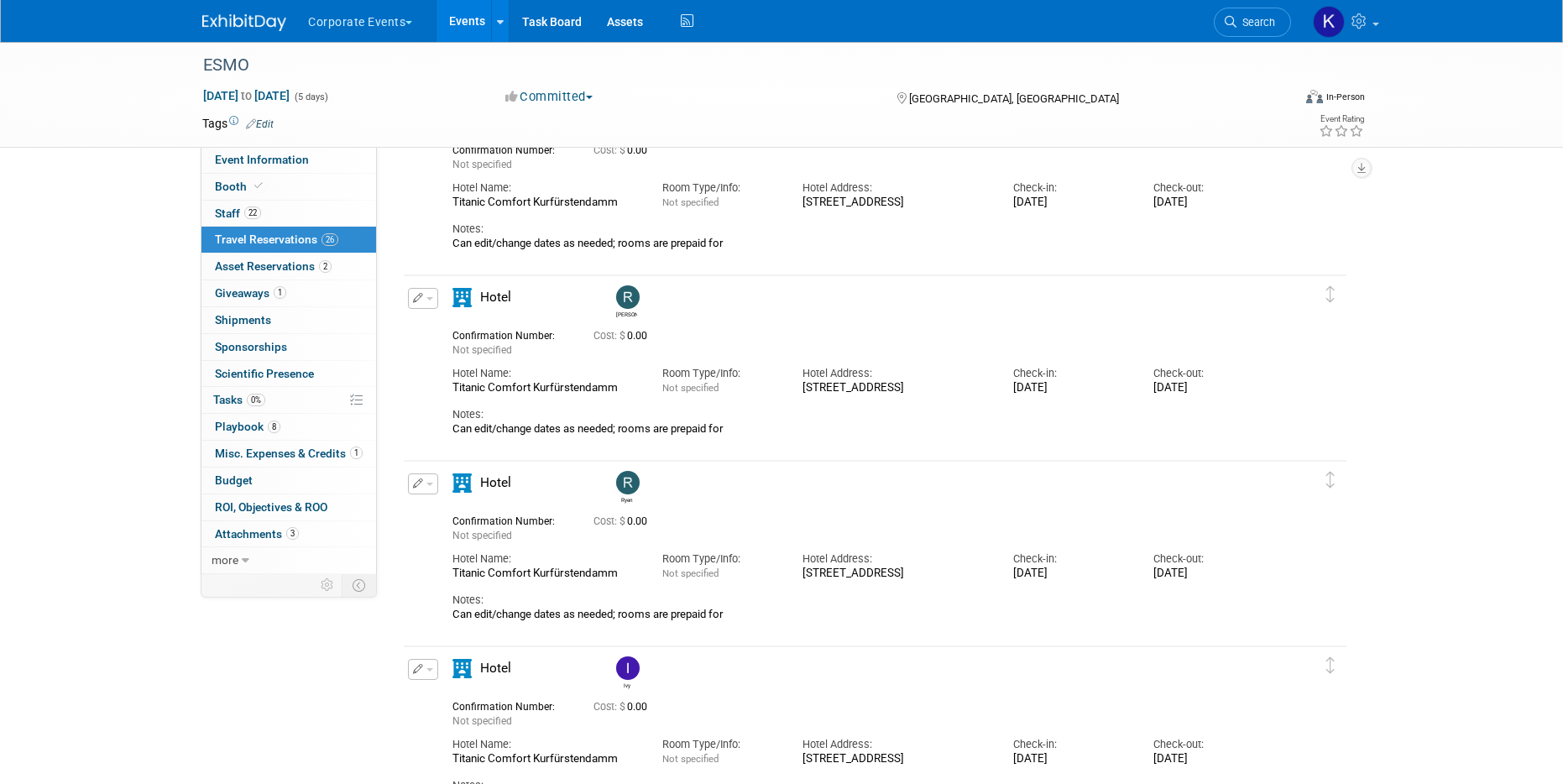
scroll to position [1966, 0]
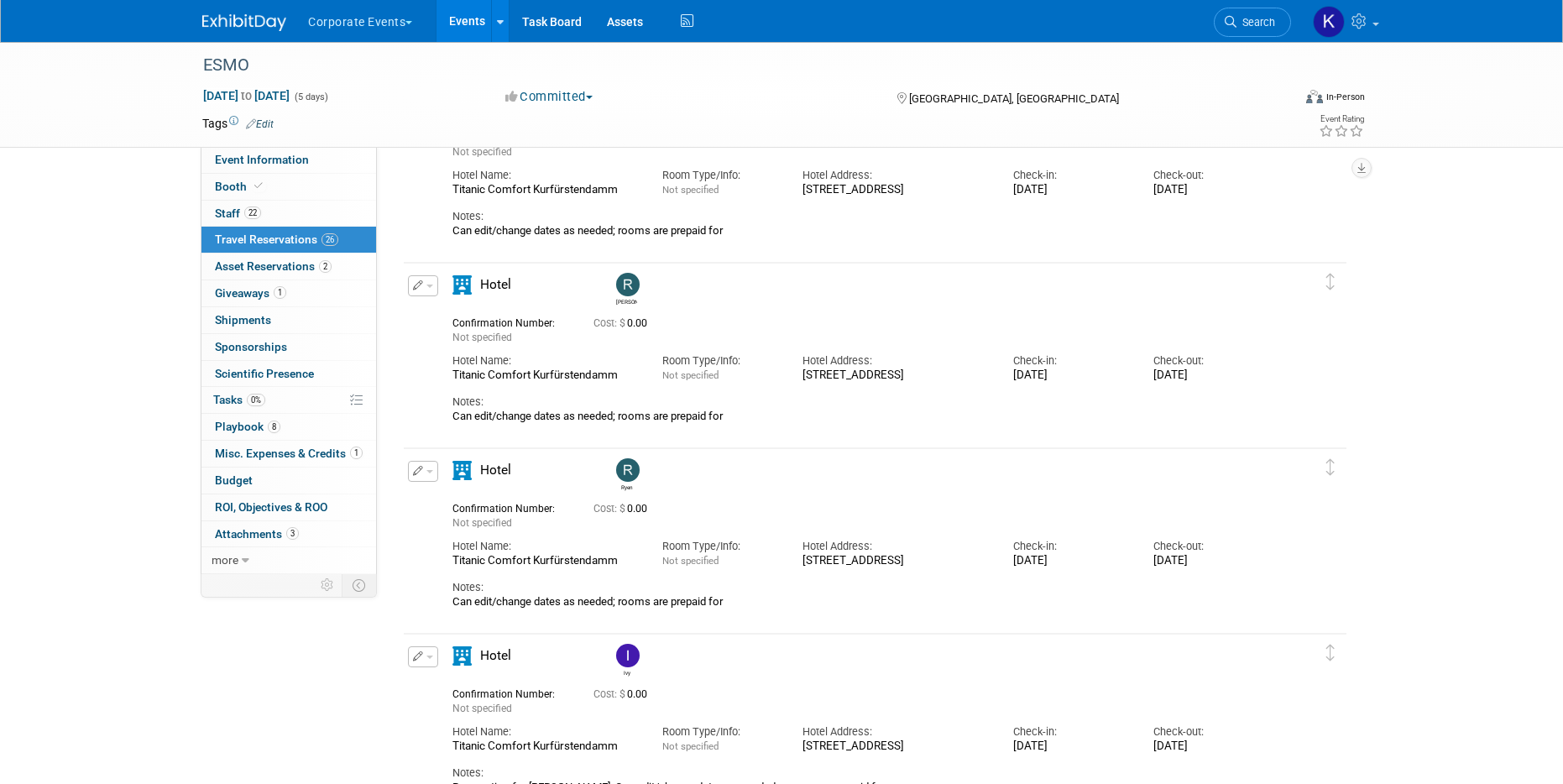
click at [388, 19] on button "Corporate Events" at bounding box center [370, 19] width 127 height 37
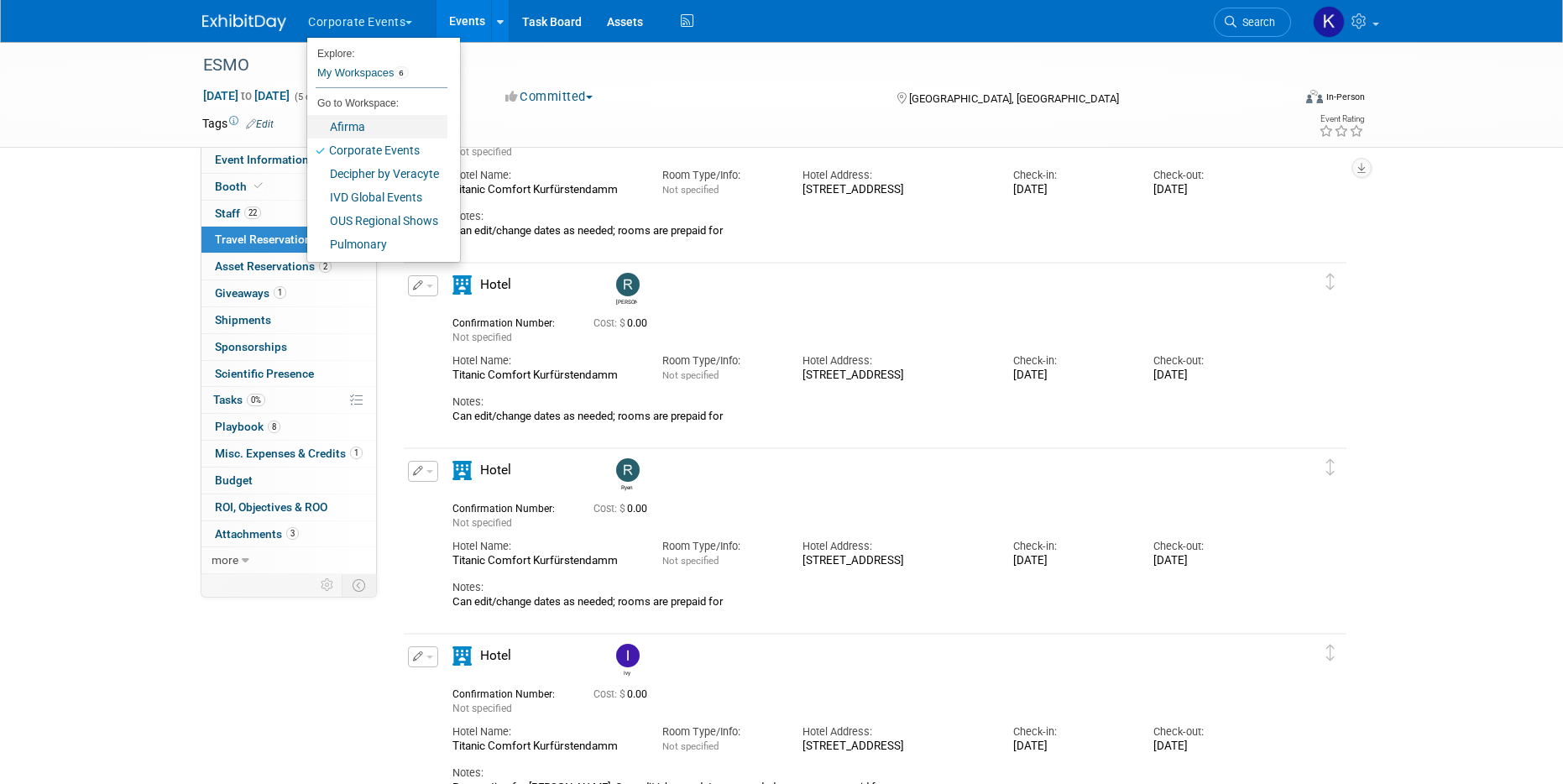
click at [380, 125] on link "Afirma" at bounding box center [377, 126] width 140 height 24
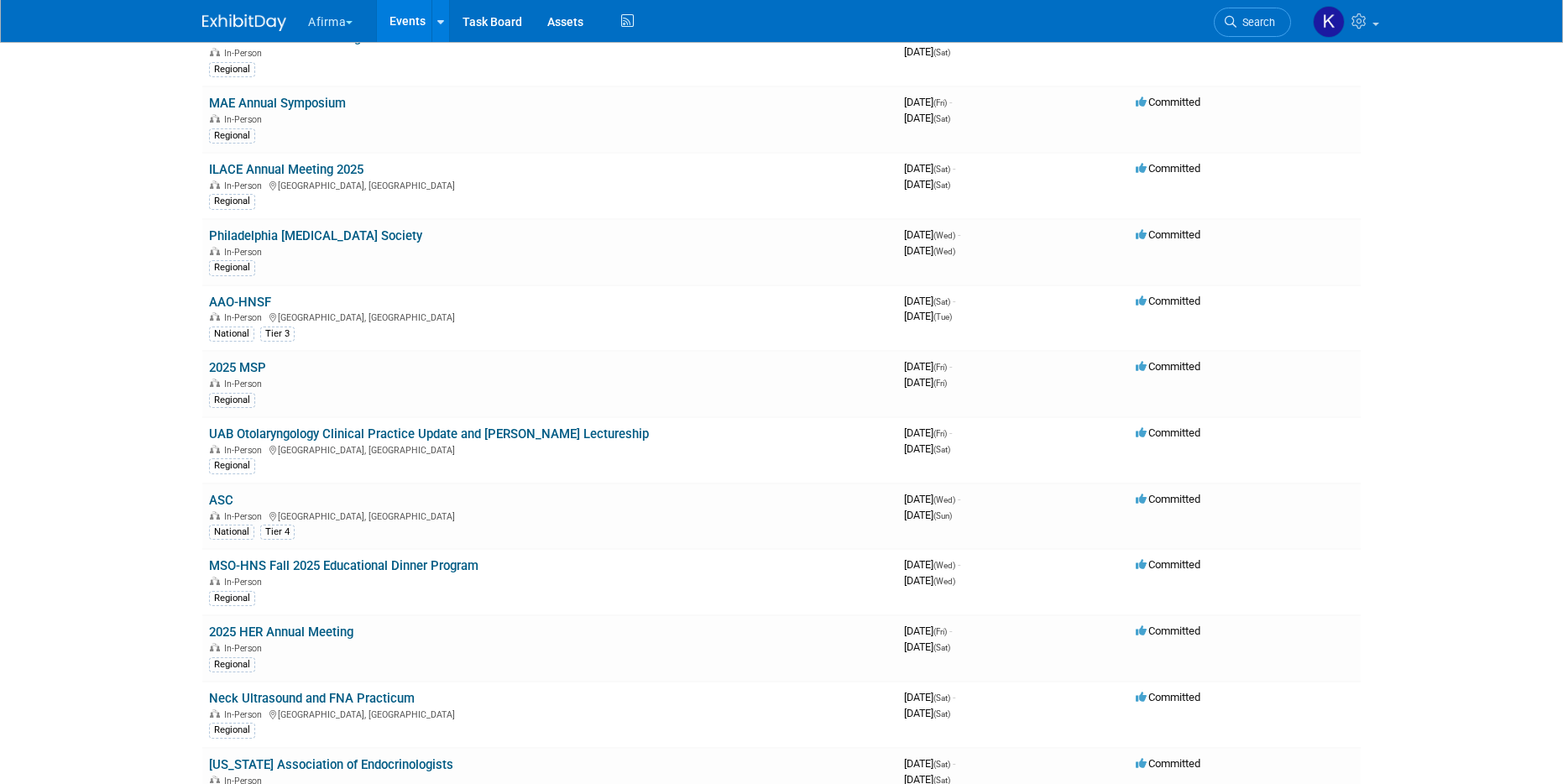
scroll to position [894, 0]
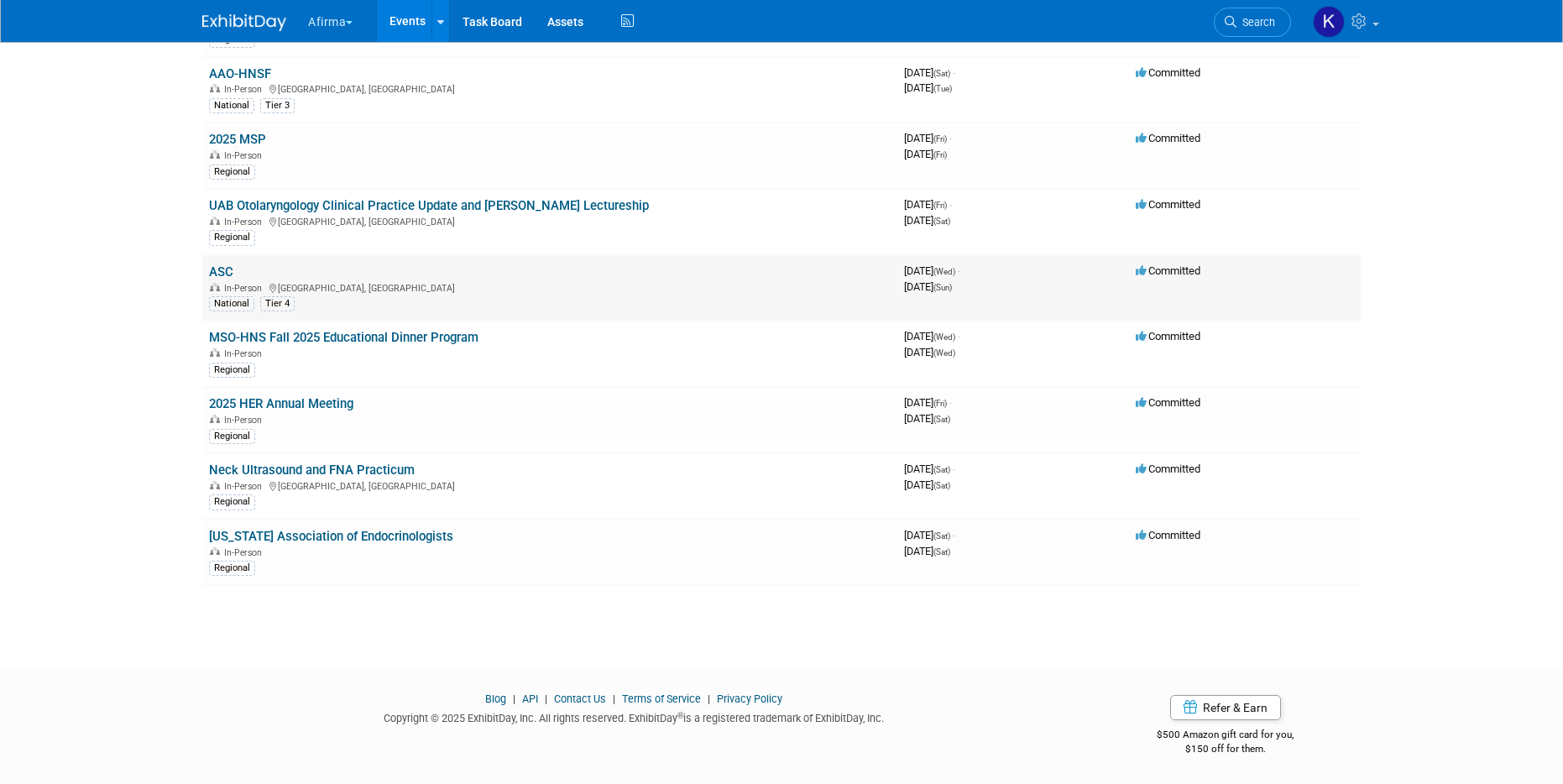
click at [223, 269] on link "ASC" at bounding box center [221, 272] width 25 height 15
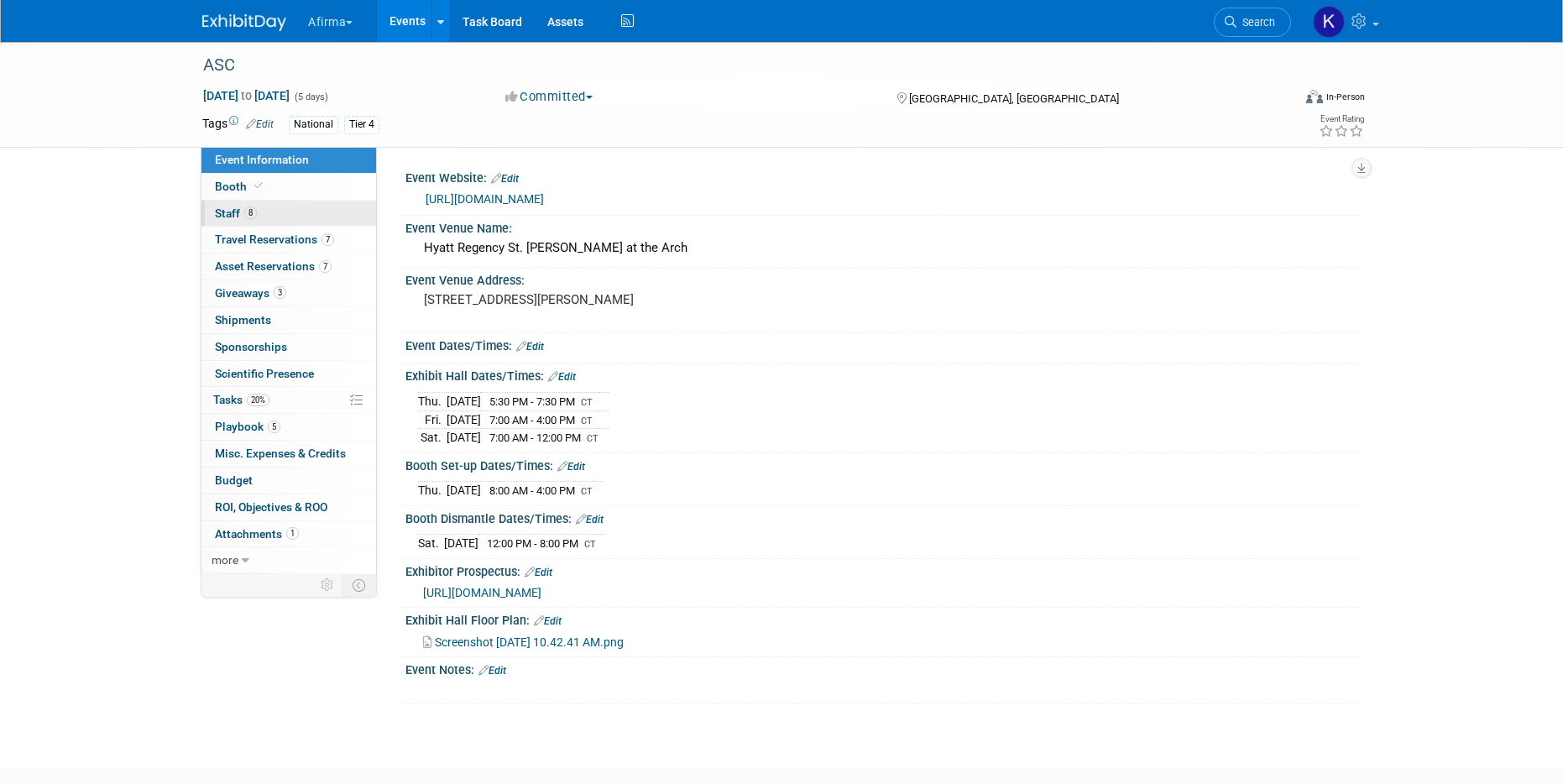
click at [265, 206] on link "8 Staff 8" at bounding box center [288, 213] width 175 height 26
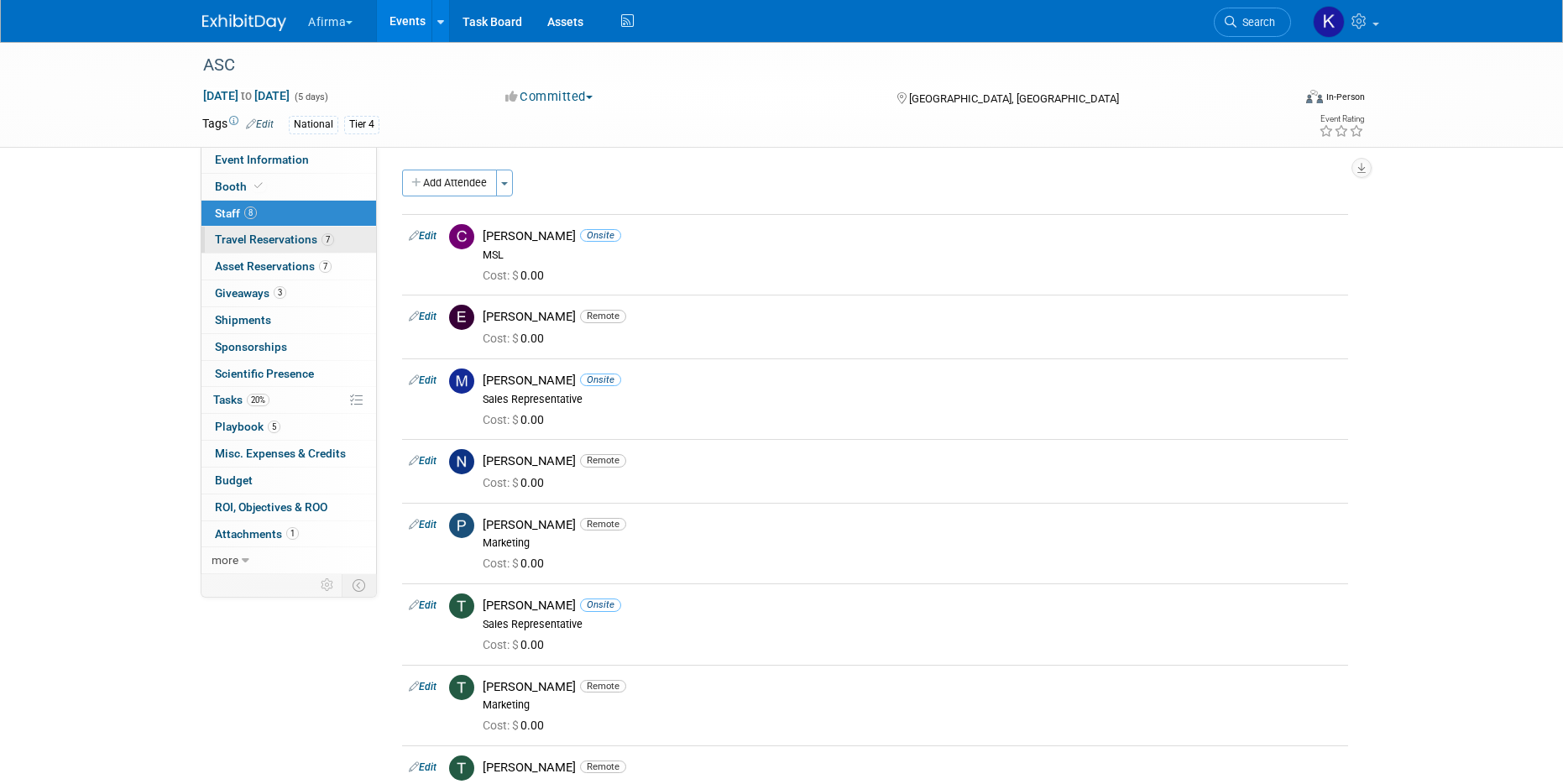
click at [268, 242] on span "Travel Reservations 7" at bounding box center [274, 239] width 119 height 13
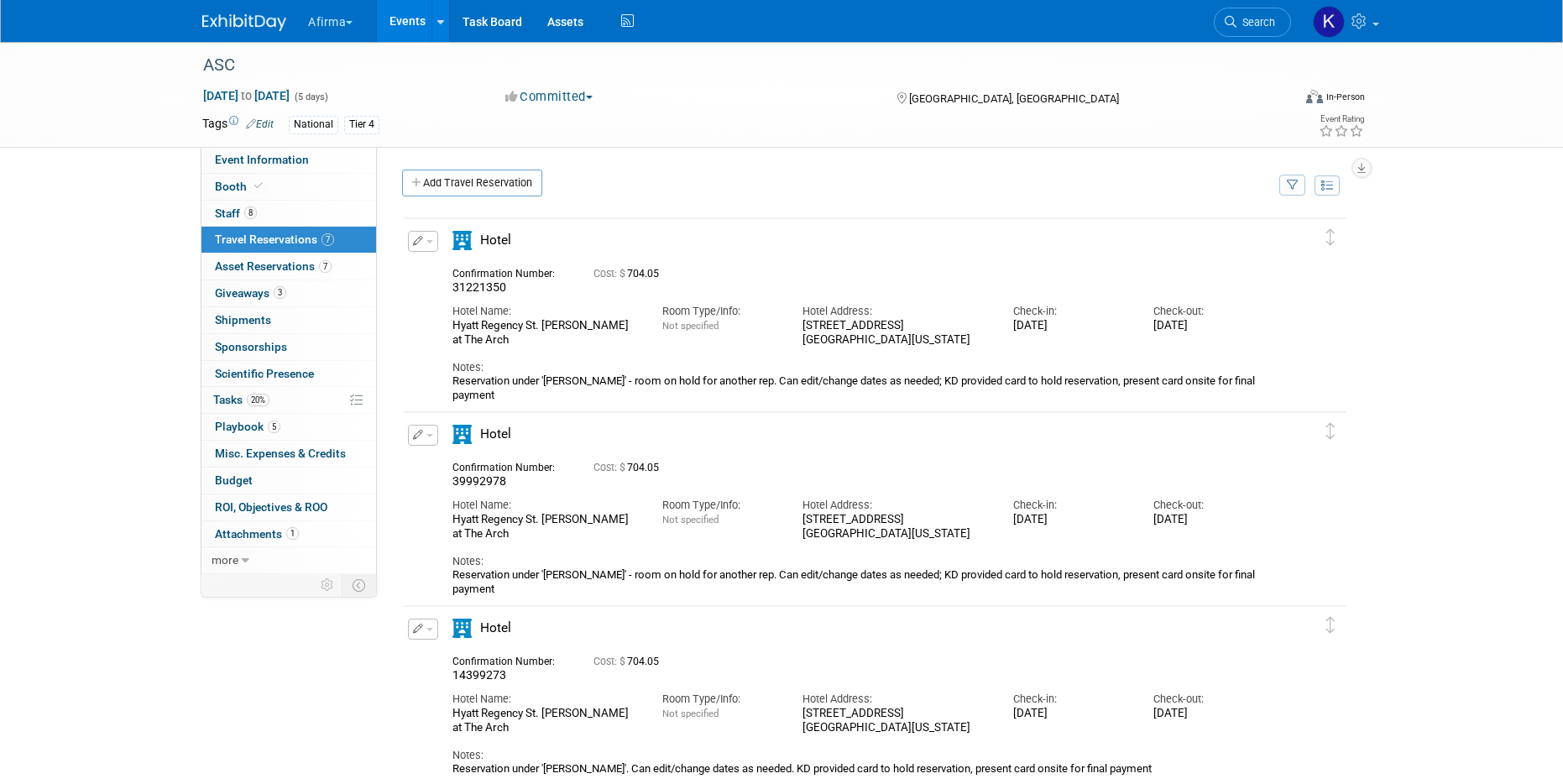
scroll to position [920, 0]
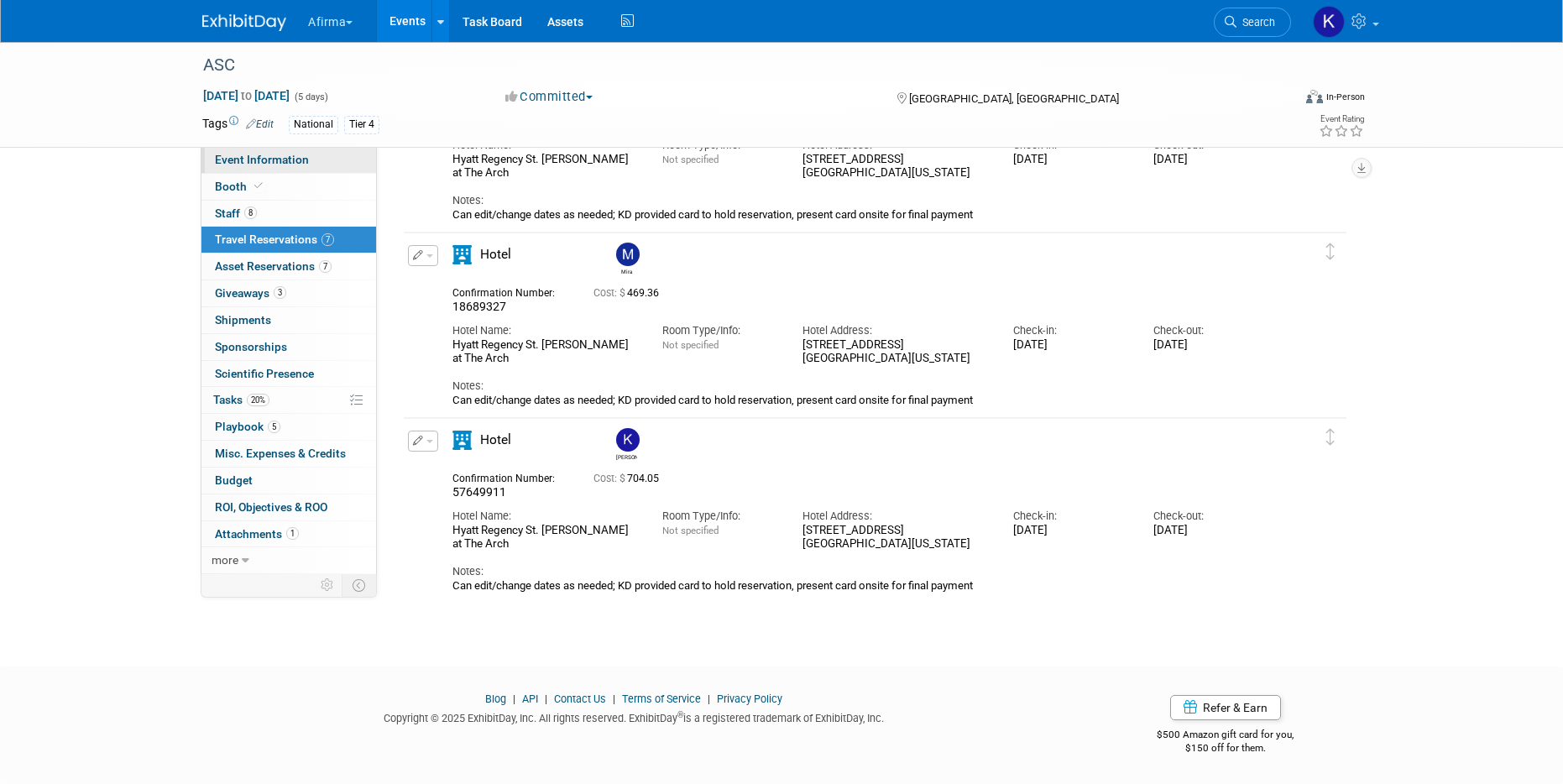
click at [256, 156] on span "Event Information" at bounding box center [262, 159] width 94 height 13
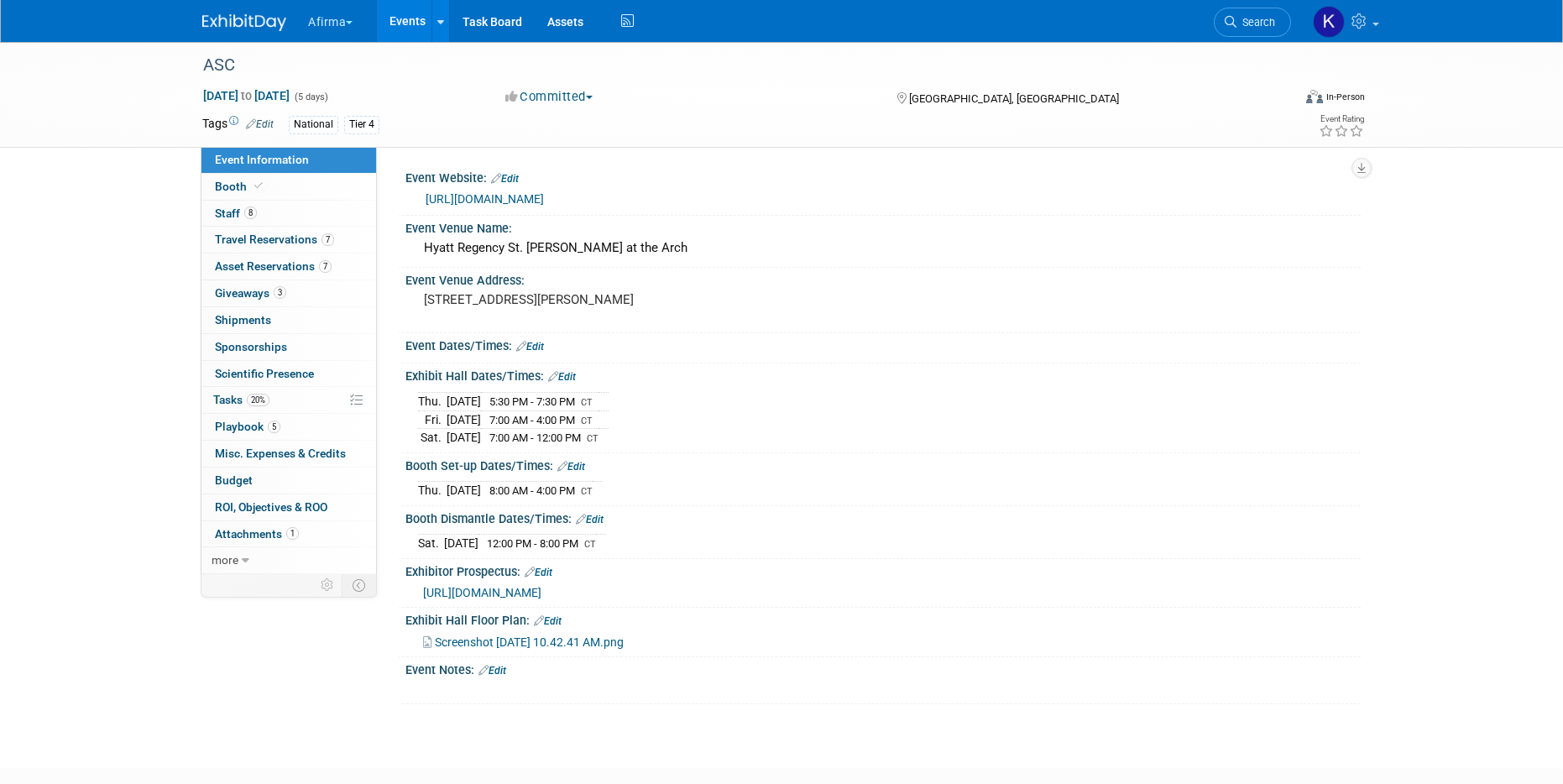
click at [341, 26] on button "Afirma" at bounding box center [340, 19] width 67 height 37
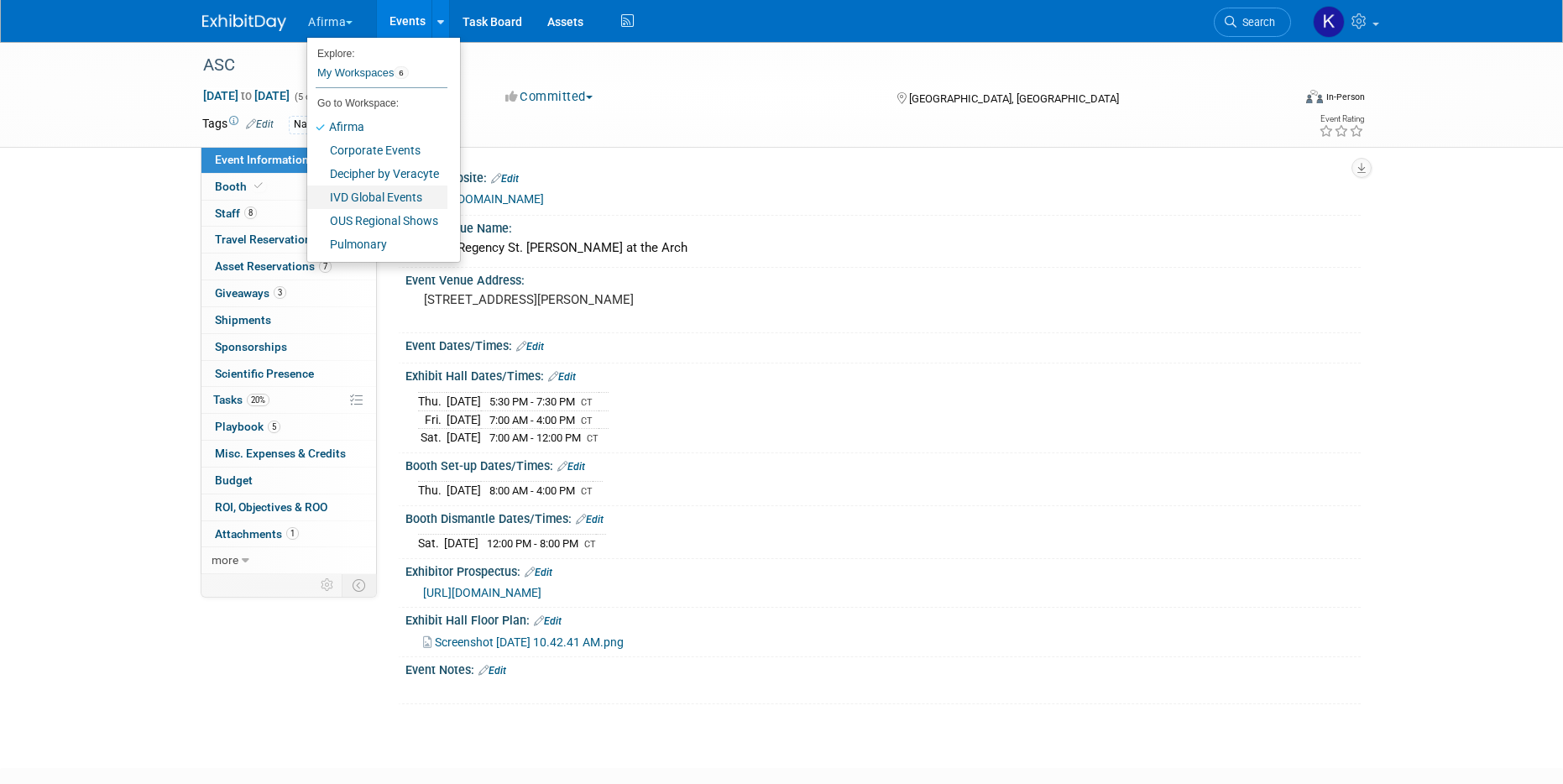
click at [381, 200] on link "IVD Global Events" at bounding box center [377, 197] width 140 height 24
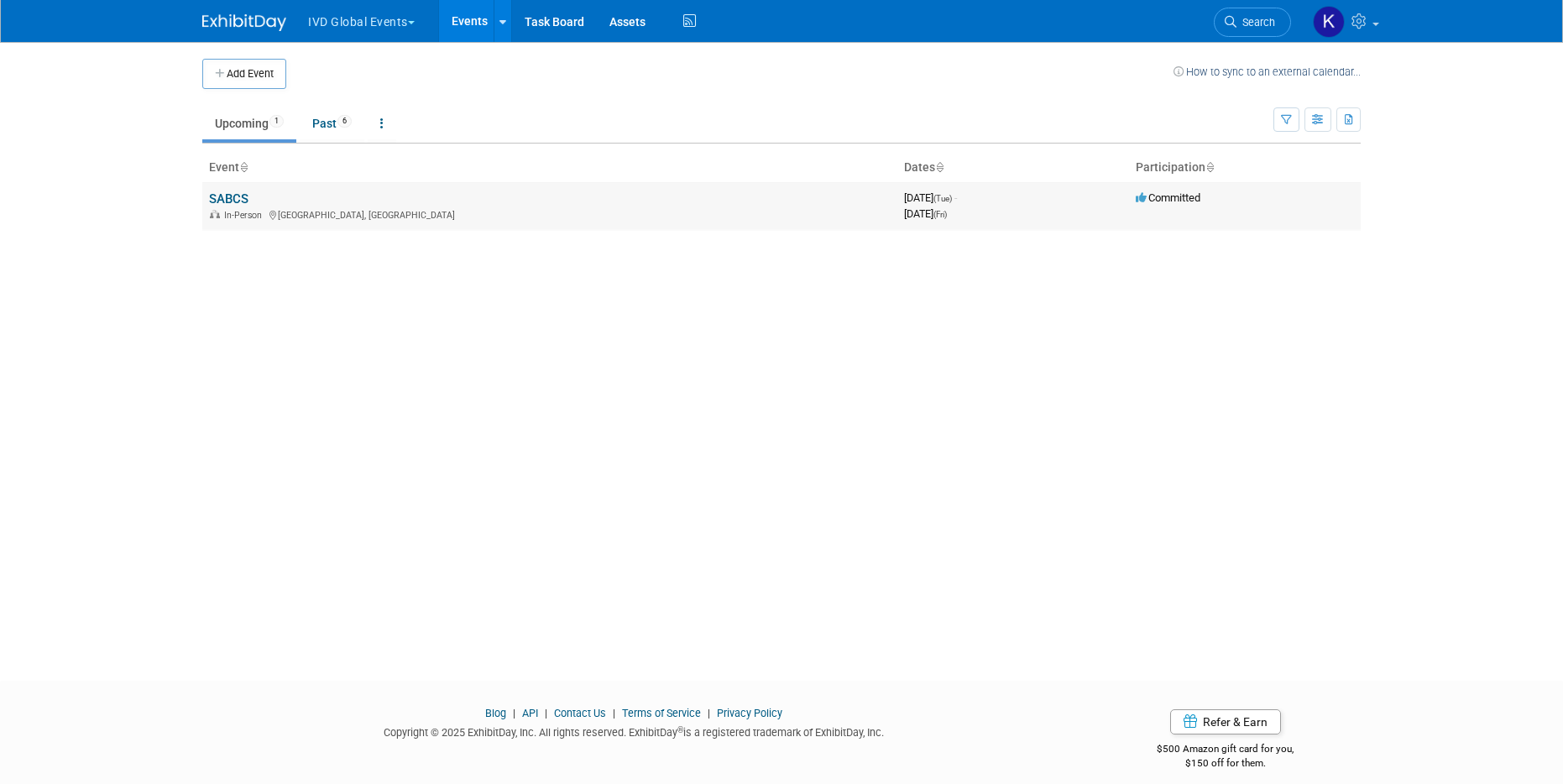
click at [224, 199] on link "SABCS" at bounding box center [228, 198] width 40 height 15
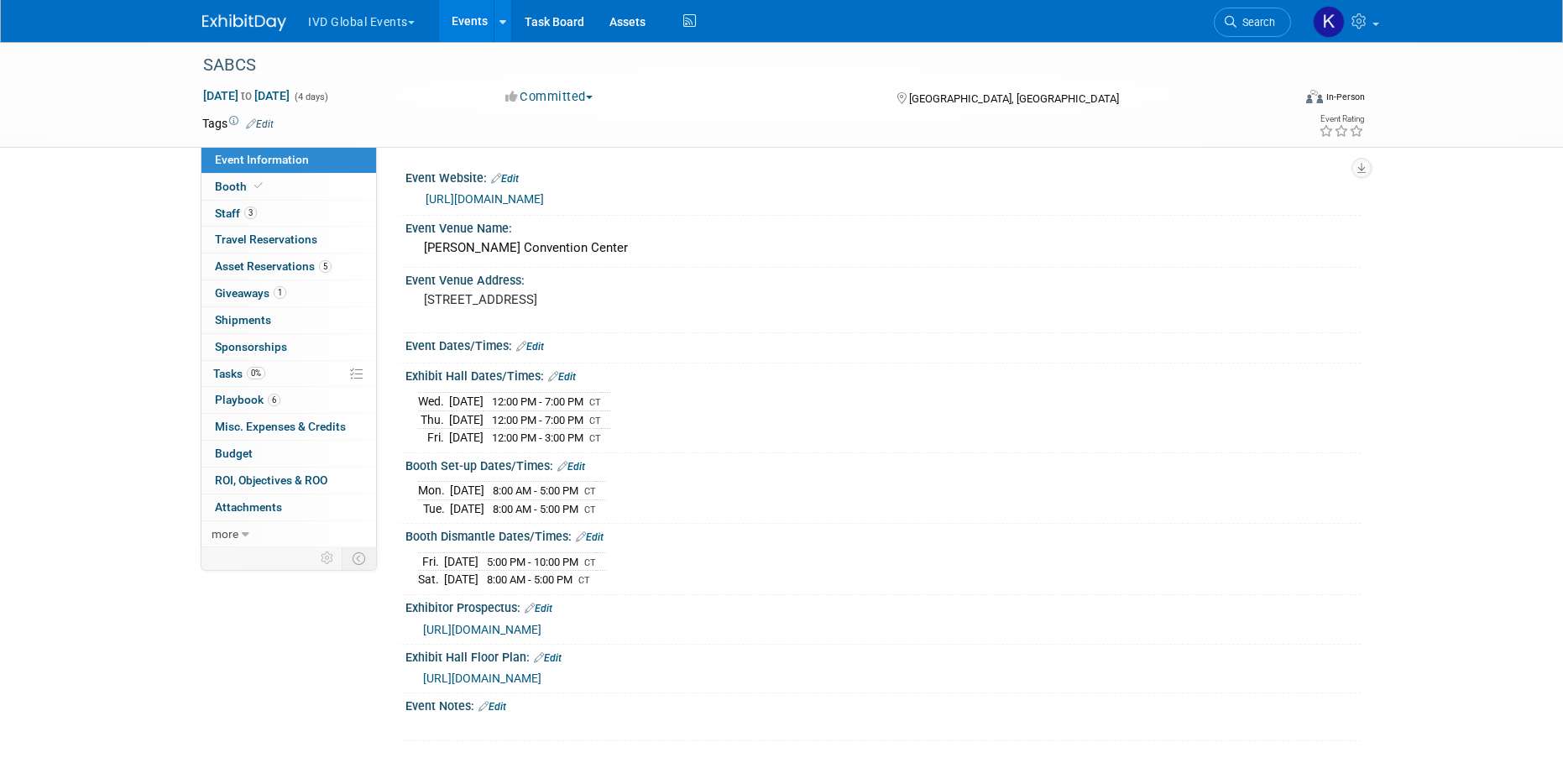
click at [348, 24] on button "IVD Global Events" at bounding box center [370, 19] width 130 height 37
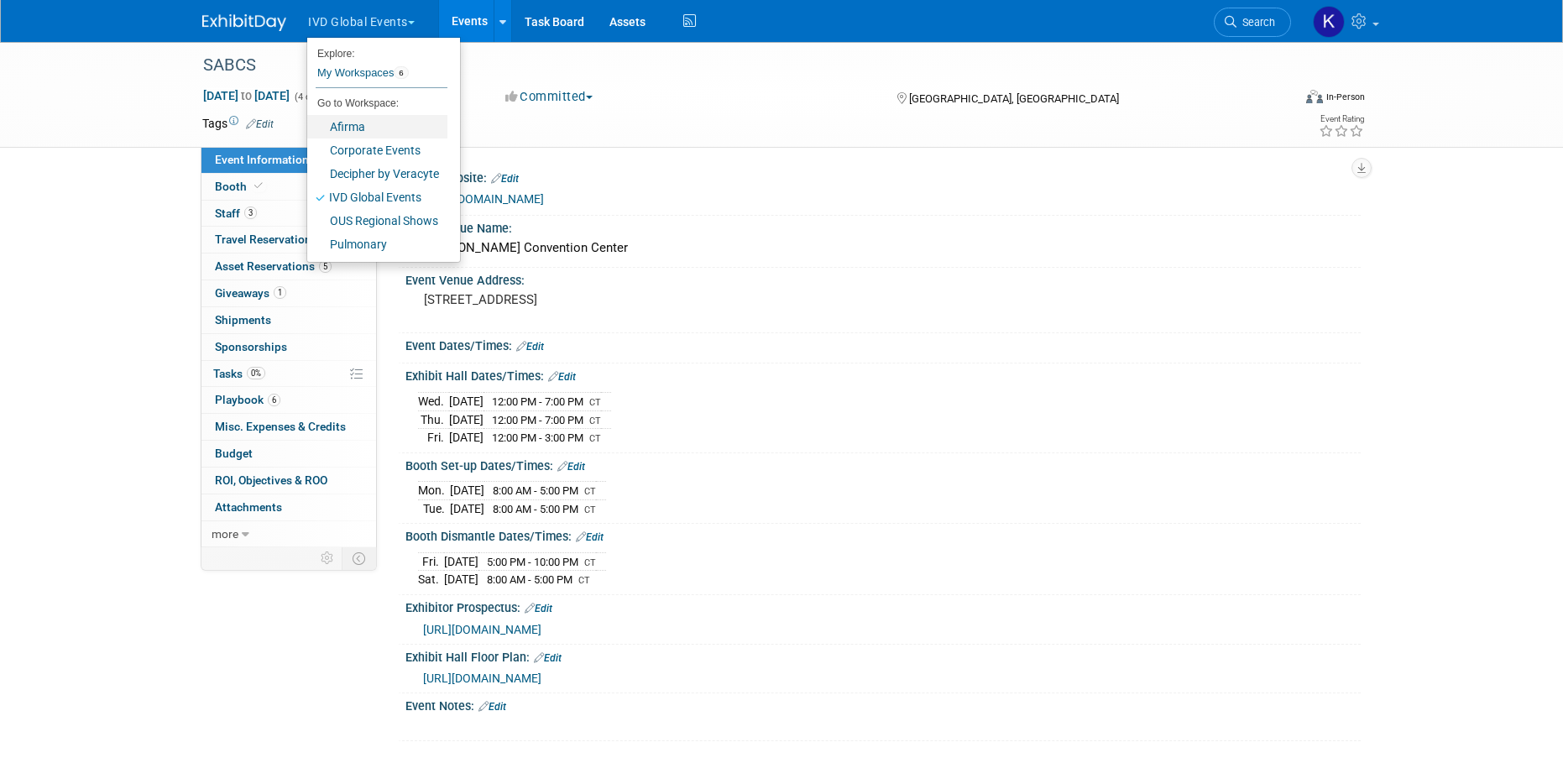
click at [352, 123] on link "Afirma" at bounding box center [377, 126] width 140 height 24
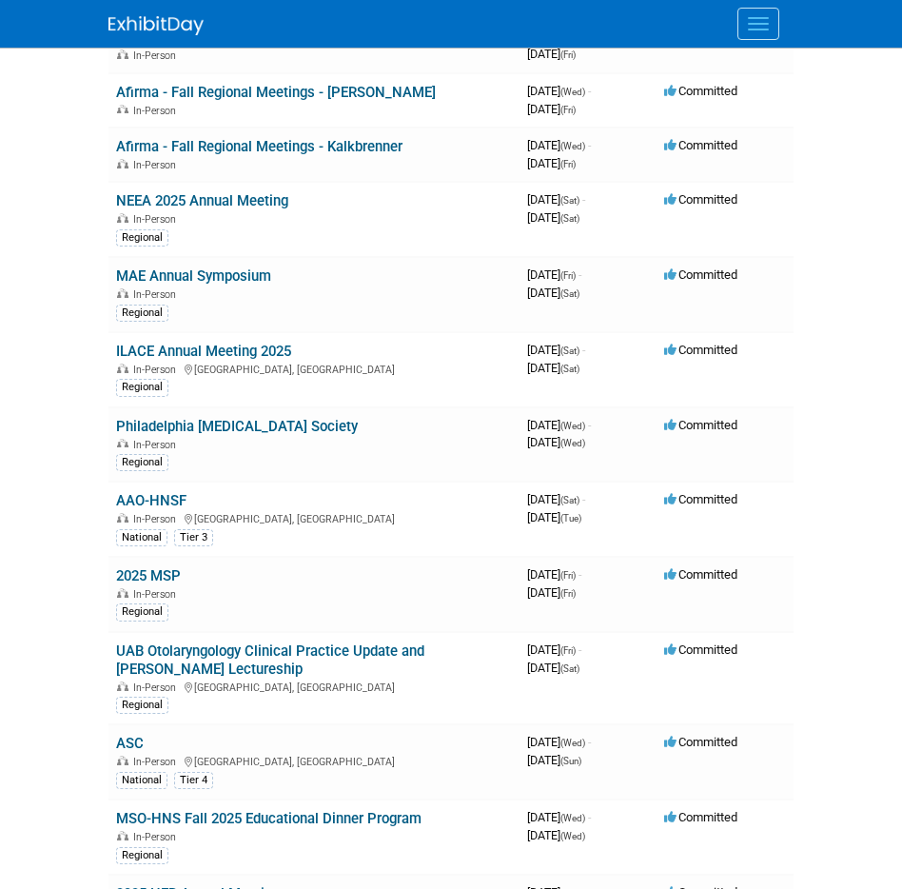
scroll to position [650, 0]
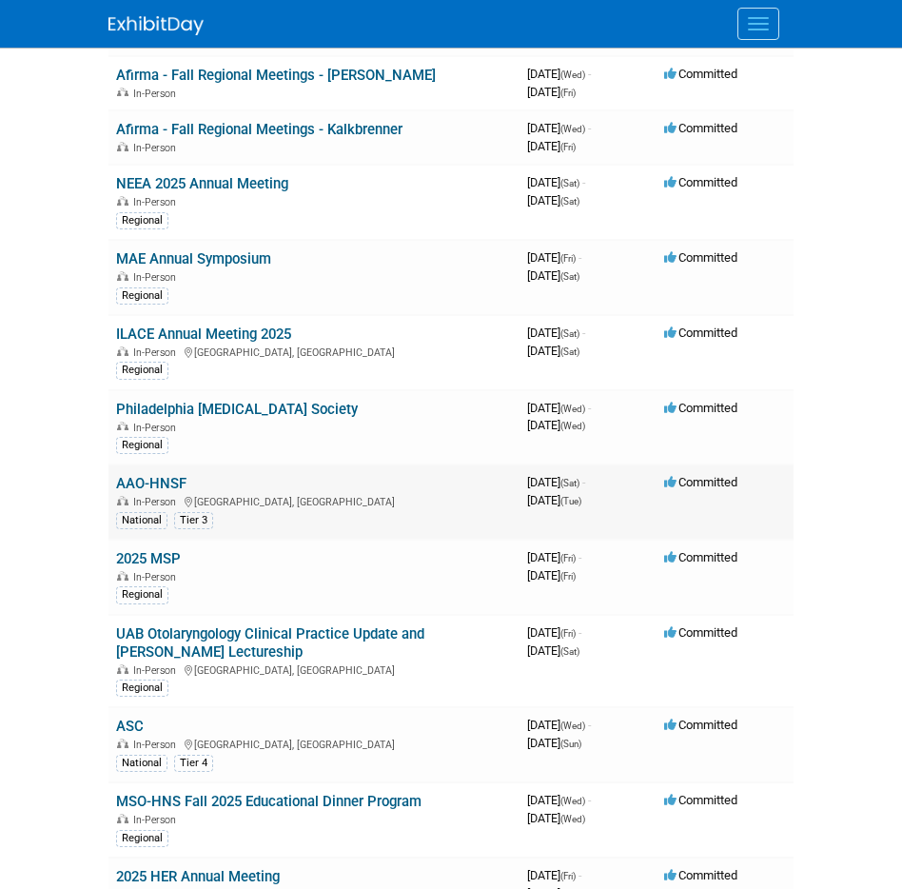
click at [152, 479] on link "AAO-HNSF" at bounding box center [151, 483] width 70 height 17
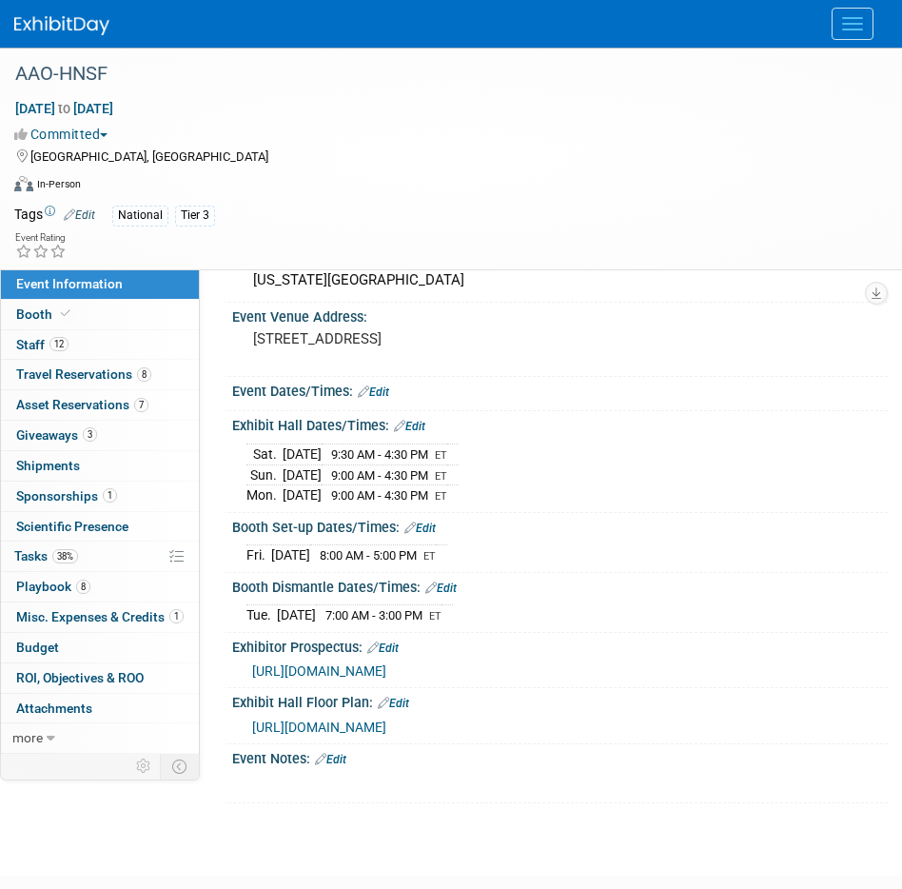
scroll to position [224, 0]
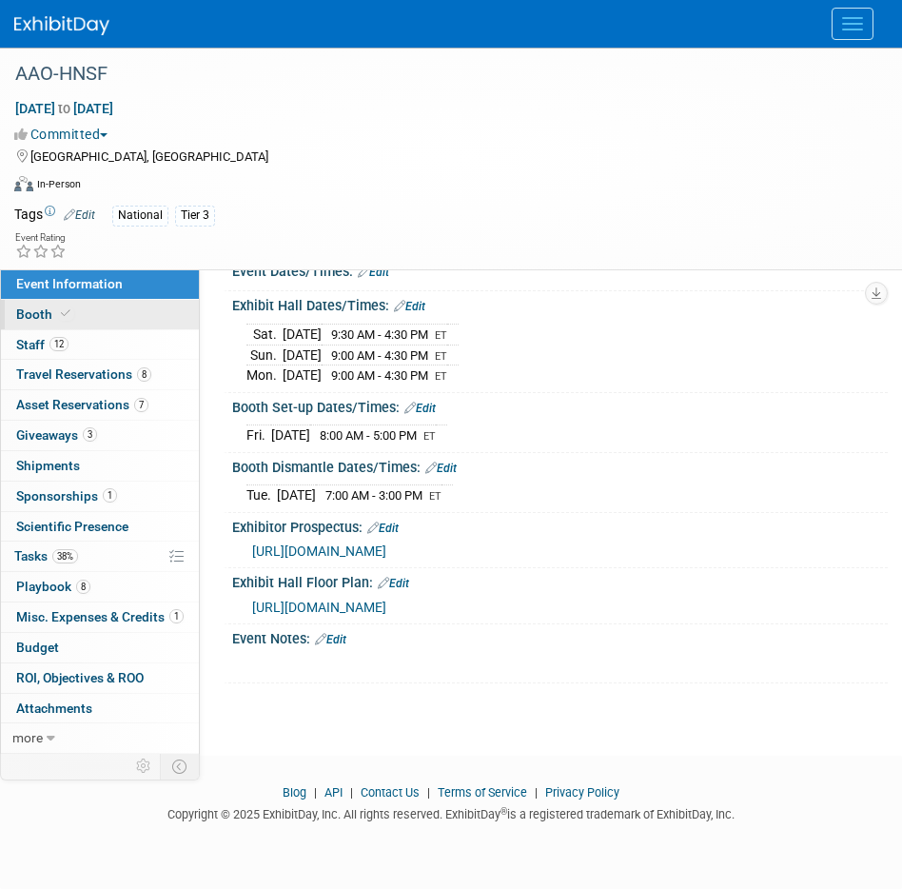
click at [159, 326] on link "Booth" at bounding box center [100, 314] width 198 height 29
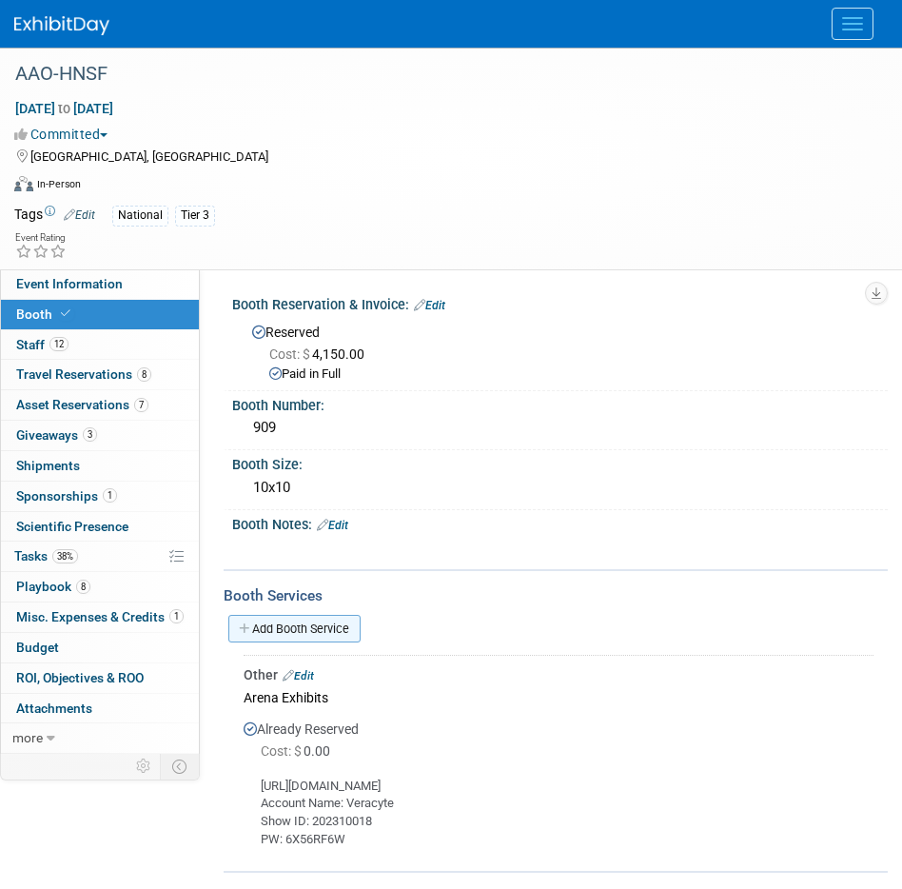
click at [320, 626] on link "Add Booth Service" at bounding box center [294, 629] width 132 height 28
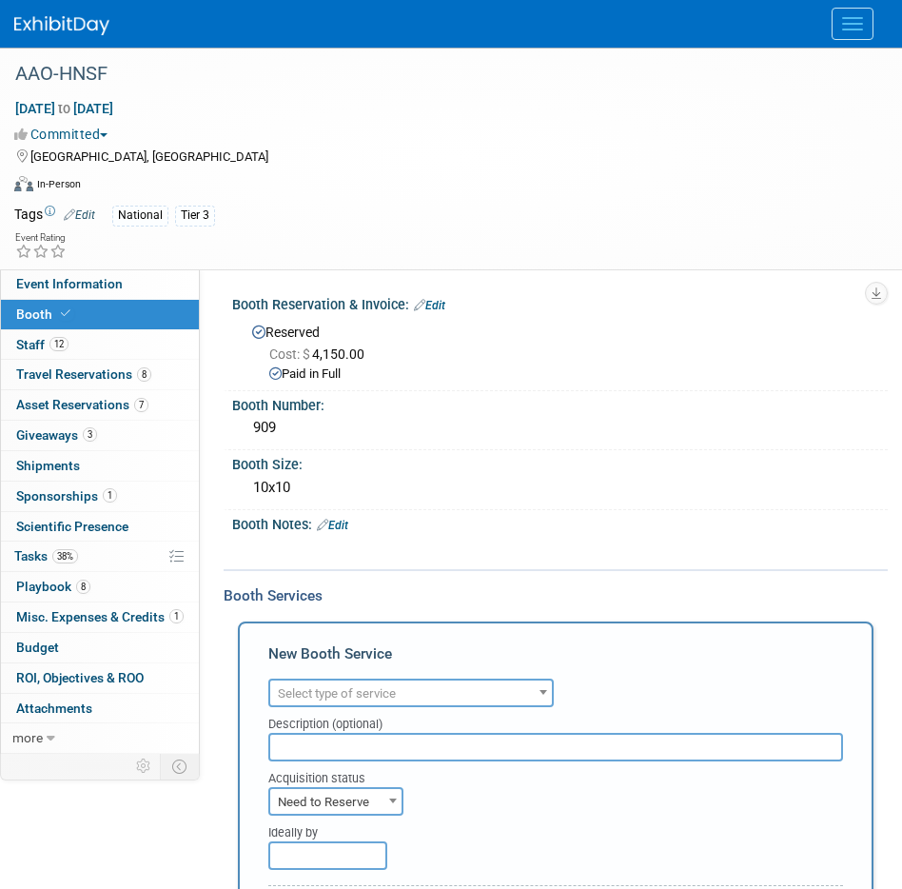
click at [333, 700] on span "Select type of service" at bounding box center [411, 693] width 282 height 27
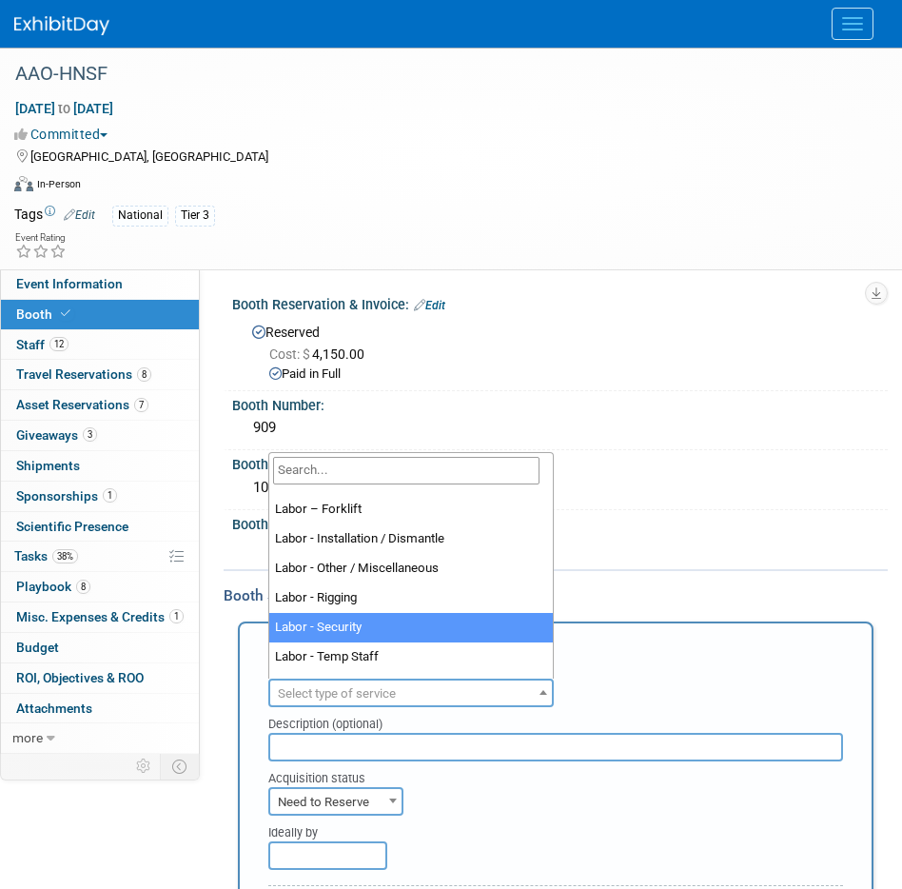
scroll to position [488, 0]
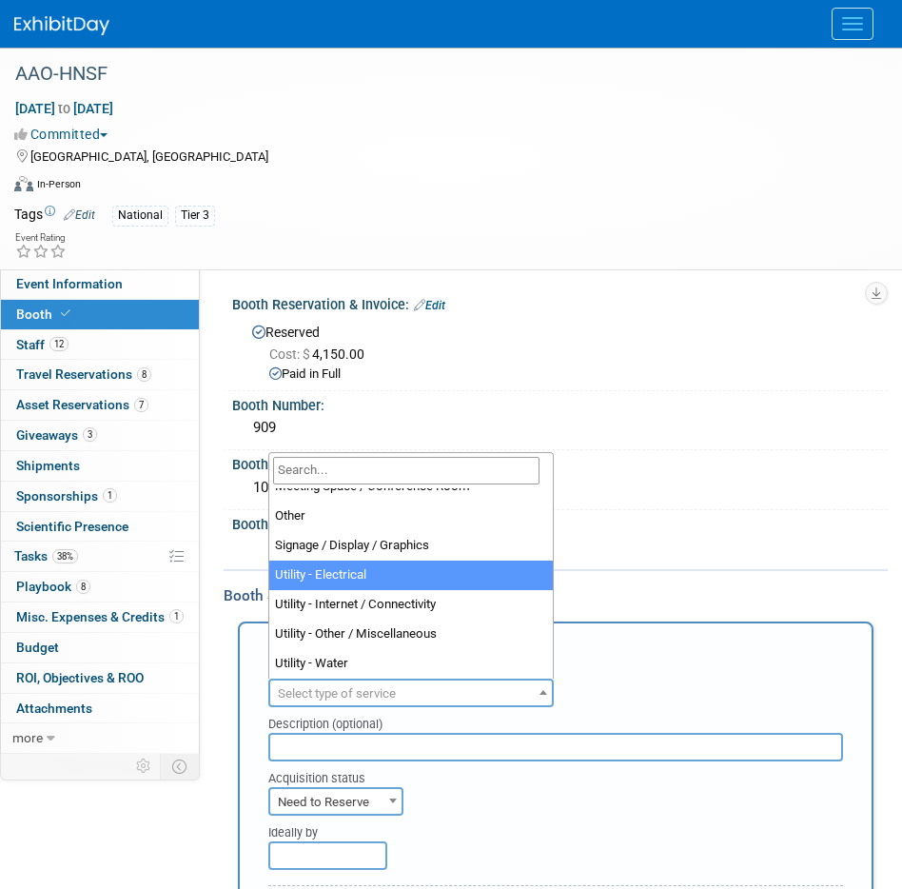
select select "8"
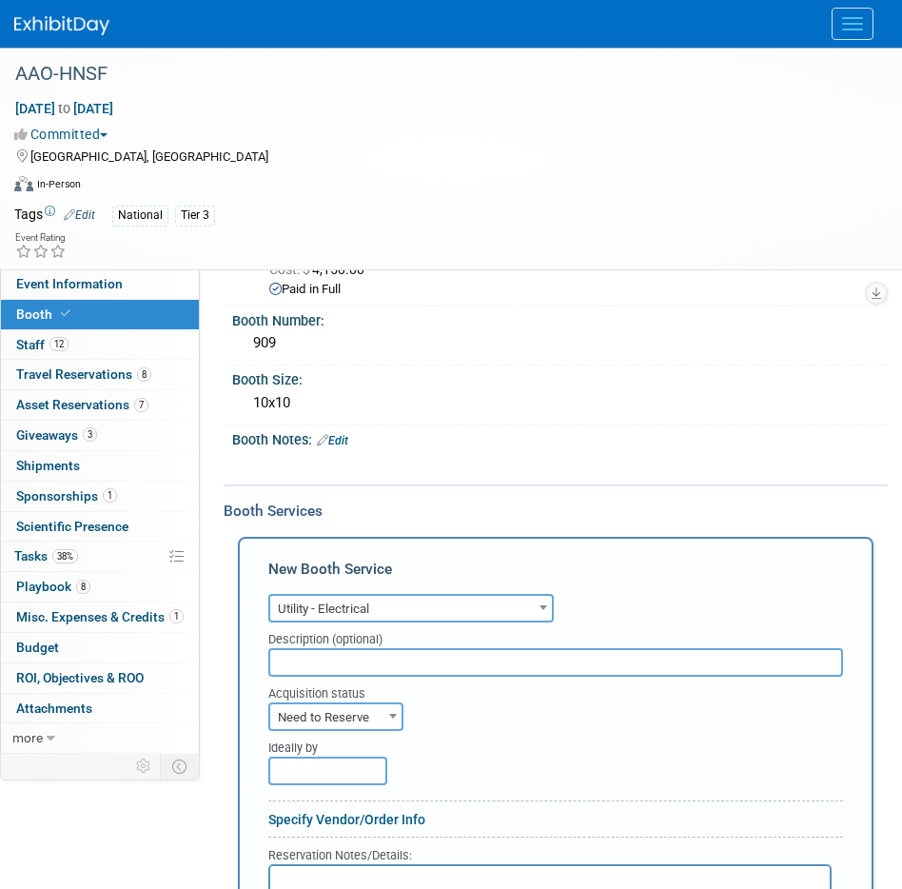
scroll to position [86, 0]
click at [343, 713] on span "Need to Reserve" at bounding box center [335, 716] width 131 height 27
select select "2"
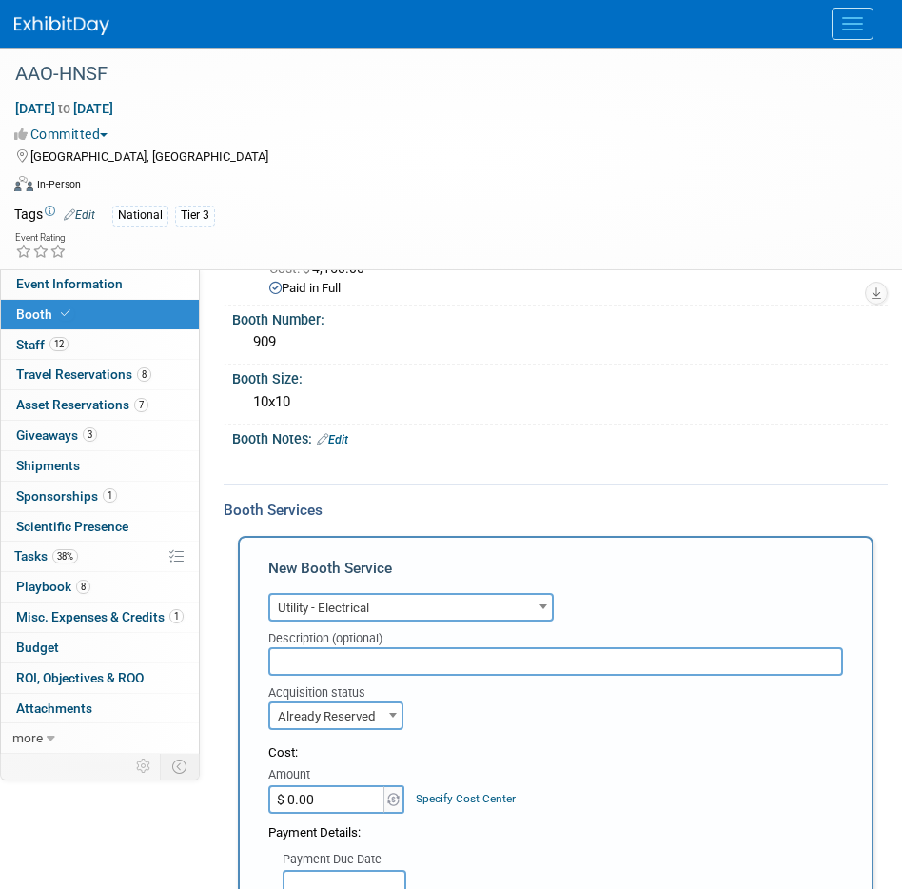
scroll to position [209, 0]
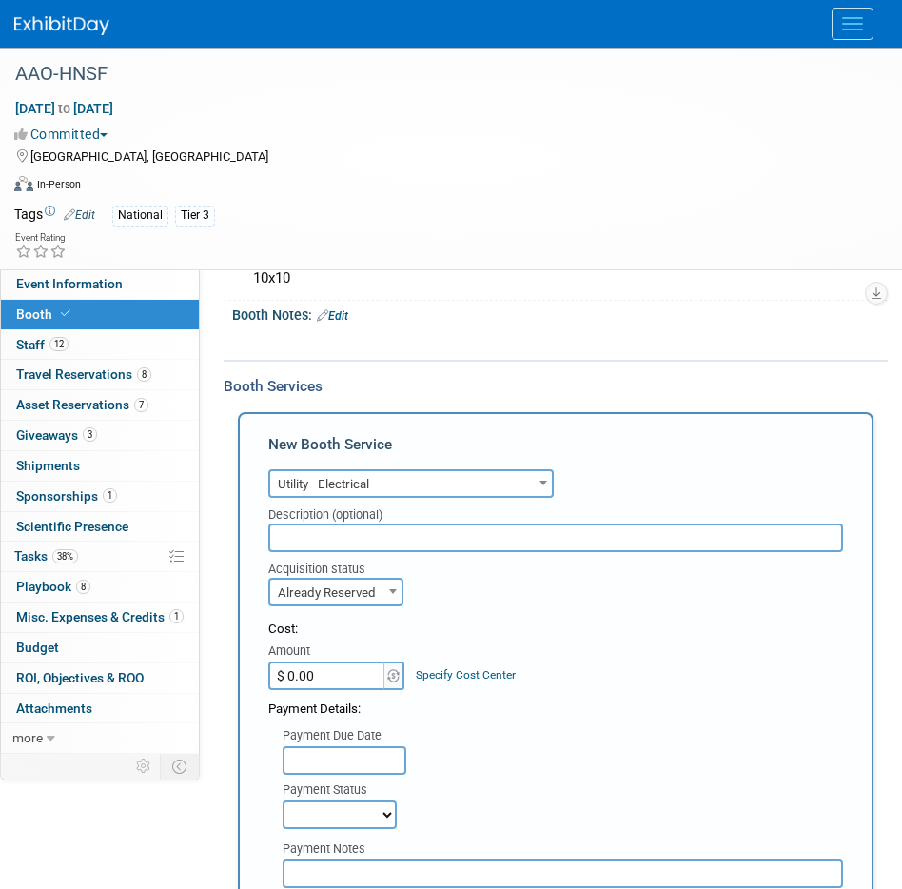
click at [332, 667] on input "$ 0.00" at bounding box center [327, 675] width 119 height 29
click at [332, 674] on input "$ 0.00" at bounding box center [327, 675] width 119 height 29
type input "$ 461.78"
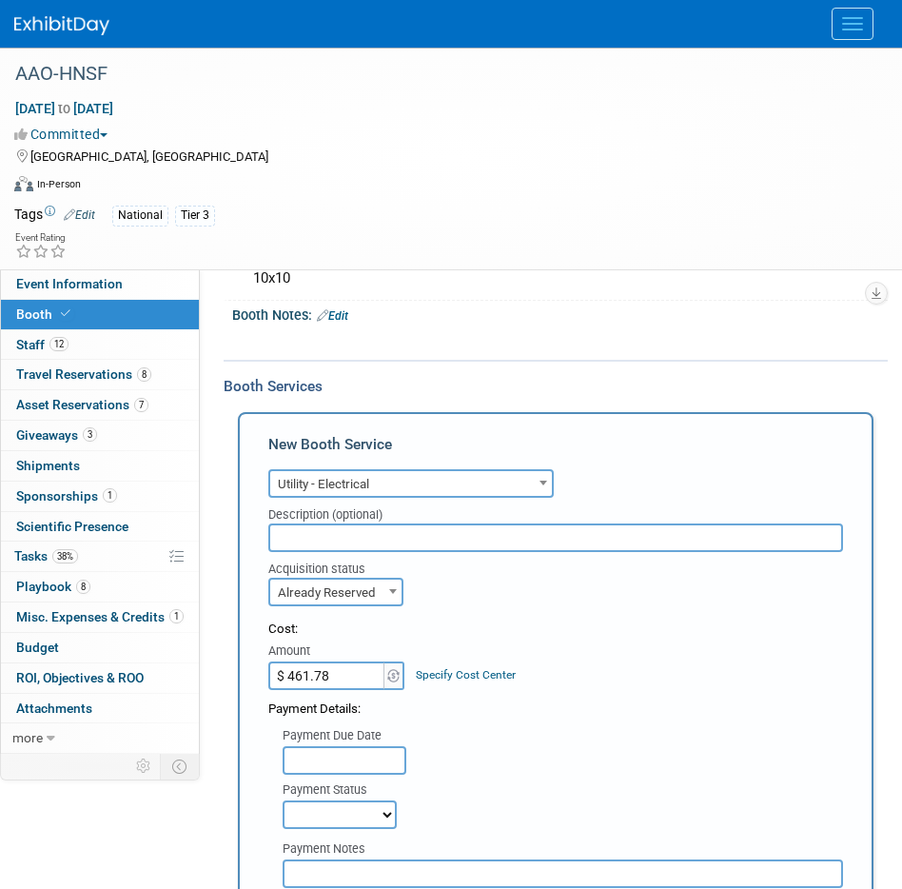
click at [449, 709] on div "Payment Details:" at bounding box center [555, 704] width 575 height 29
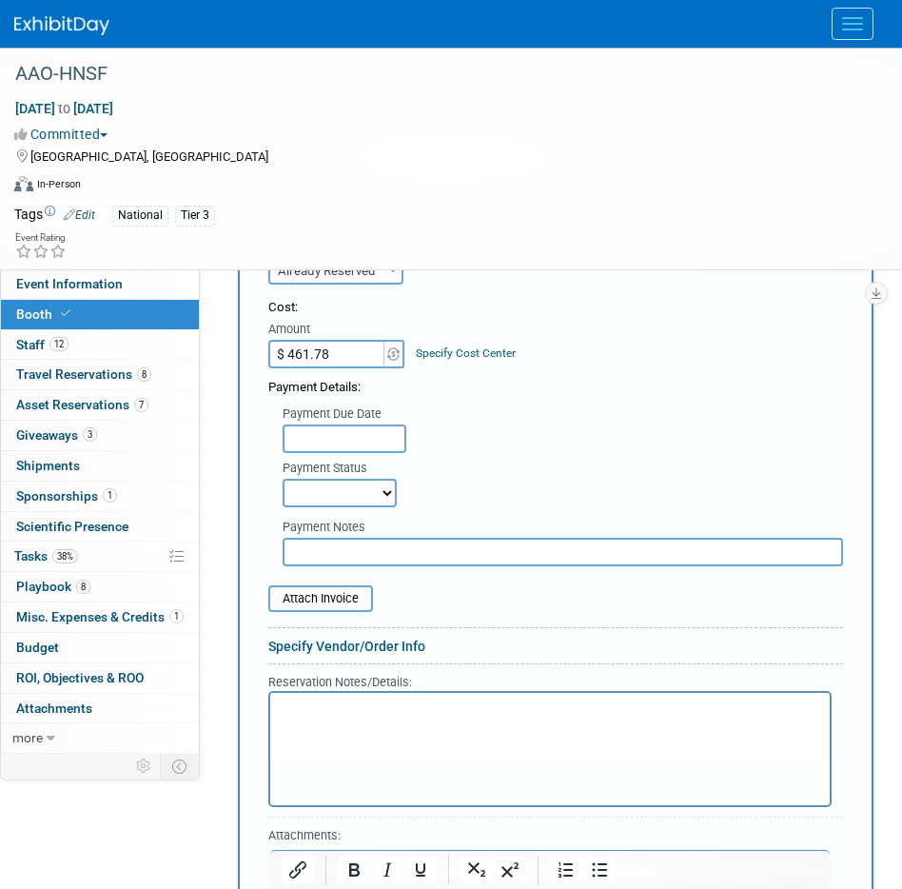
scroll to position [573, 0]
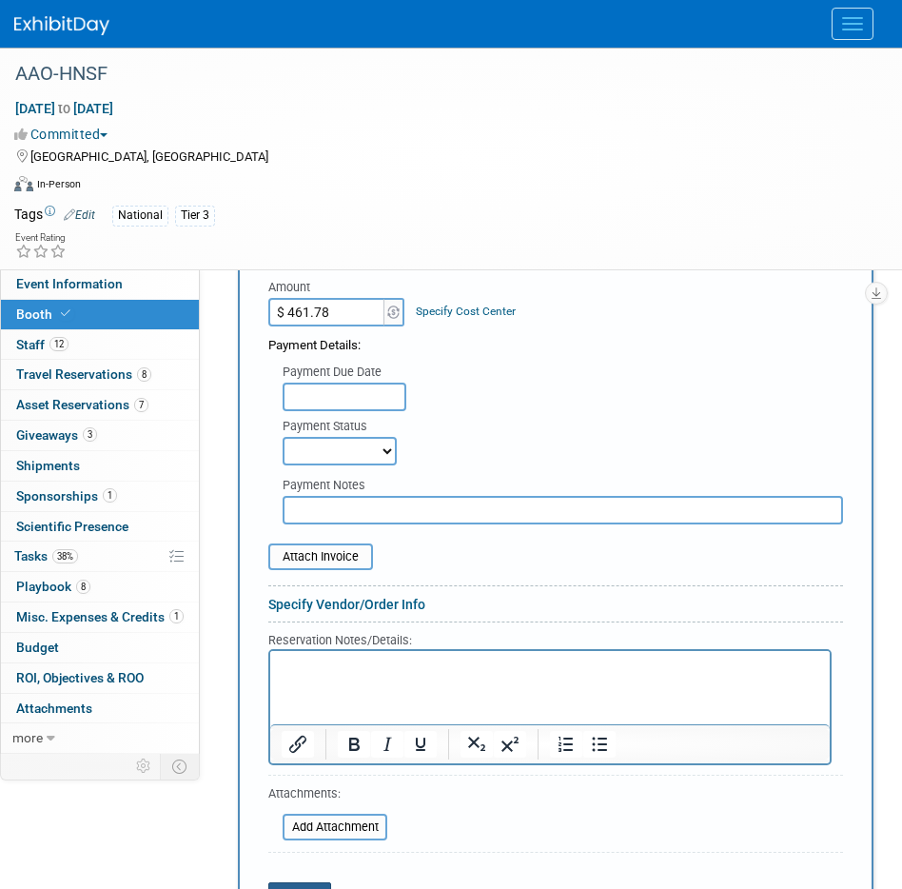
click at [313, 884] on button "Save" at bounding box center [299, 895] width 63 height 27
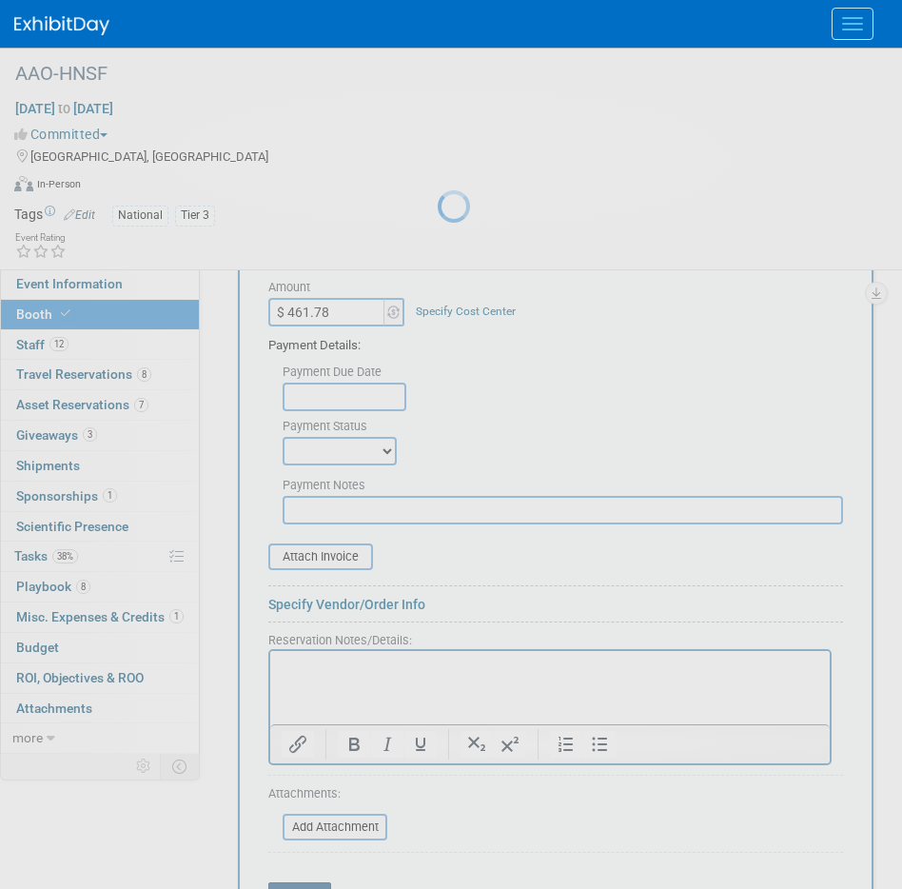
scroll to position [293, 0]
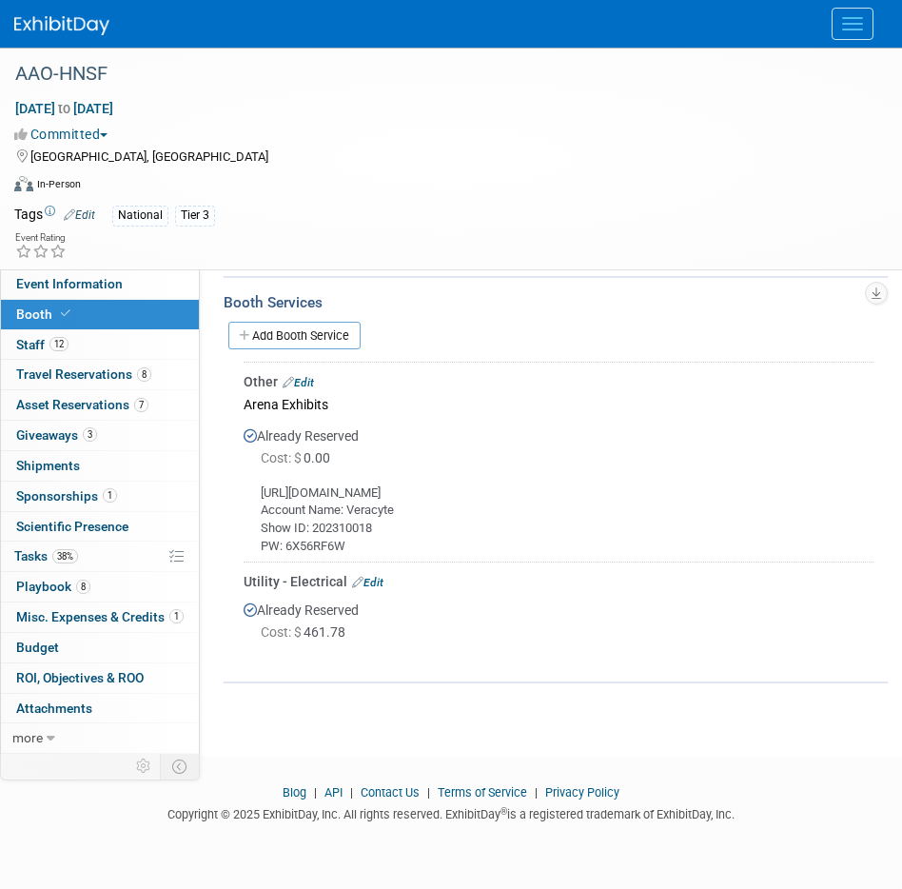
click at [374, 580] on link "Edit" at bounding box center [367, 582] width 31 height 13
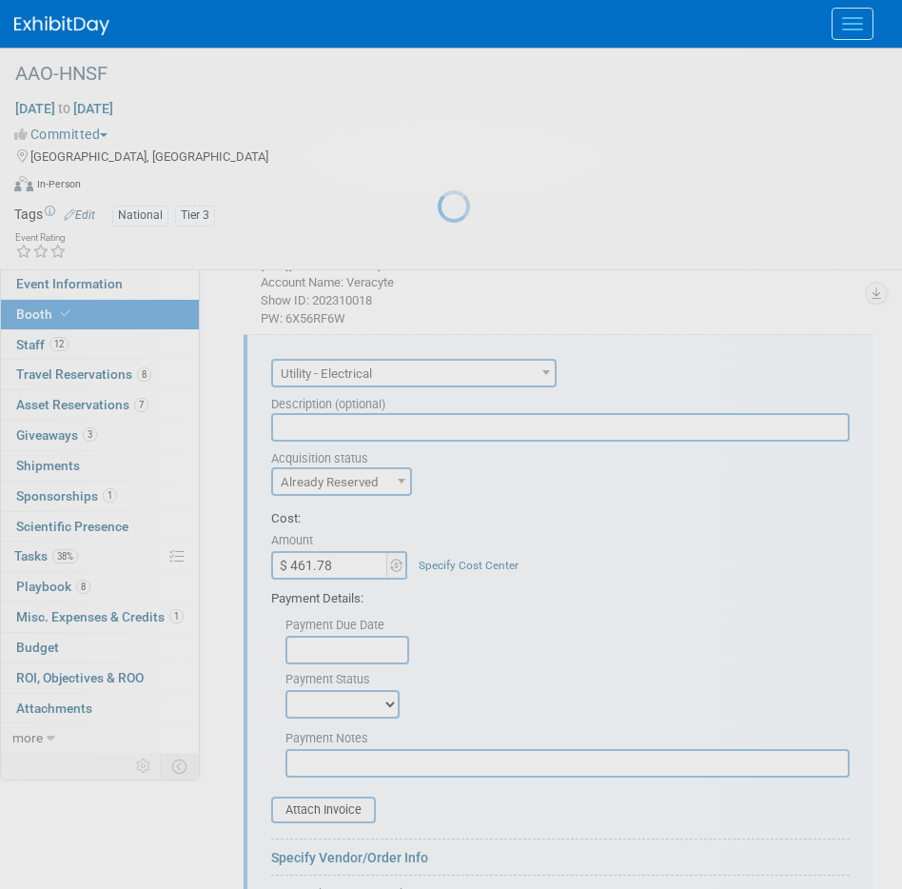
scroll to position [537, 0]
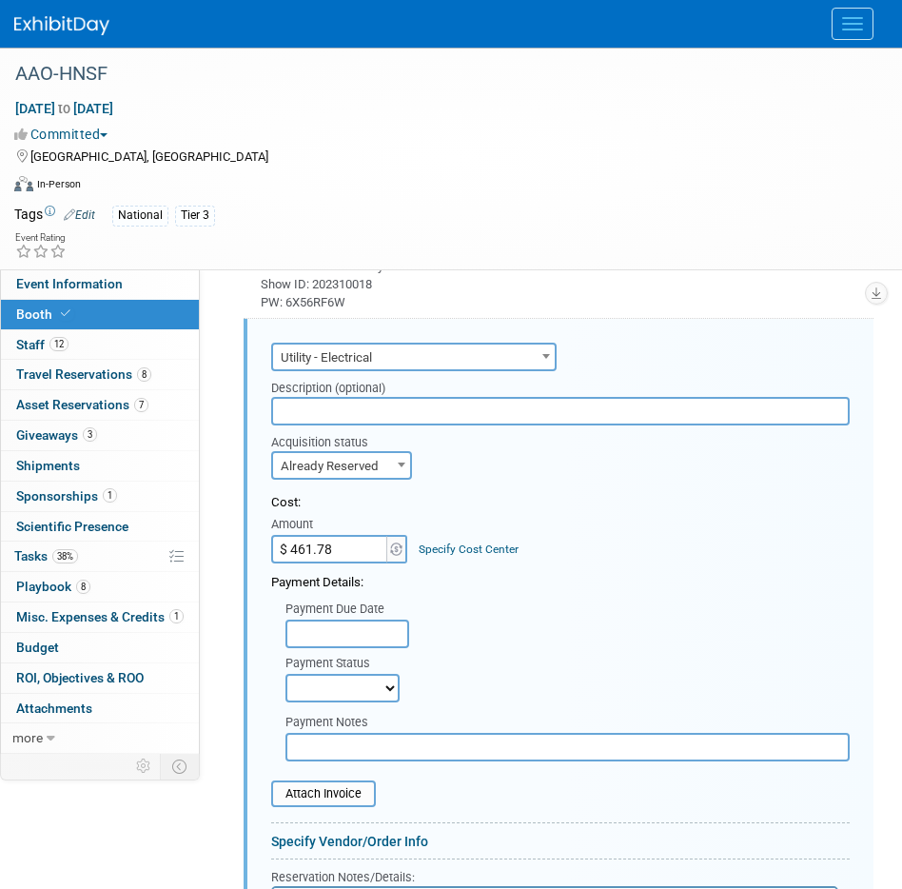
click at [323, 553] on input "$ 461.78" at bounding box center [330, 549] width 119 height 29
type input "$ 618.78"
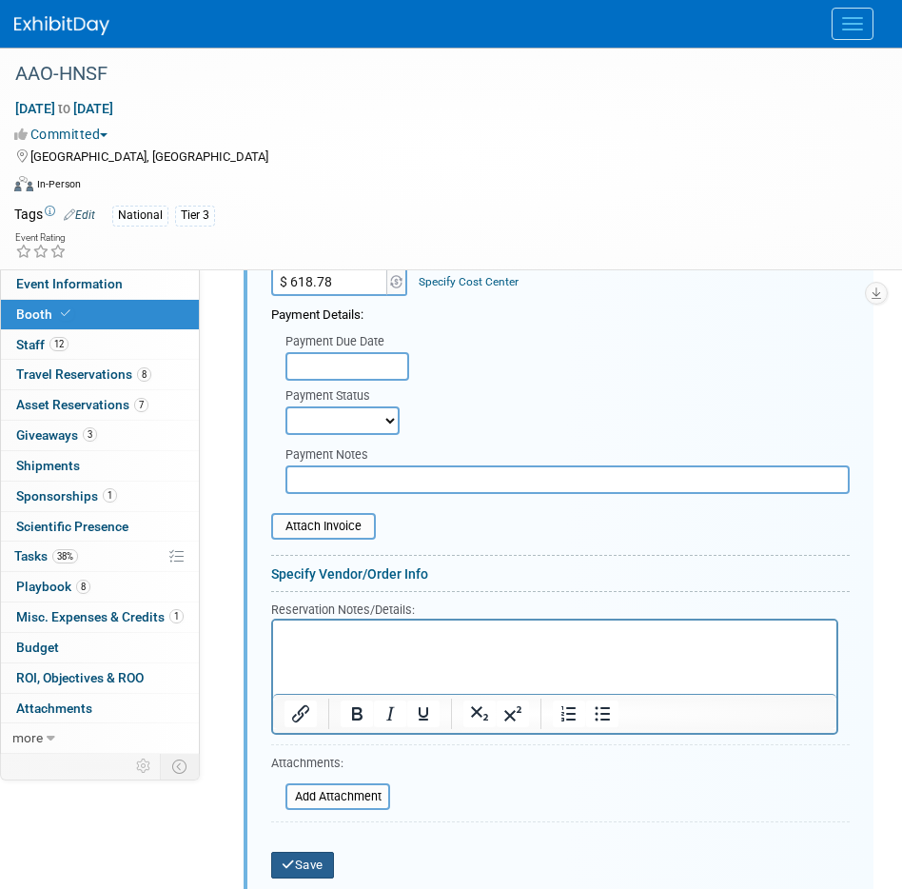
click at [313, 869] on button "Save" at bounding box center [302, 865] width 63 height 27
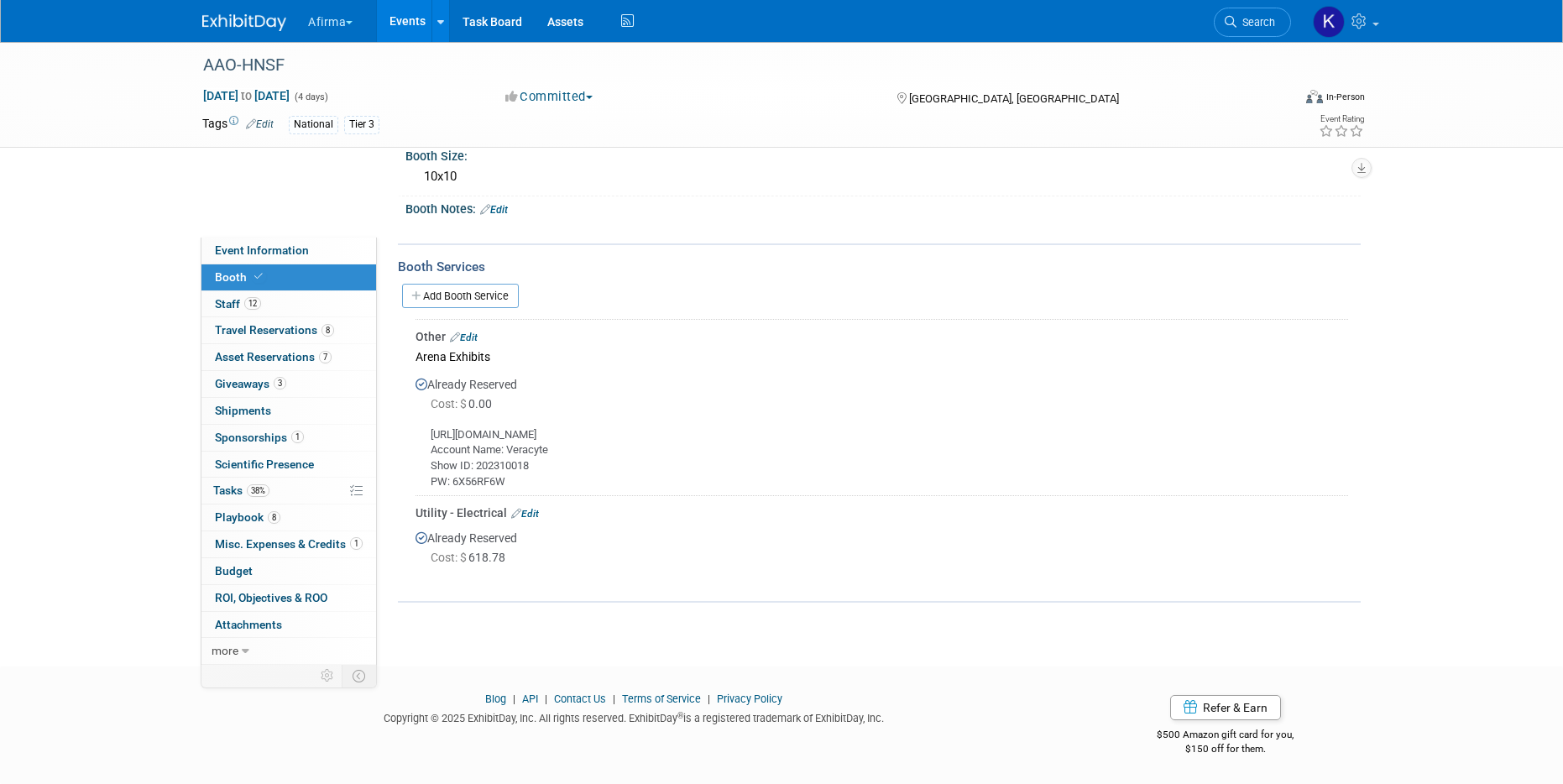
scroll to position [163, 0]
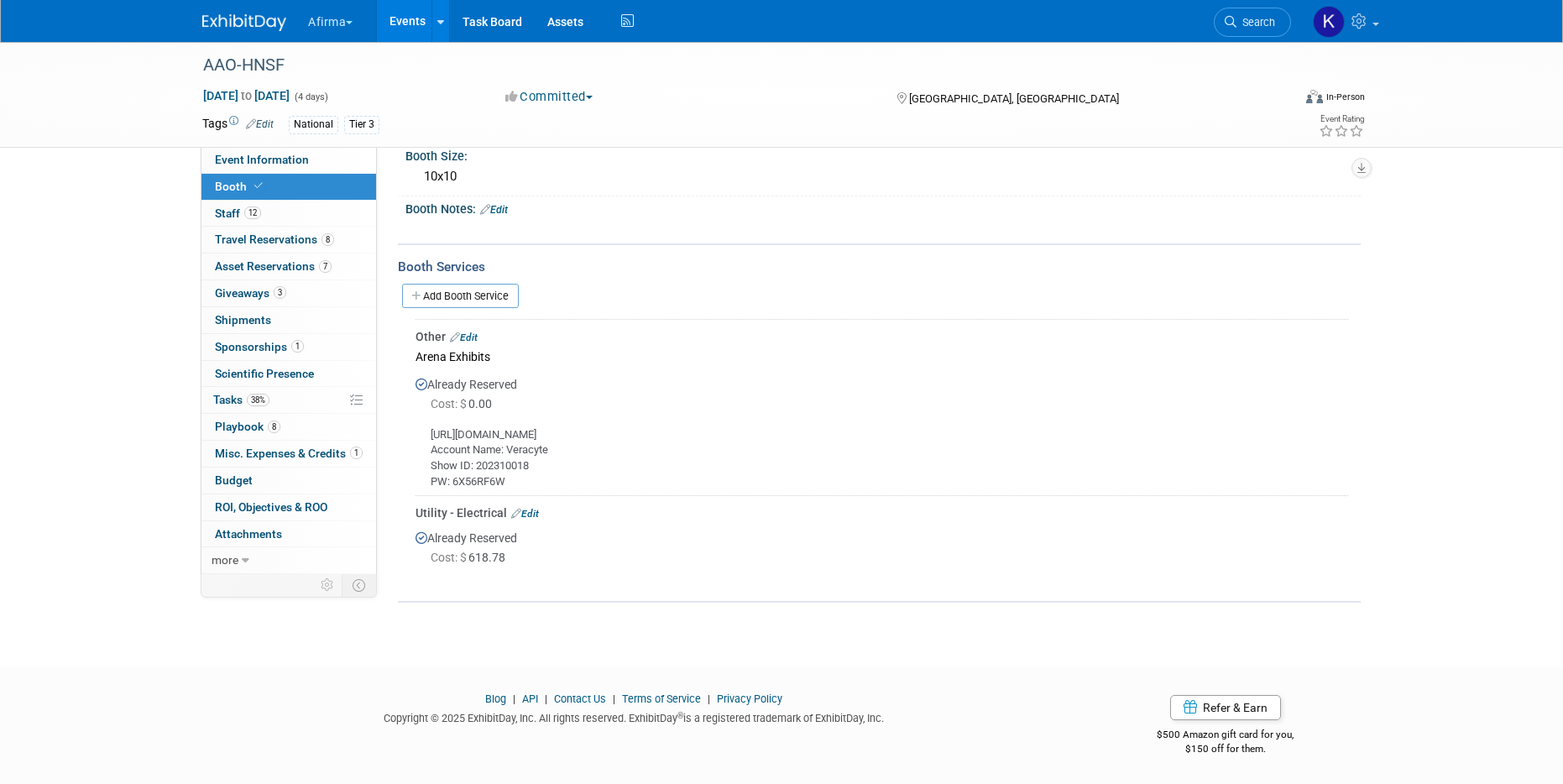
click at [411, 29] on link "Events" at bounding box center [407, 21] width 61 height 42
